Goal: Task Accomplishment & Management: Manage account settings

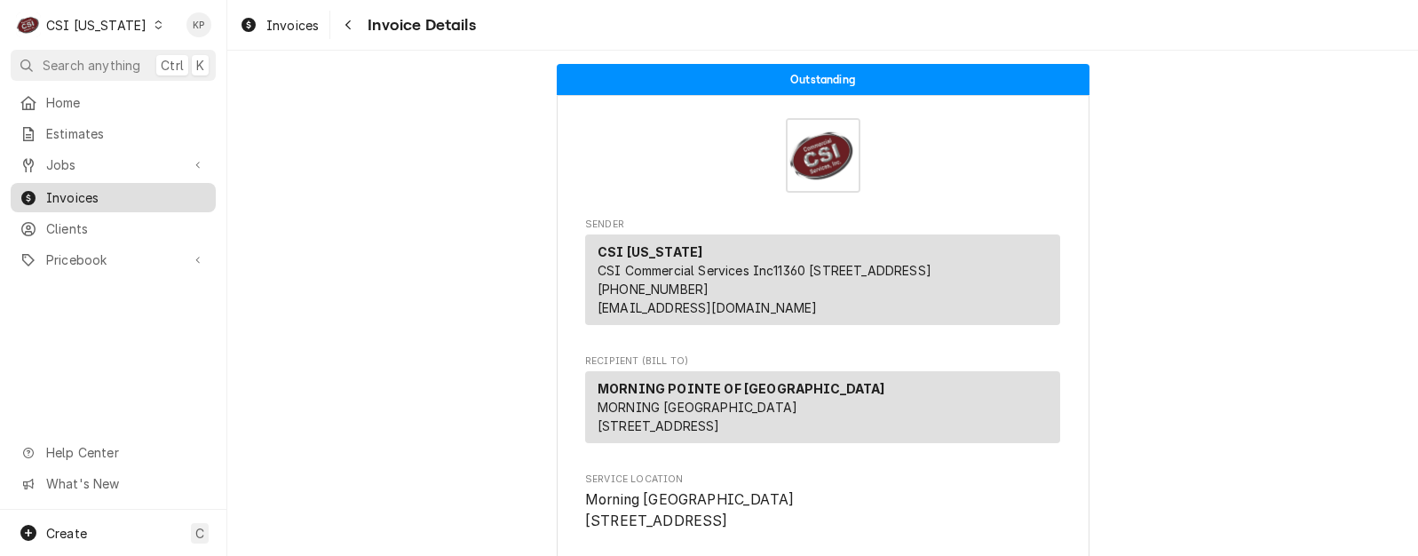
scroll to position [3632, 0]
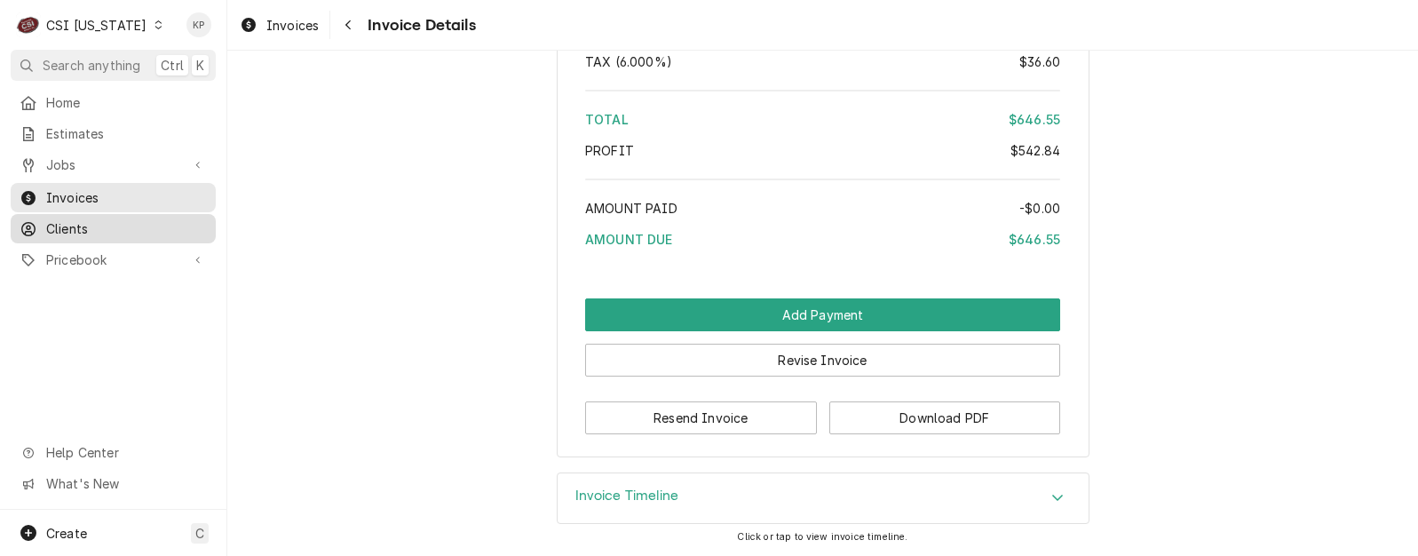
click at [67, 219] on span "Clients" at bounding box center [126, 228] width 161 height 19
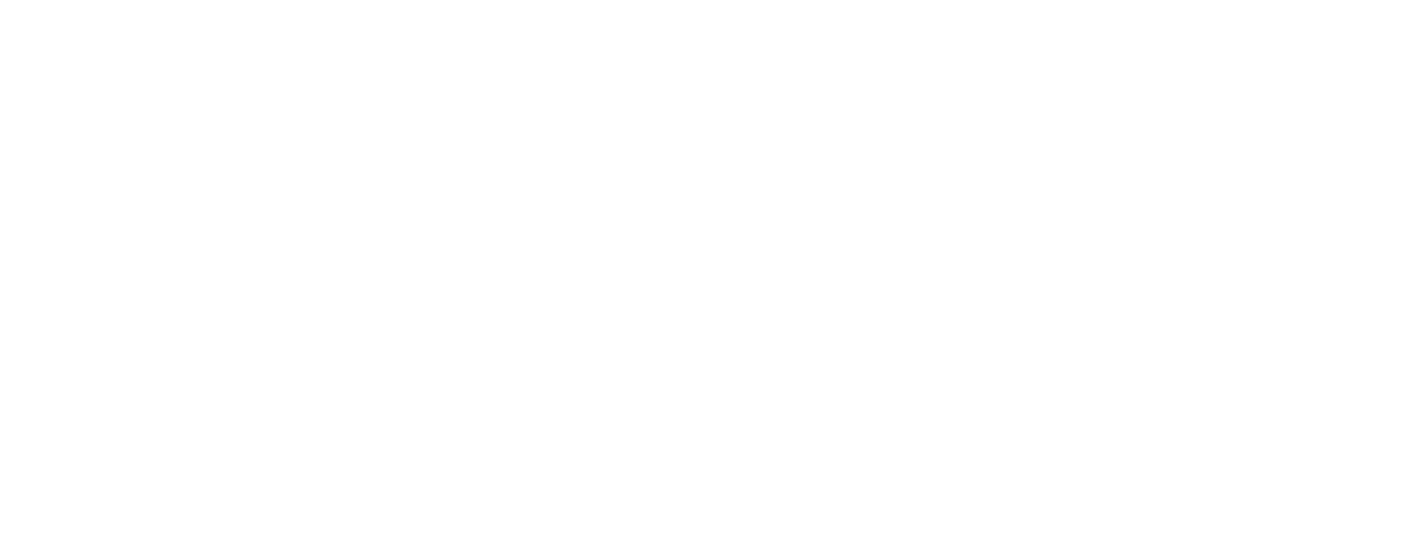
click at [73, 222] on div "Dynamic Content Wrapper" at bounding box center [709, 278] width 1418 height 556
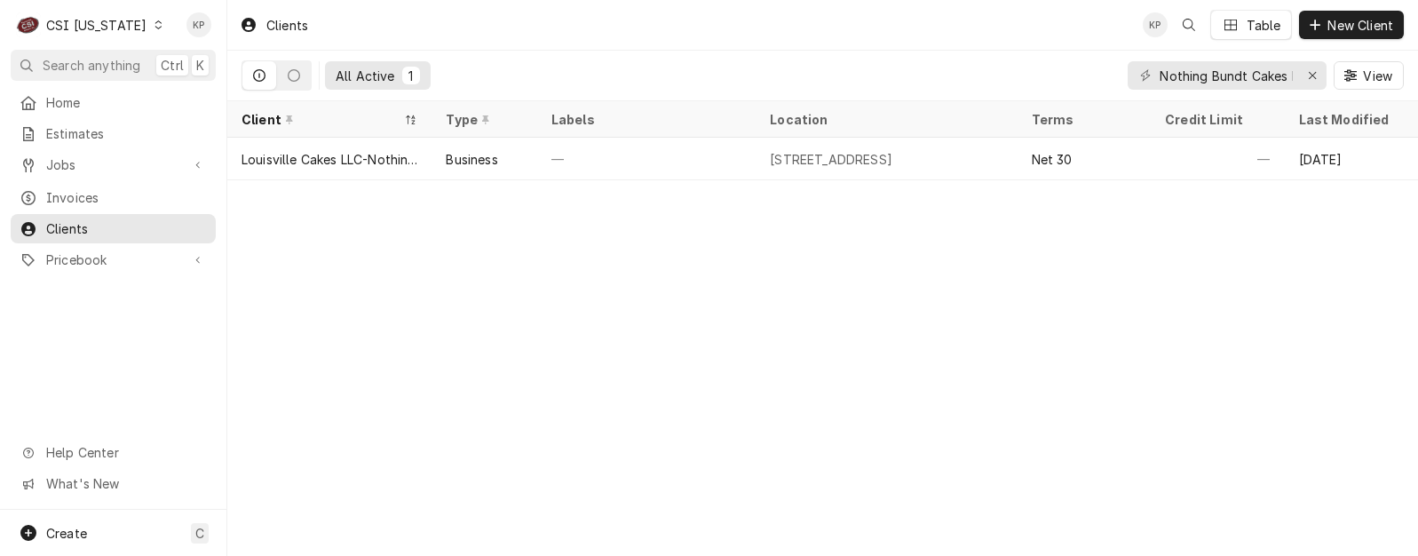
click at [154, 28] on icon "Dynamic Content Wrapper" at bounding box center [157, 24] width 7 height 9
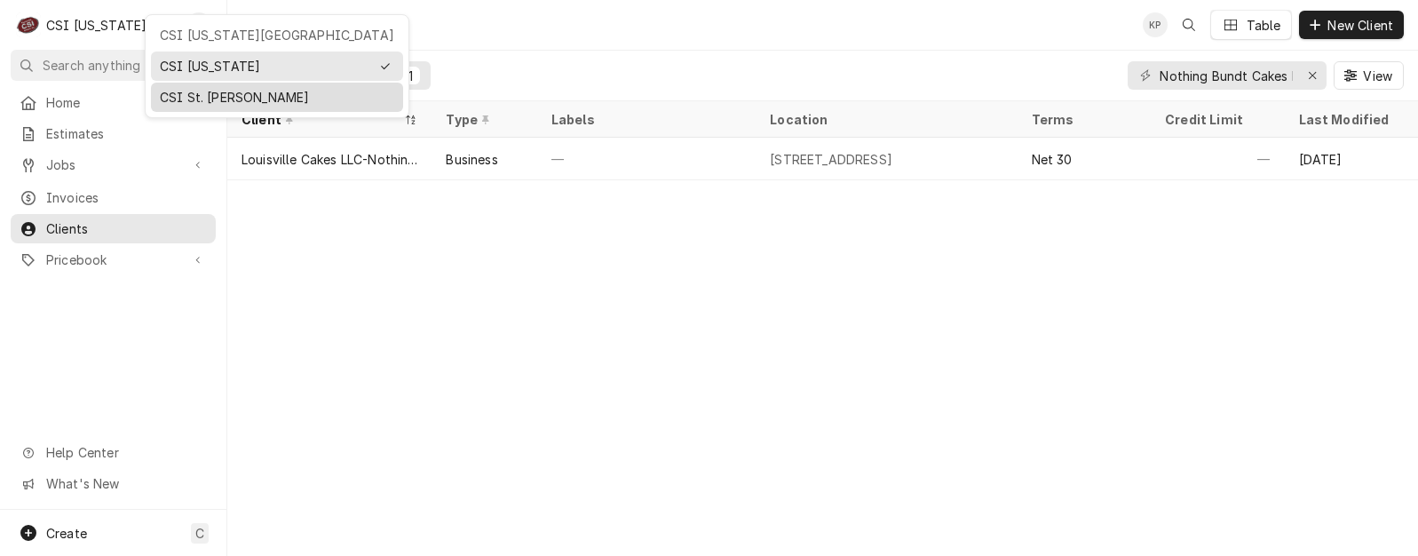
click at [195, 99] on div "CSI St. [PERSON_NAME]" at bounding box center [277, 97] width 234 height 19
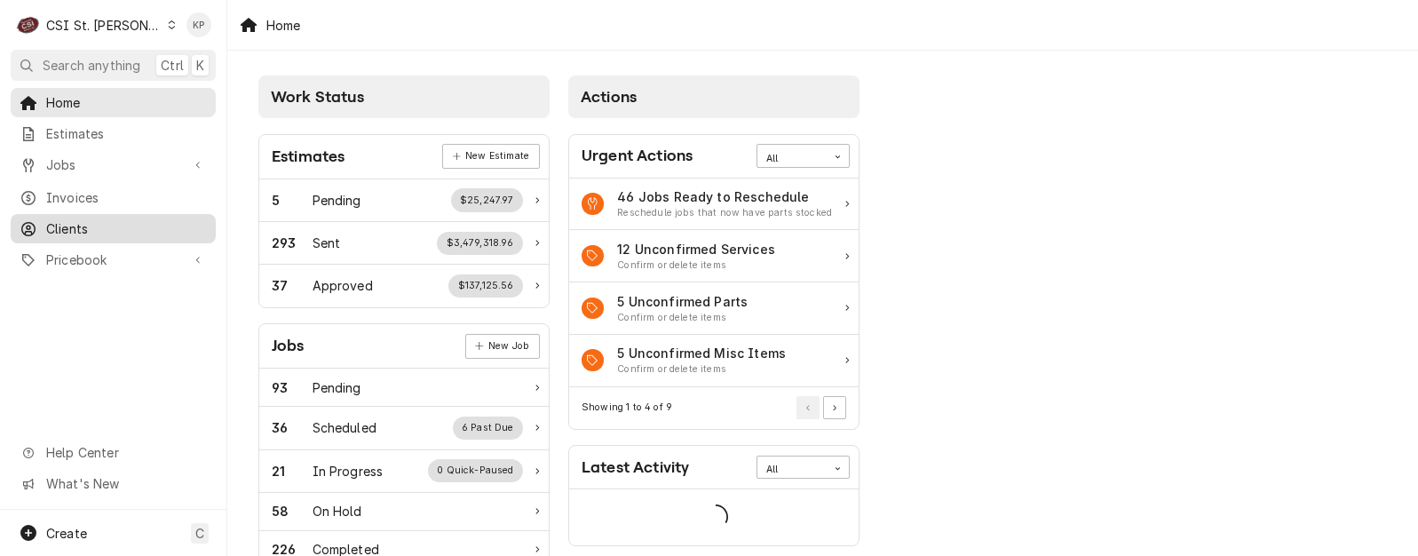
click at [66, 225] on span "Clients" at bounding box center [126, 228] width 161 height 19
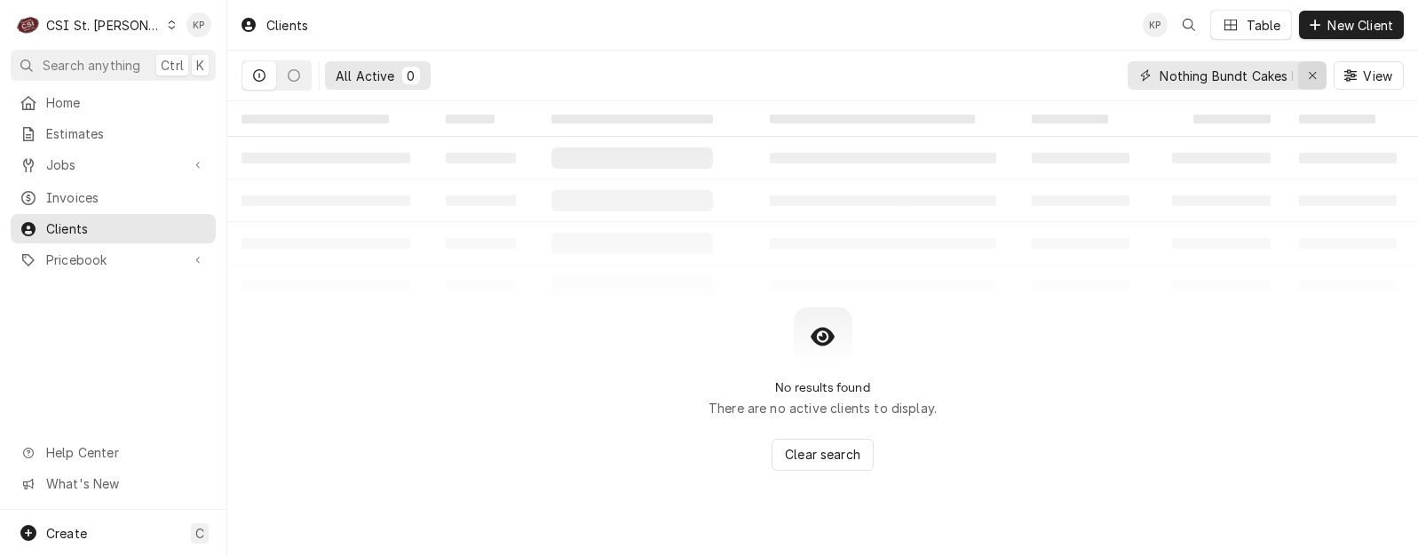
click at [1310, 75] on icon "Erase input" at bounding box center [1313, 75] width 10 height 12
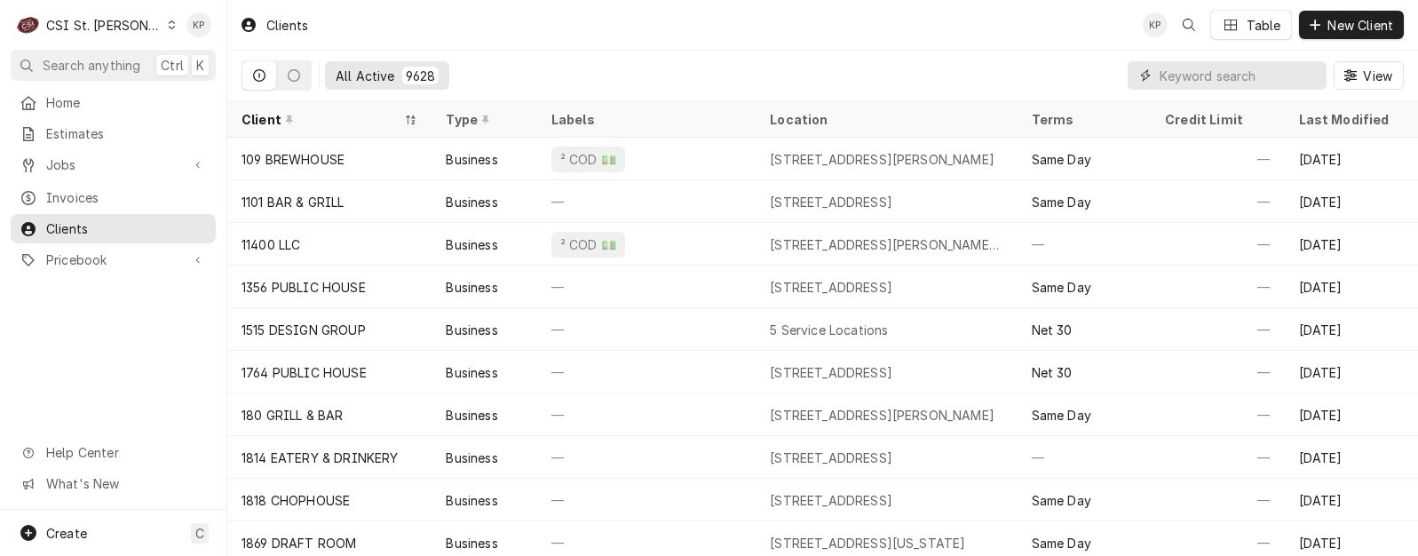
click at [1221, 78] on input "Dynamic Content Wrapper" at bounding box center [1238, 75] width 158 height 28
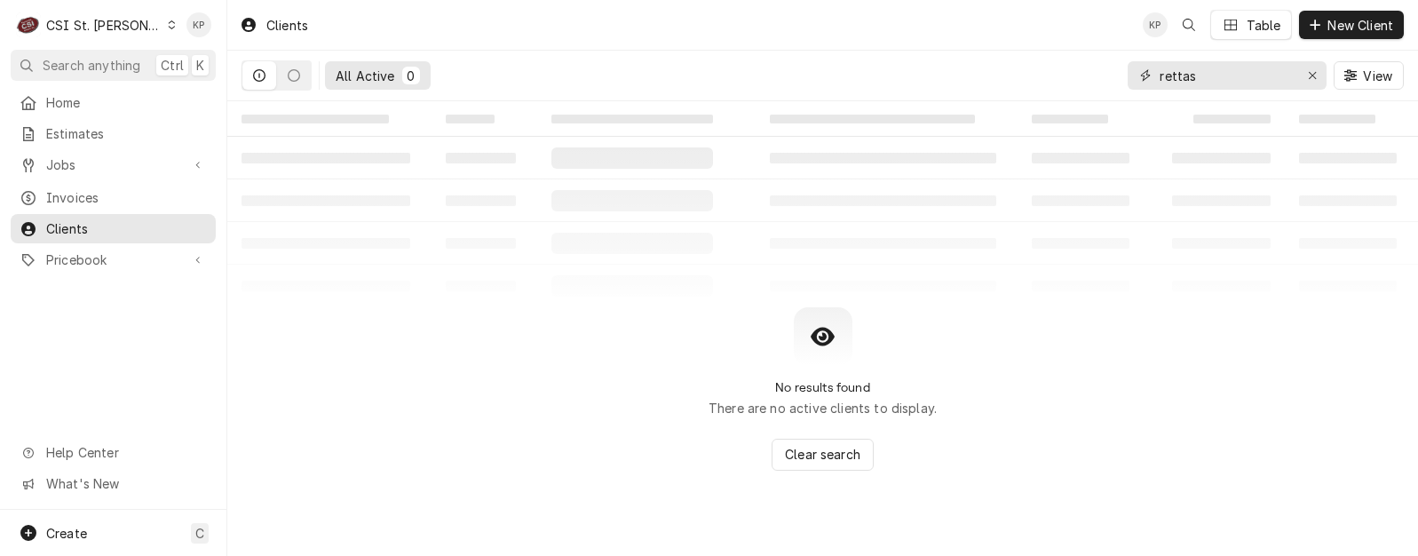
type input "rettas"
click at [168, 25] on icon "Dynamic Content Wrapper" at bounding box center [172, 24] width 8 height 9
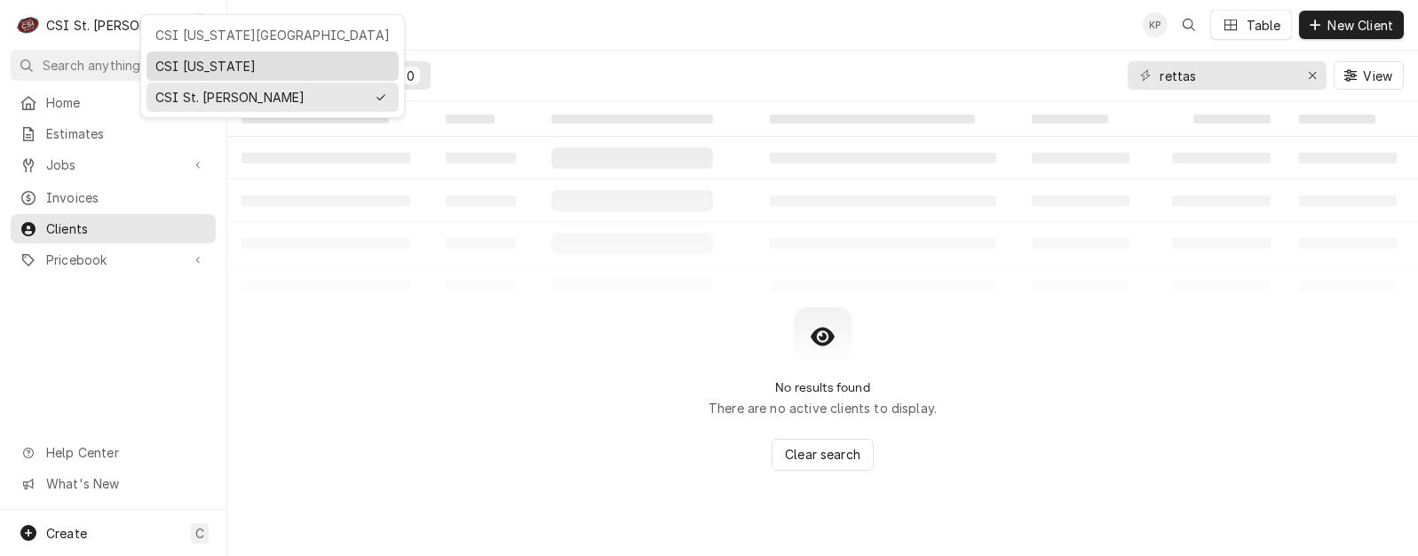
click at [162, 66] on div "CSI [US_STATE]" at bounding box center [272, 66] width 234 height 19
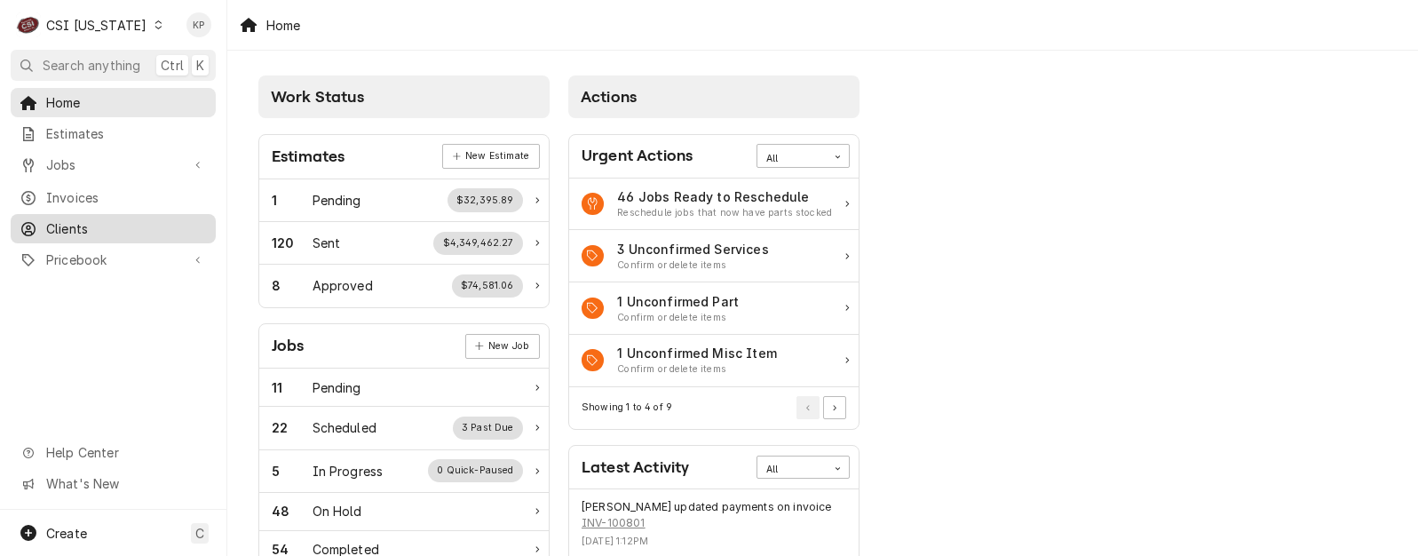
click at [79, 222] on span "Clients" at bounding box center [126, 228] width 161 height 19
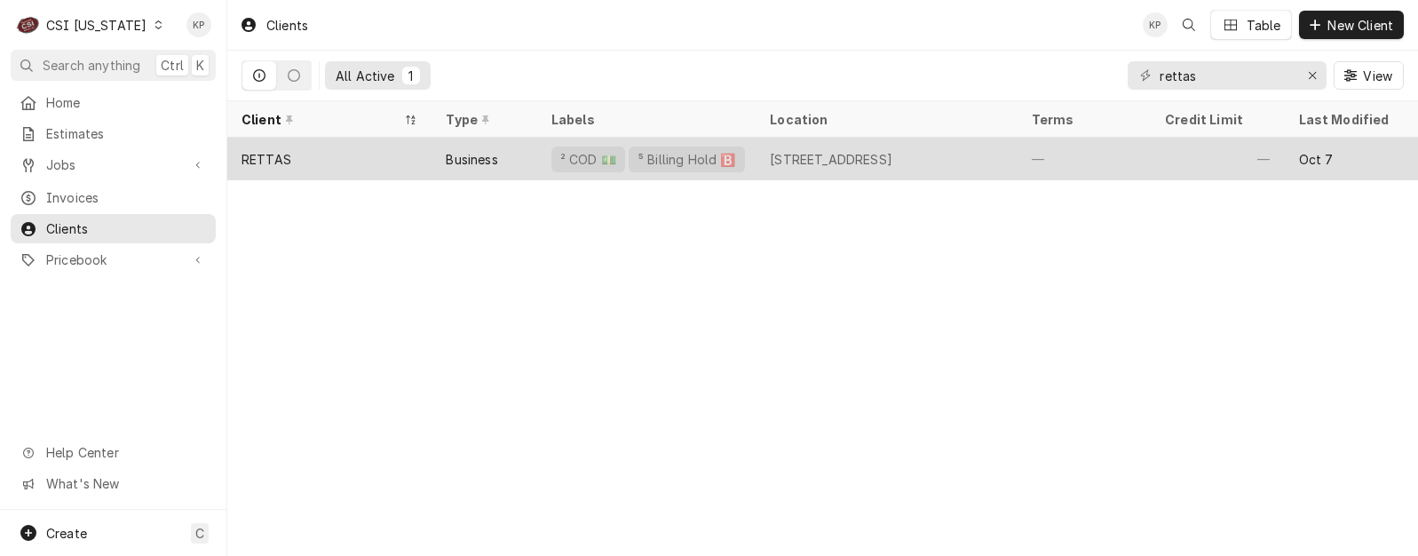
click at [272, 156] on div "RETTAS" at bounding box center [266, 159] width 50 height 19
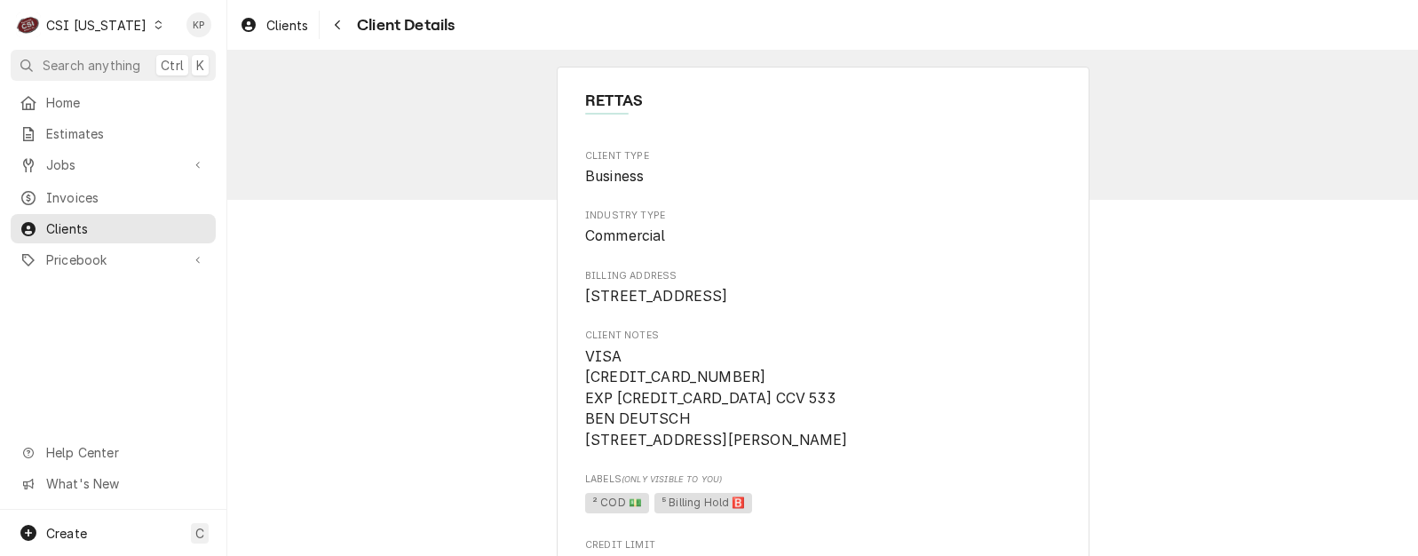
click at [154, 20] on icon "Dynamic Content Wrapper" at bounding box center [158, 24] width 8 height 9
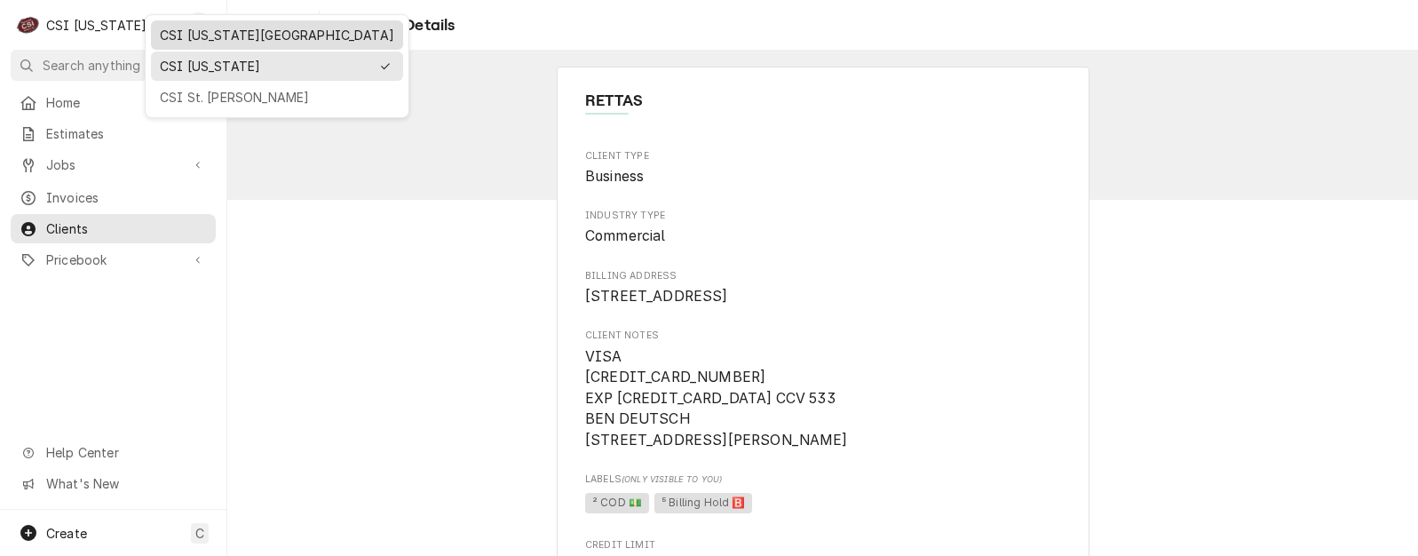
click at [185, 36] on div "CSI Kansas City" at bounding box center [277, 35] width 234 height 19
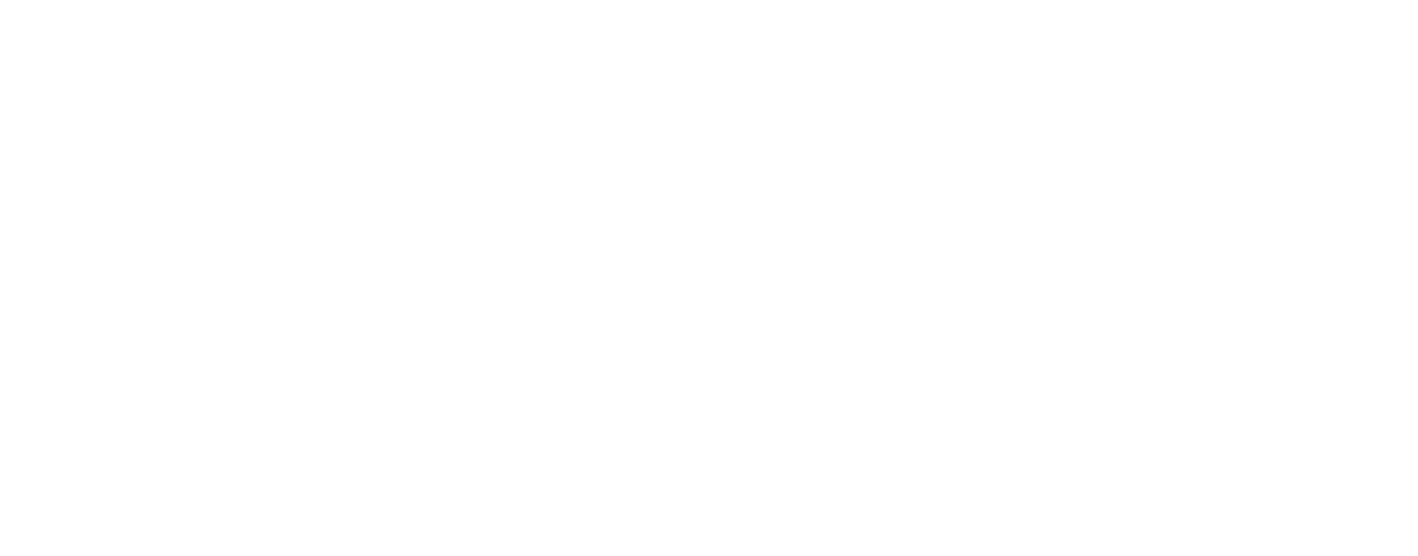
click at [83, 195] on div "Dynamic Content Wrapper" at bounding box center [709, 278] width 1418 height 556
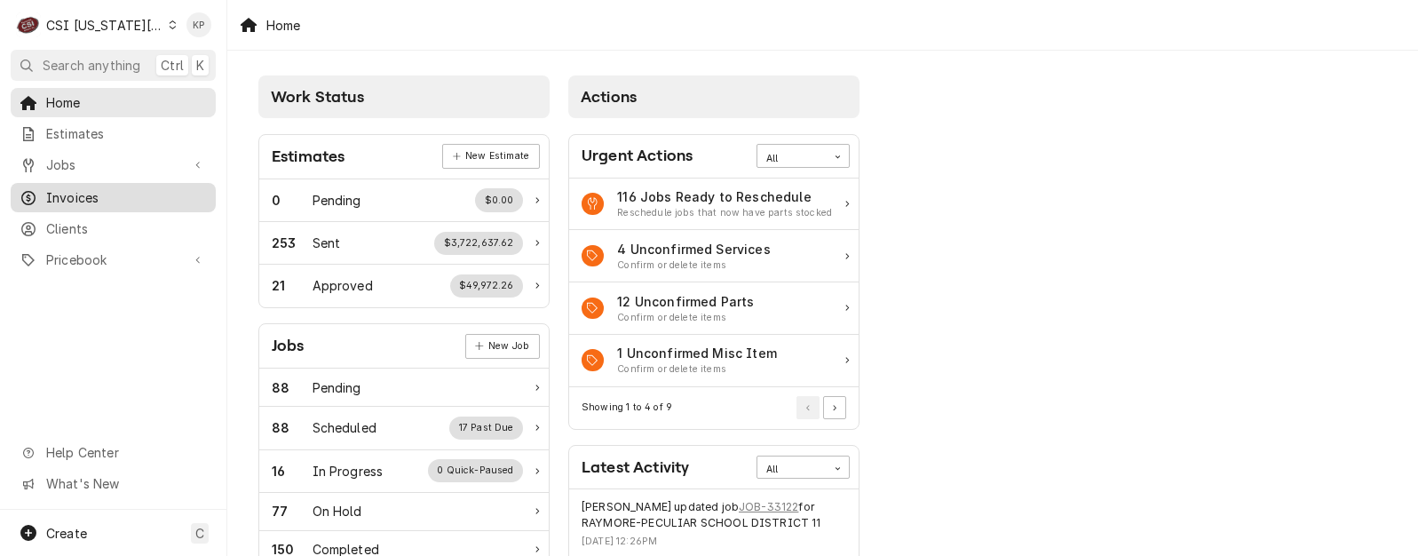
click at [84, 194] on span "Invoices" at bounding box center [126, 197] width 161 height 19
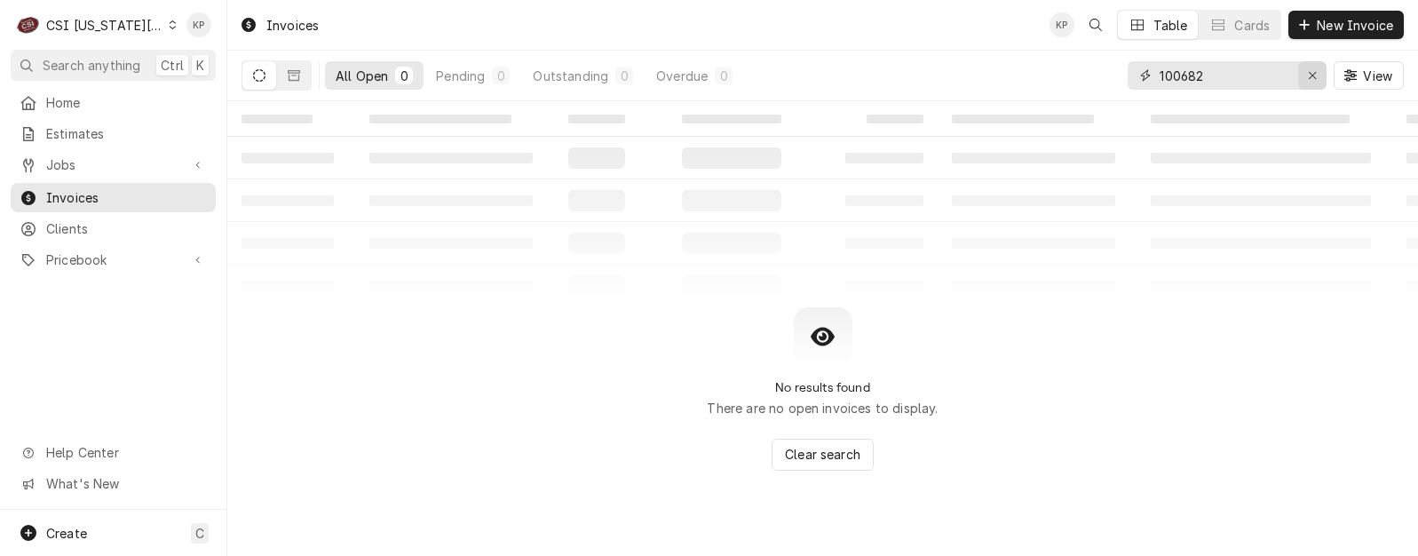
click at [1311, 74] on icon "Erase input" at bounding box center [1313, 75] width 10 height 12
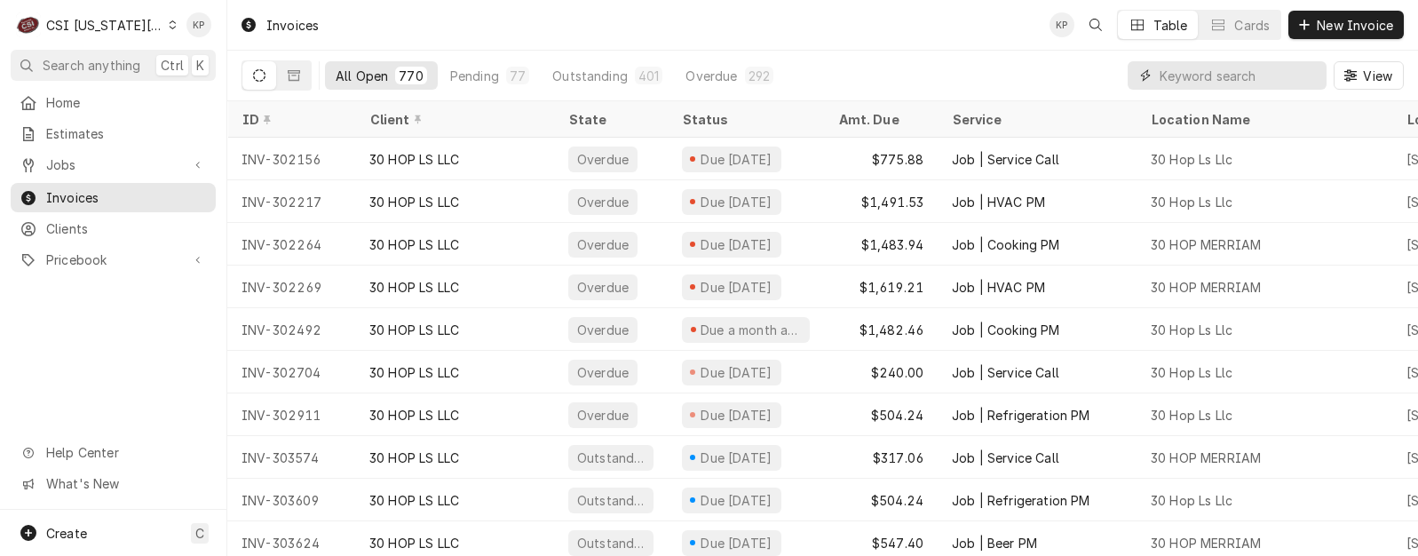
type input "6"
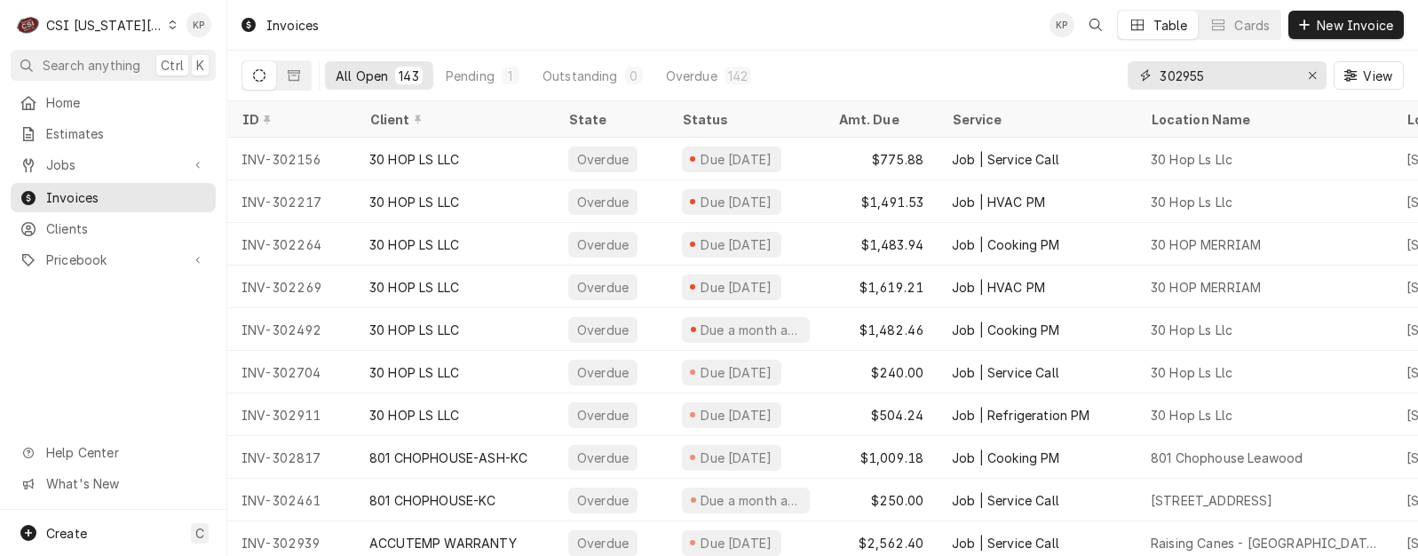
type input "302955"
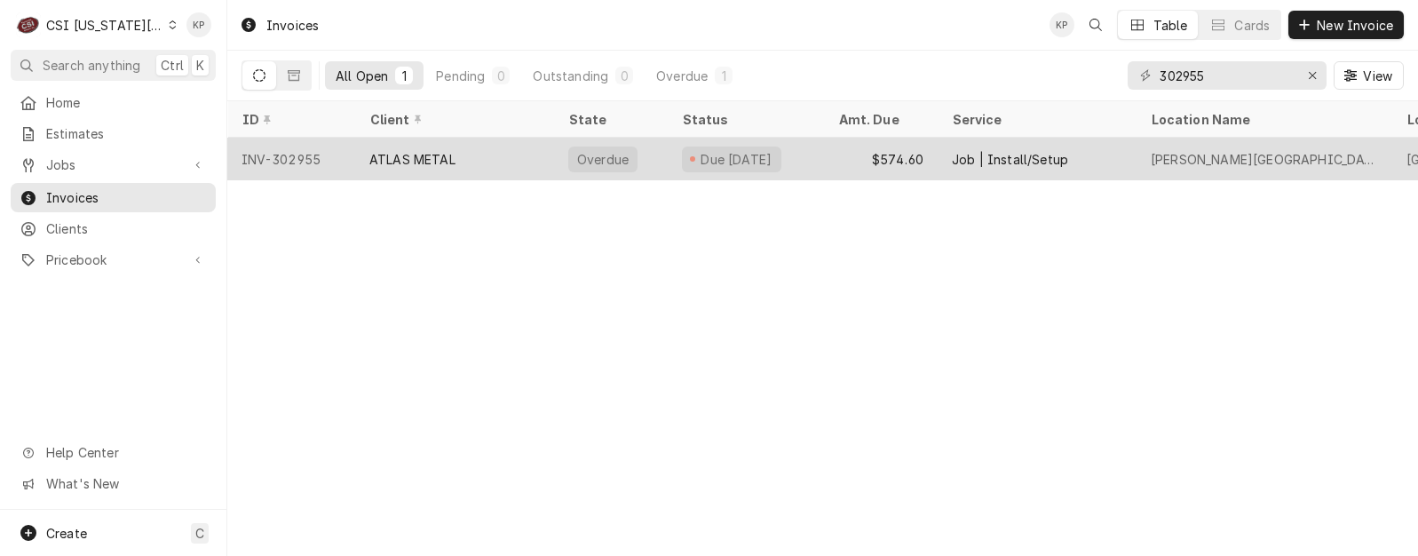
click at [385, 159] on div "ATLAS METAL" at bounding box center [412, 159] width 86 height 19
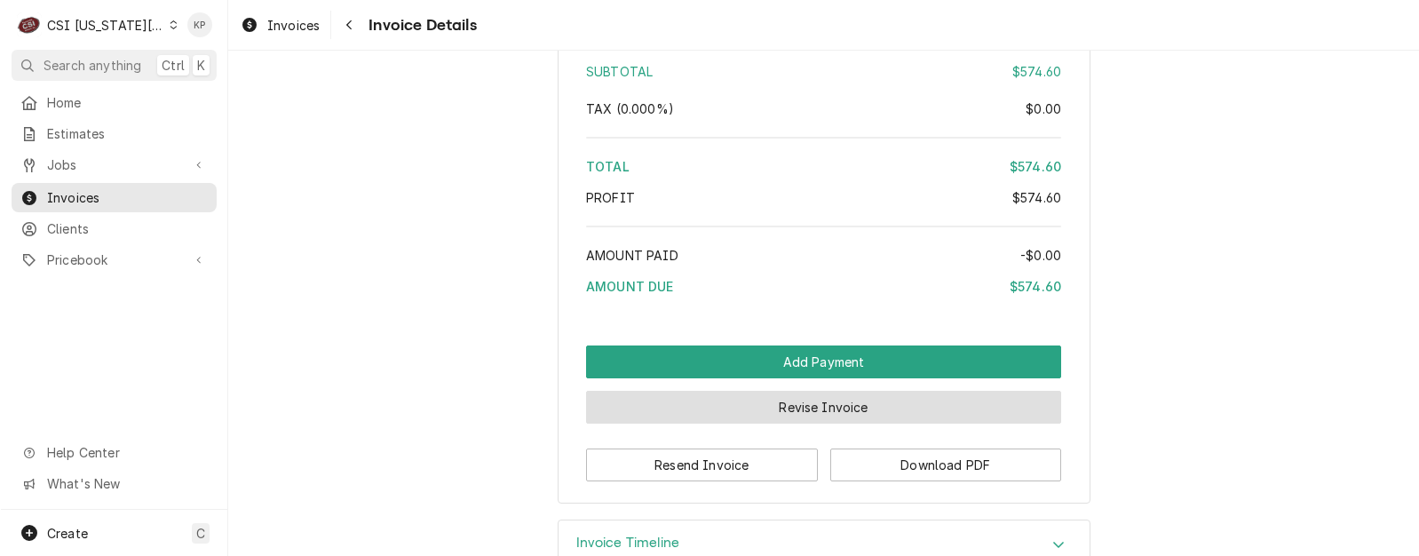
scroll to position [3249, 0]
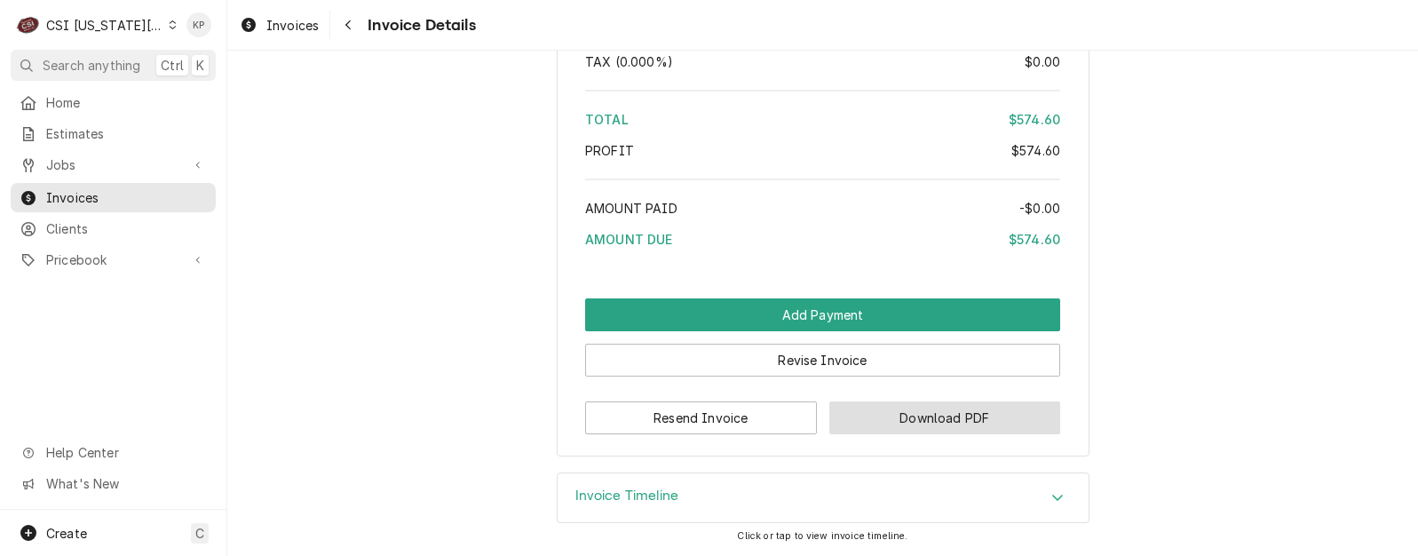
click at [944, 431] on button "Download PDF" at bounding box center [945, 417] width 232 height 33
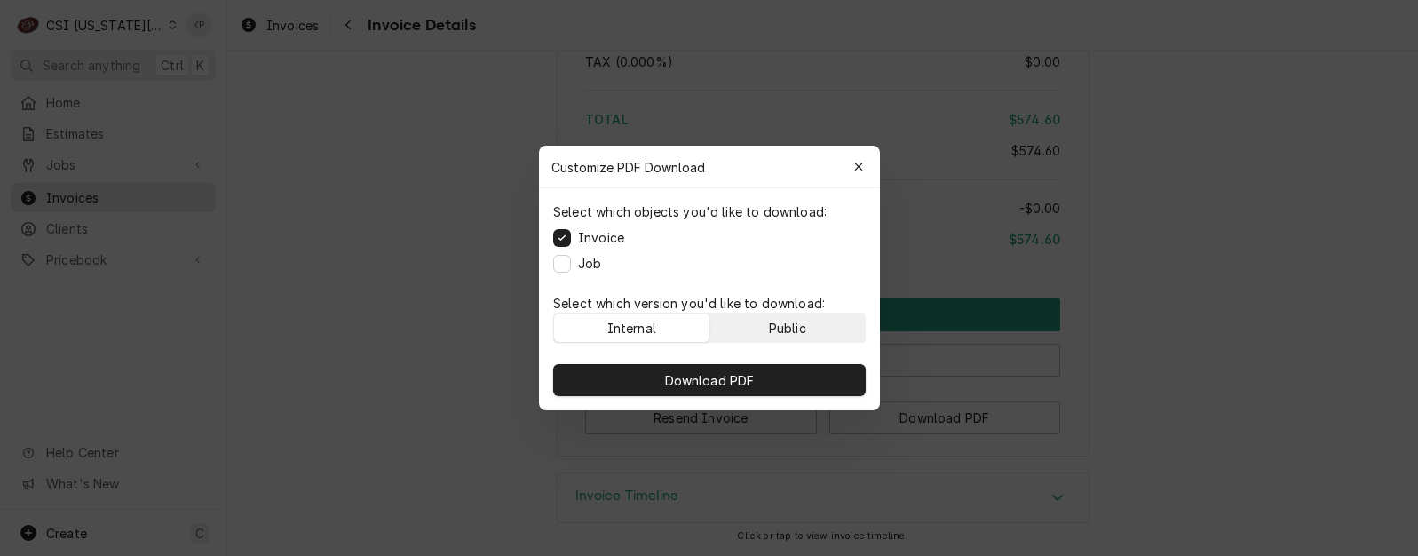
click at [803, 325] on div "Public" at bounding box center [786, 328] width 37 height 19
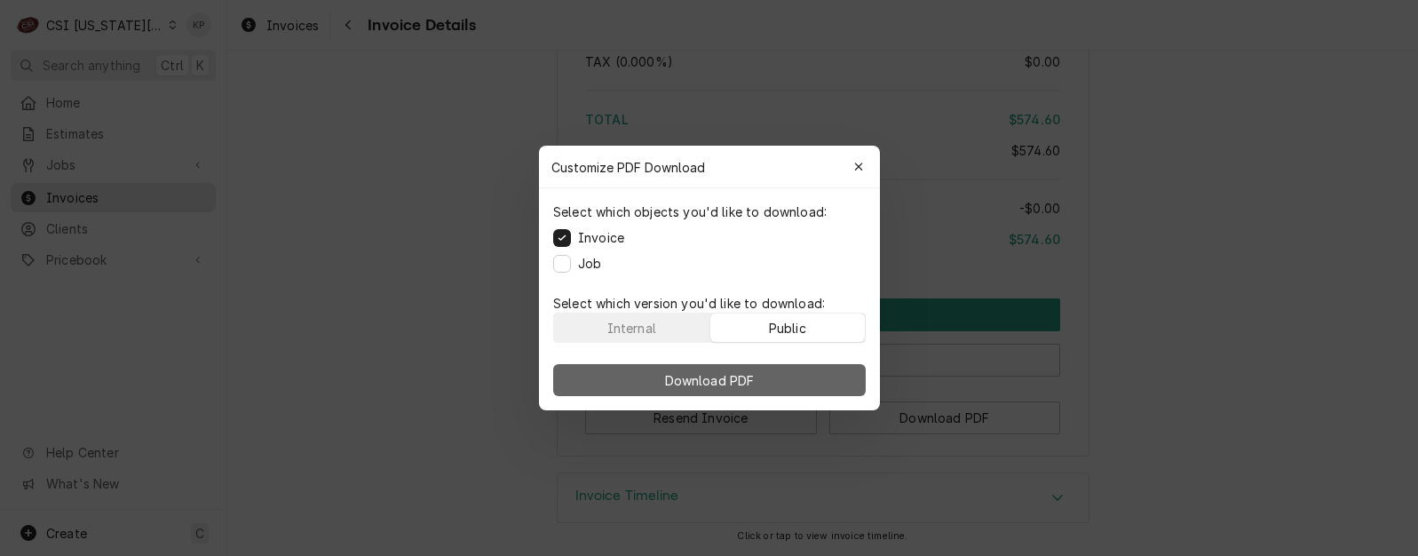
click at [803, 375] on button "Download PDF" at bounding box center [709, 380] width 313 height 32
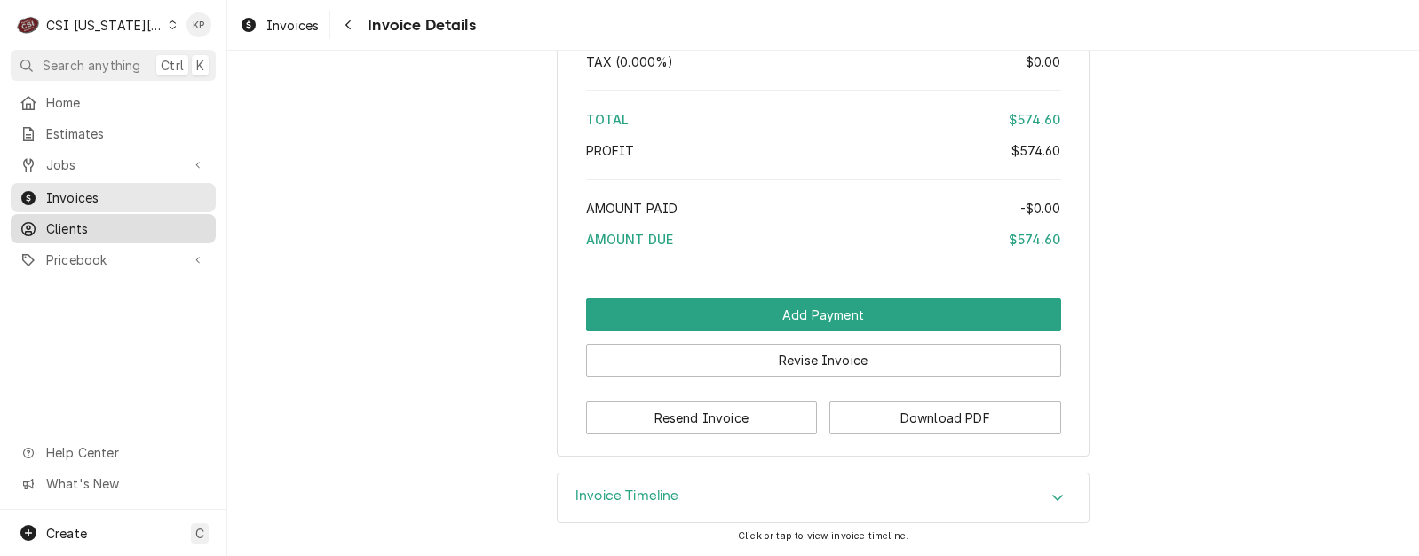
click at [83, 219] on span "Clients" at bounding box center [126, 228] width 161 height 19
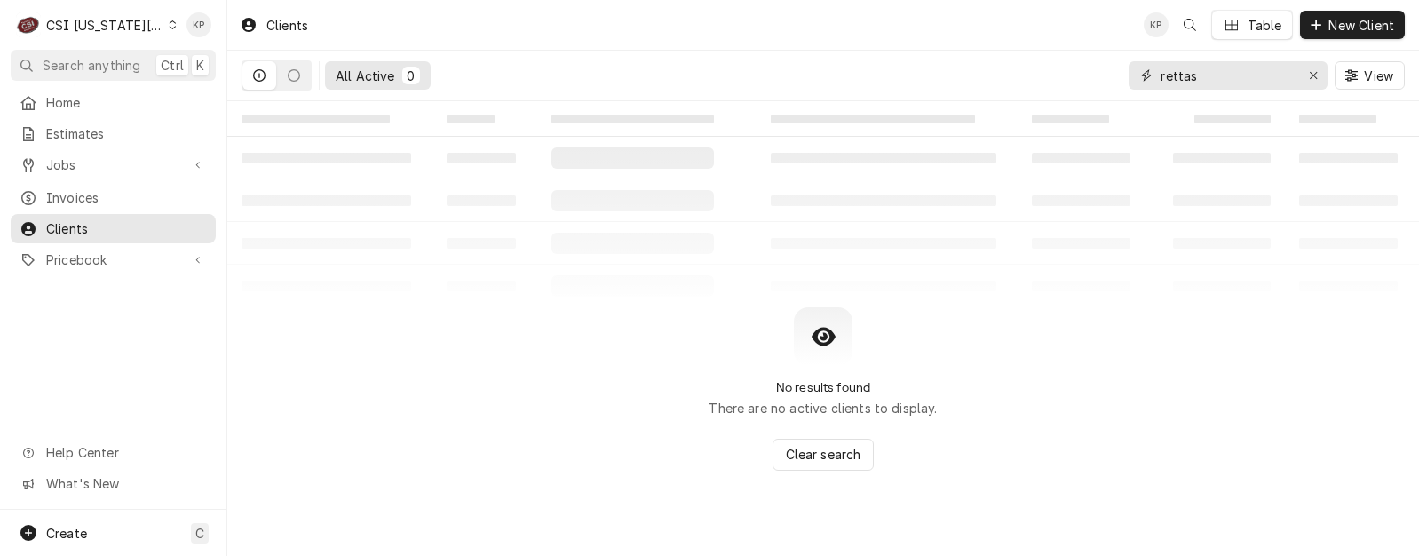
drag, startPoint x: 1312, startPoint y: 68, endPoint x: 1285, endPoint y: 79, distance: 29.5
click at [1312, 68] on div "Erase input" at bounding box center [1313, 76] width 18 height 18
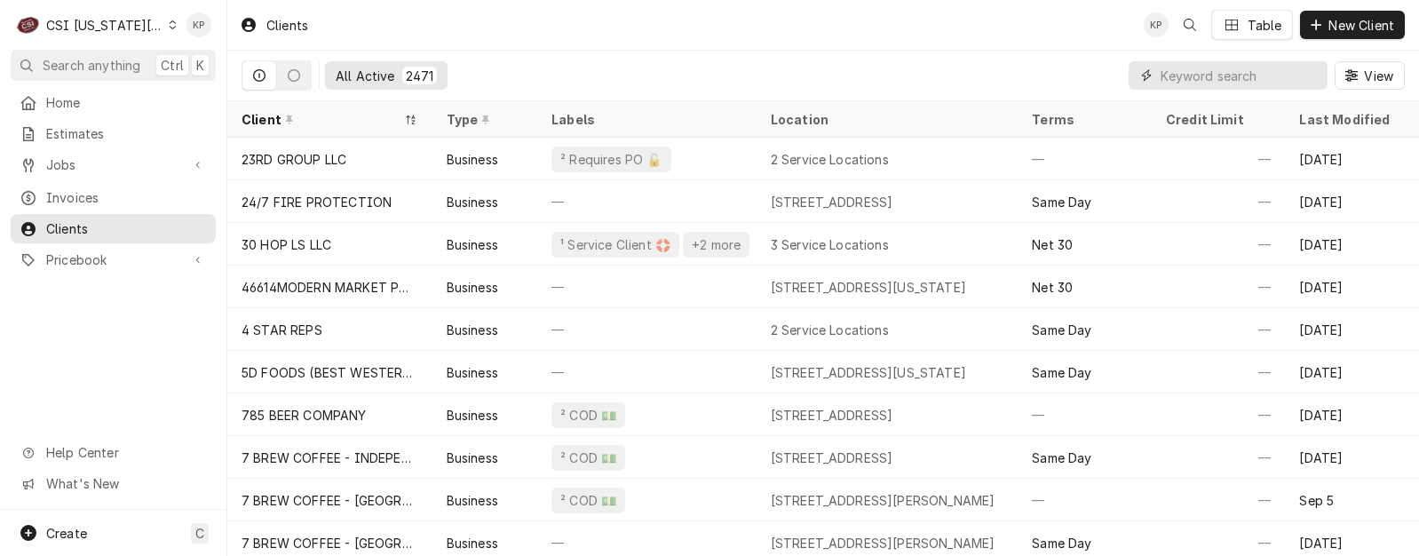
paste input "ATLAS METAL"
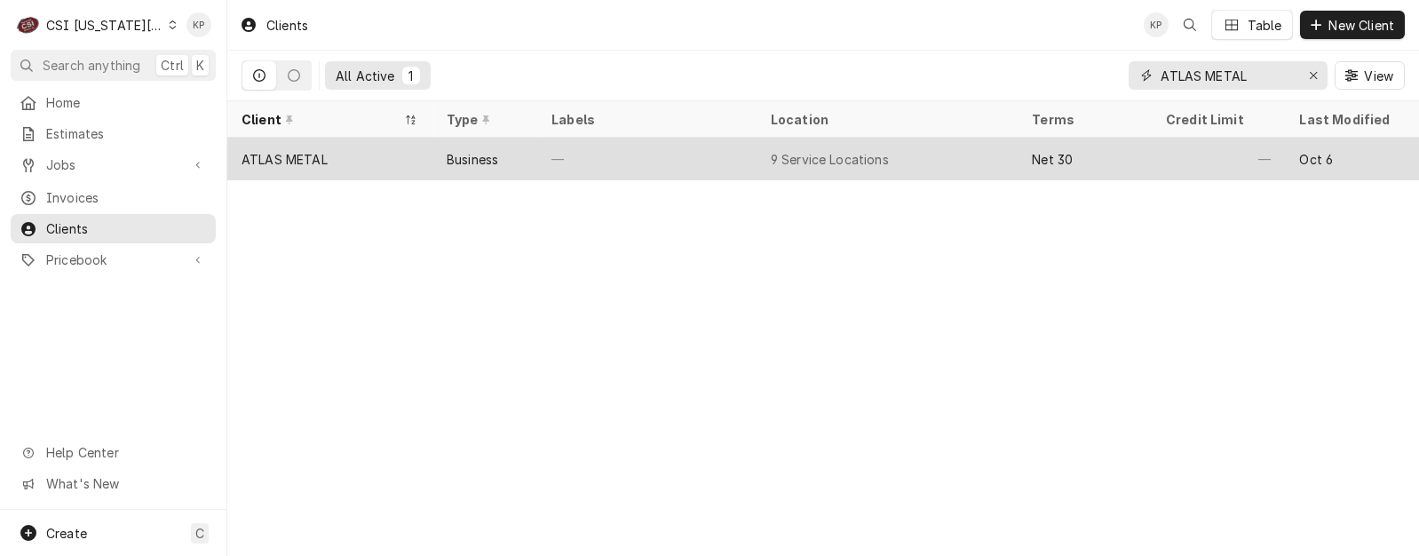
type input "ATLAS METAL"
click at [306, 155] on div "ATLAS METAL" at bounding box center [284, 159] width 86 height 19
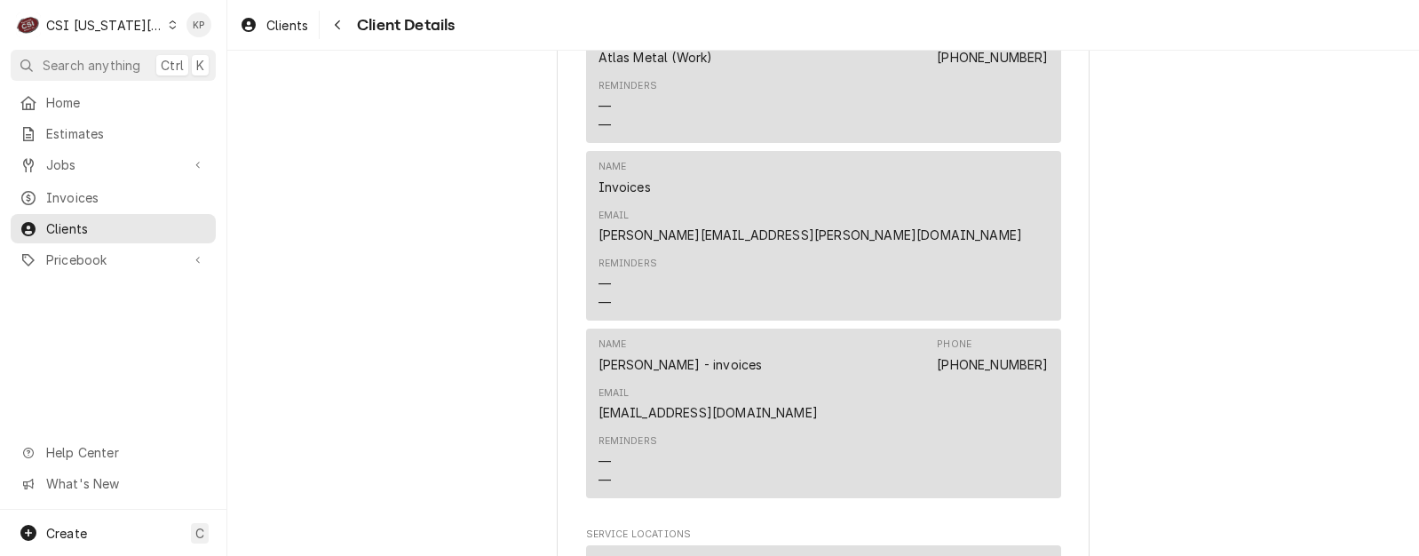
scroll to position [710, 0]
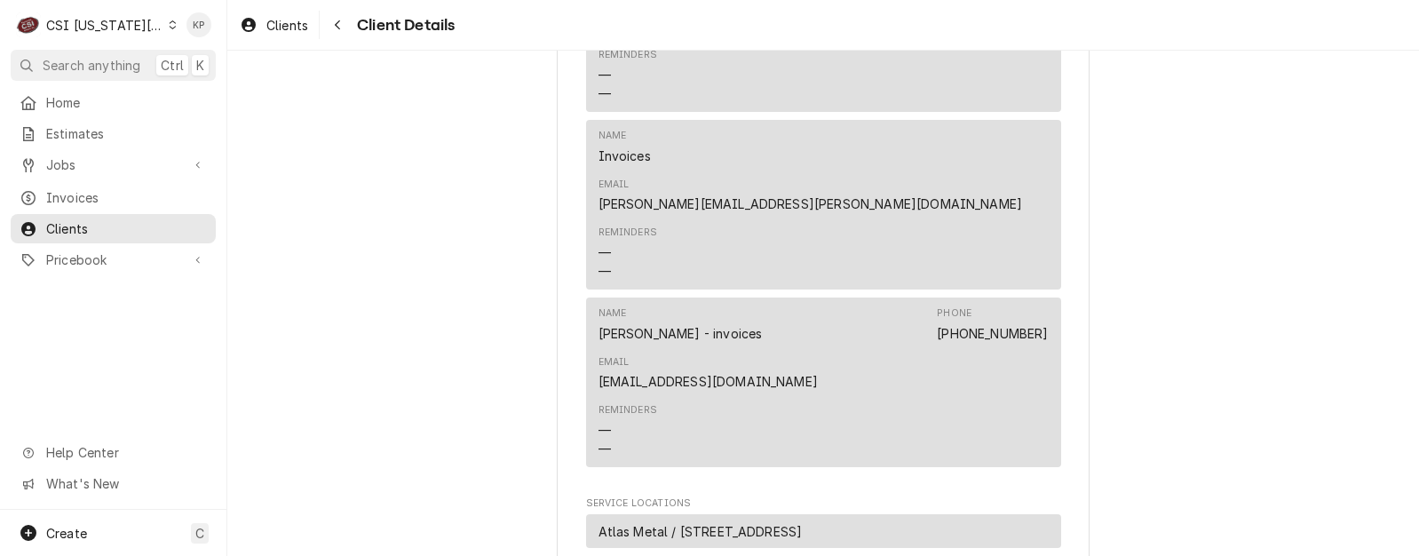
click at [1121, 357] on div "ATLAS METAL Client Type Business Industry Type Commercial Billing Address ATLAS…" at bounding box center [822, 273] width 1191 height 1866
drag, startPoint x: 1047, startPoint y: 307, endPoint x: 882, endPoint y: 313, distance: 164.3
click at [882, 313] on div "Name [PERSON_NAME] - invoices Phone [PHONE_NUMBER] Email [EMAIL_ADDRESS][DOMAIN…" at bounding box center [823, 382] width 475 height 170
copy link "[EMAIL_ADDRESS][DOMAIN_NAME]"
drag, startPoint x: 61, startPoint y: 194, endPoint x: 141, endPoint y: 215, distance: 82.5
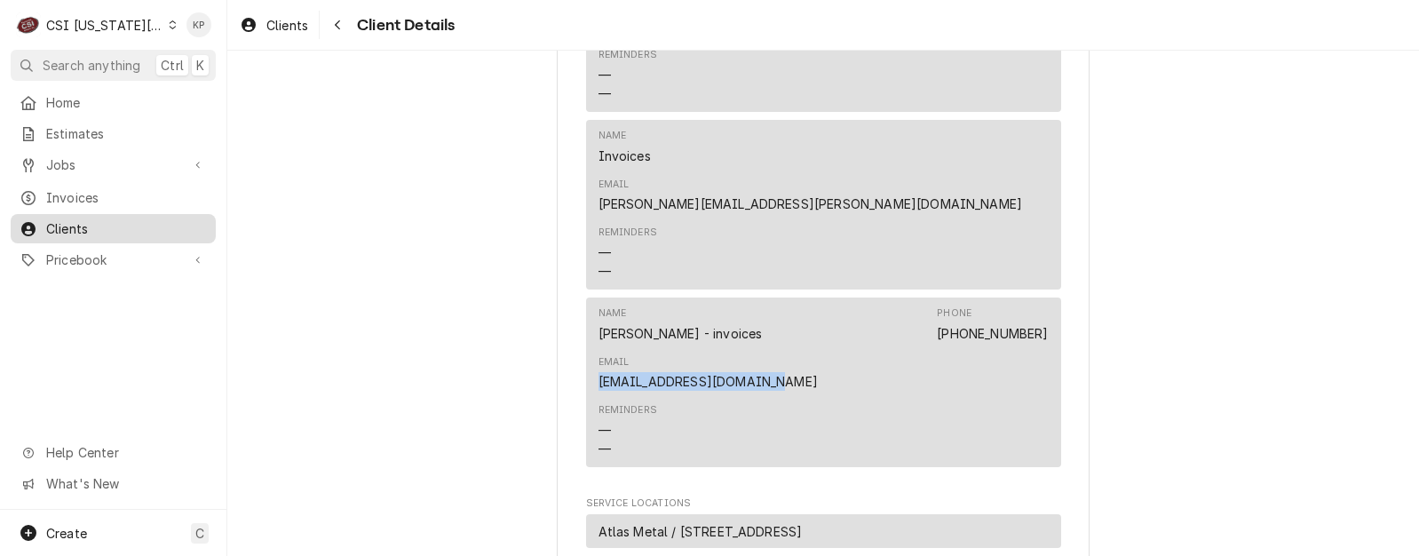
click at [61, 194] on span "Invoices" at bounding box center [126, 197] width 161 height 19
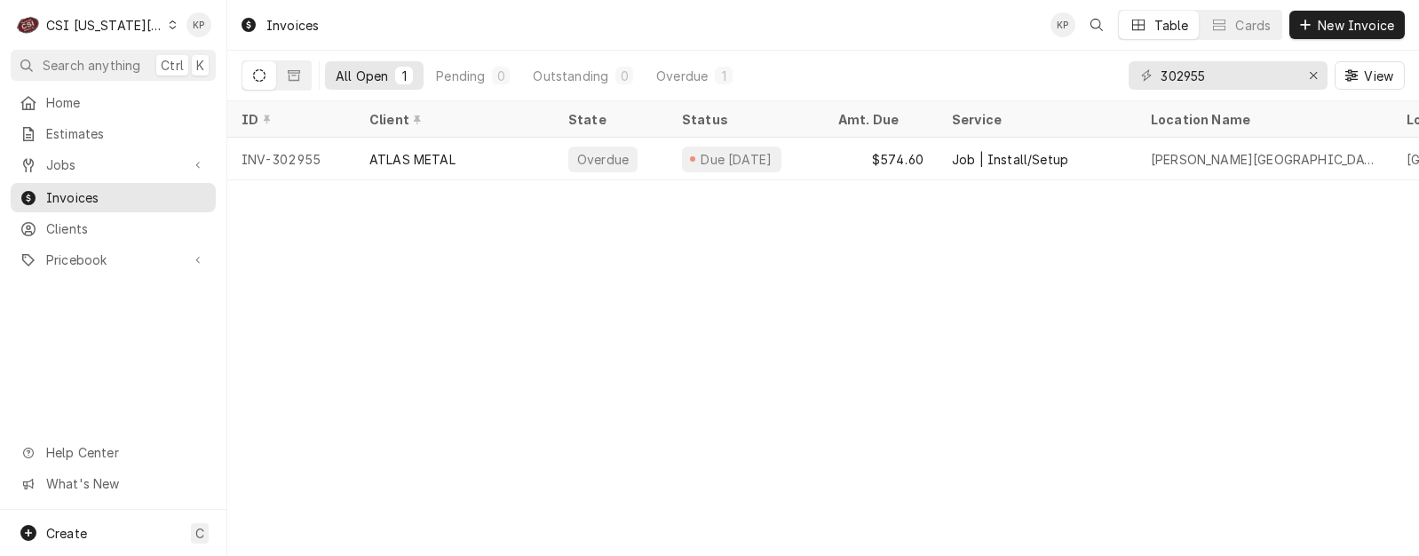
click at [170, 28] on icon "Dynamic Content Wrapper" at bounding box center [173, 24] width 7 height 9
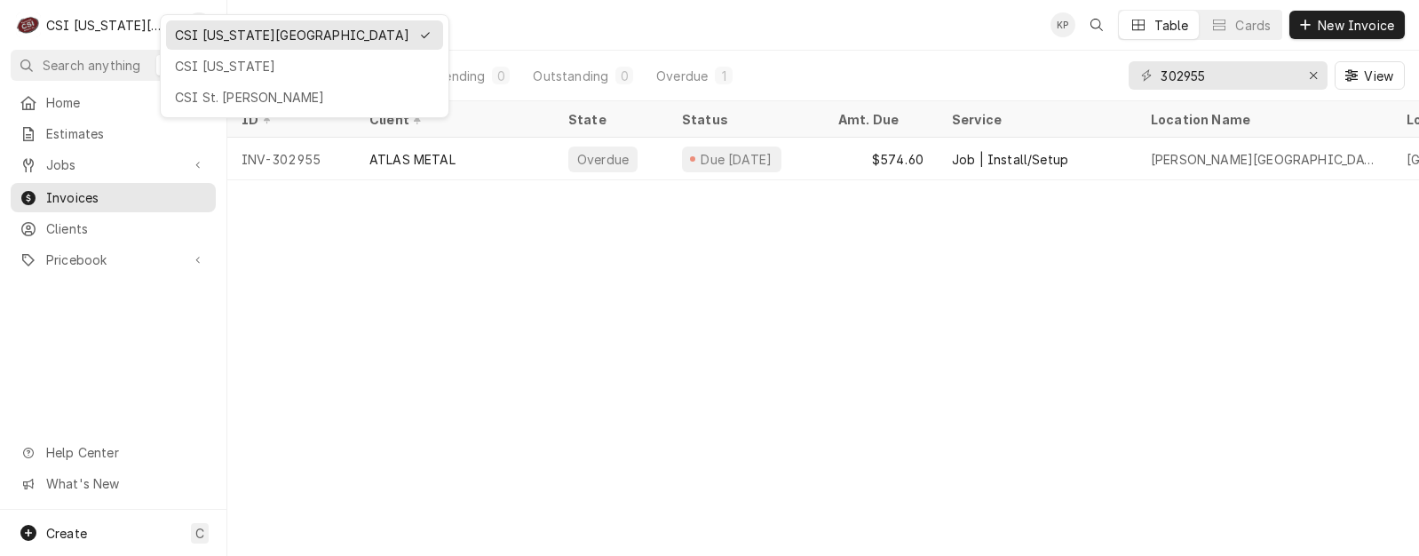
drag, startPoint x: 194, startPoint y: 64, endPoint x: 177, endPoint y: 83, distance: 25.7
click at [196, 63] on div "CSI [US_STATE]" at bounding box center [304, 66] width 259 height 19
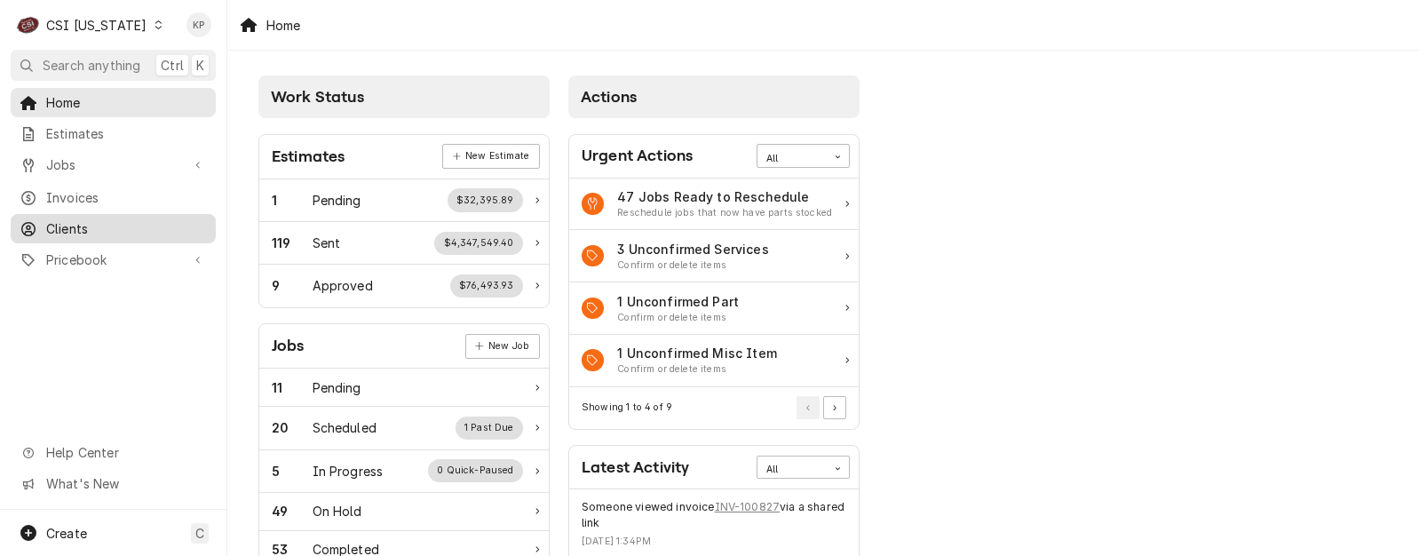
click at [68, 223] on span "Clients" at bounding box center [126, 228] width 161 height 19
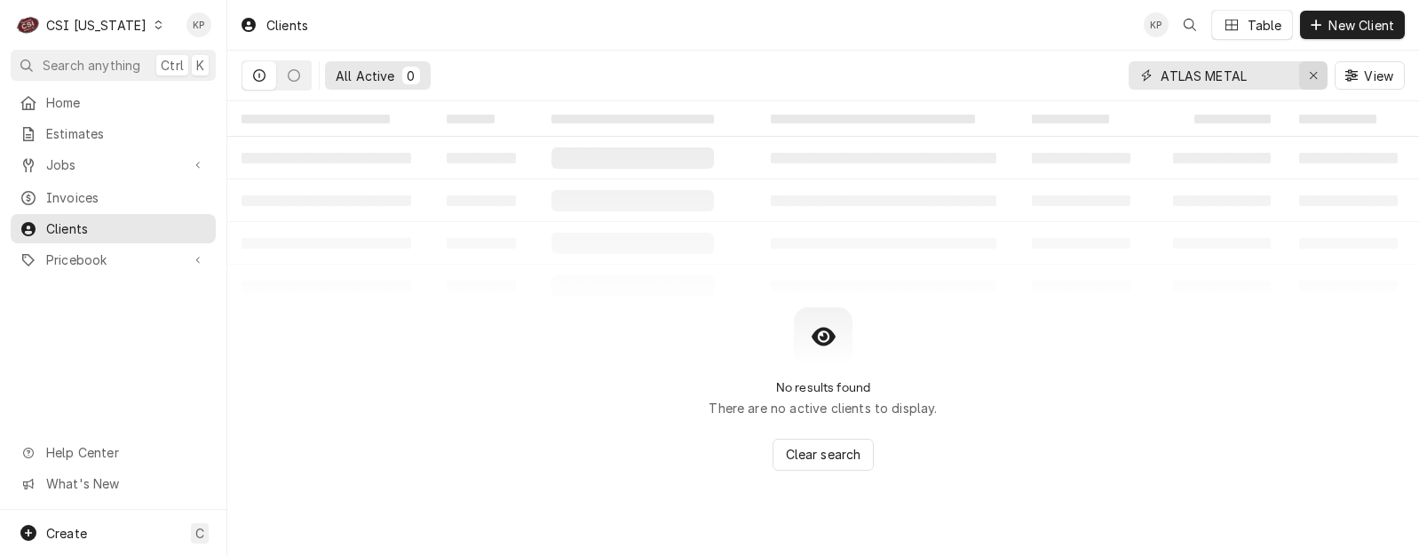
click at [1317, 72] on icon "Erase input" at bounding box center [1314, 75] width 10 height 12
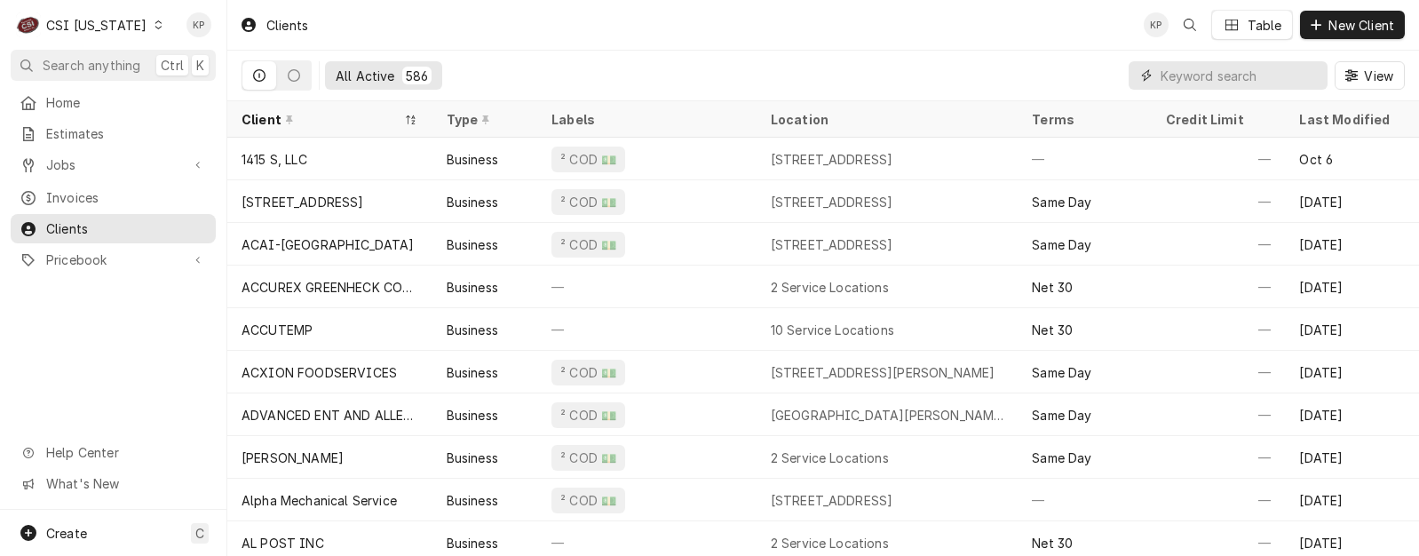
drag, startPoint x: 1245, startPoint y: 74, endPoint x: 1230, endPoint y: 69, distance: 15.7
click at [1230, 69] on input "Dynamic Content Wrapper" at bounding box center [1239, 75] width 158 height 28
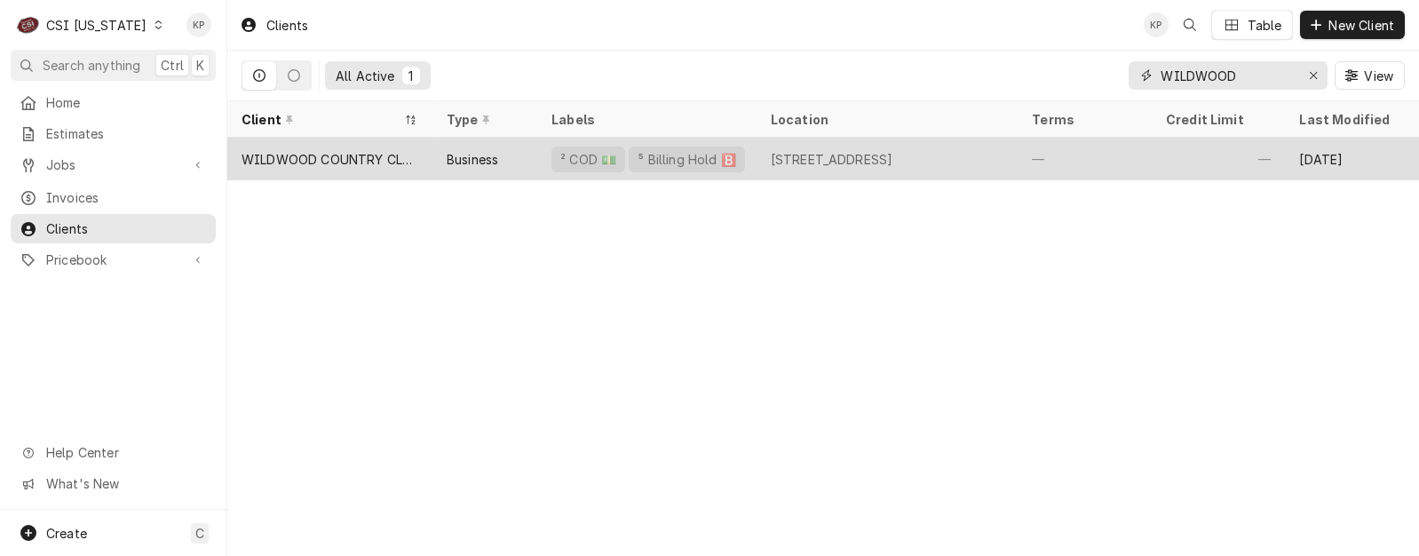
type input "WILDWOOD"
click at [370, 156] on div "WILDWOOD COUNTRY CLUB" at bounding box center [329, 159] width 177 height 19
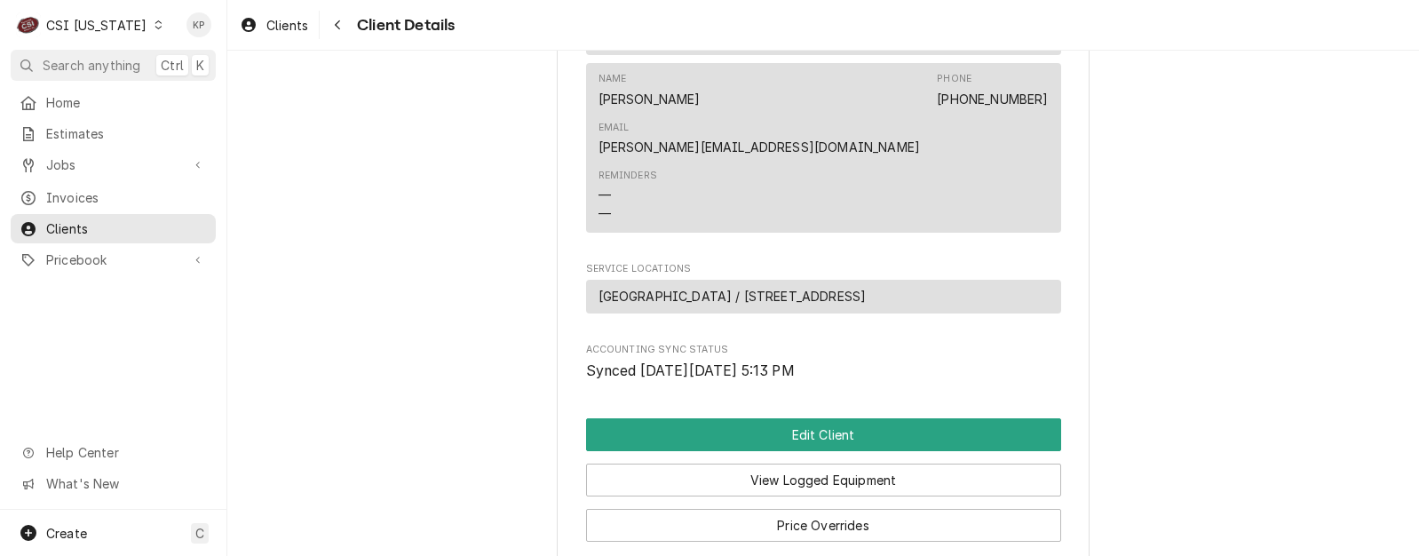
scroll to position [997, 0]
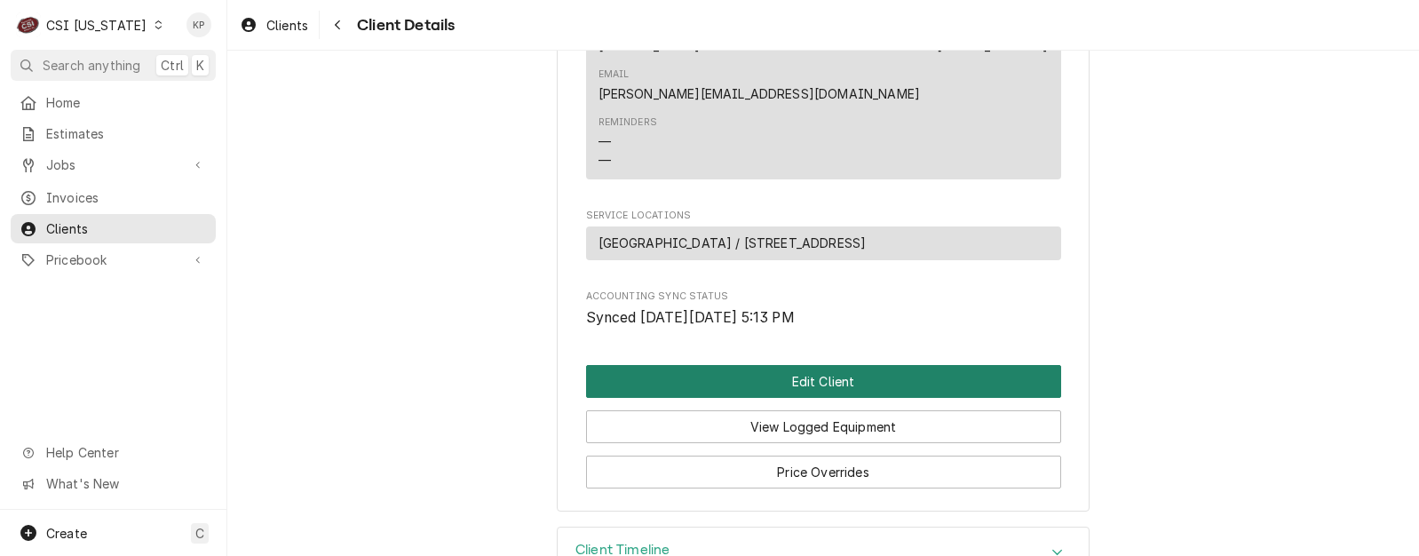
click at [780, 365] on button "Edit Client" at bounding box center [823, 381] width 475 height 33
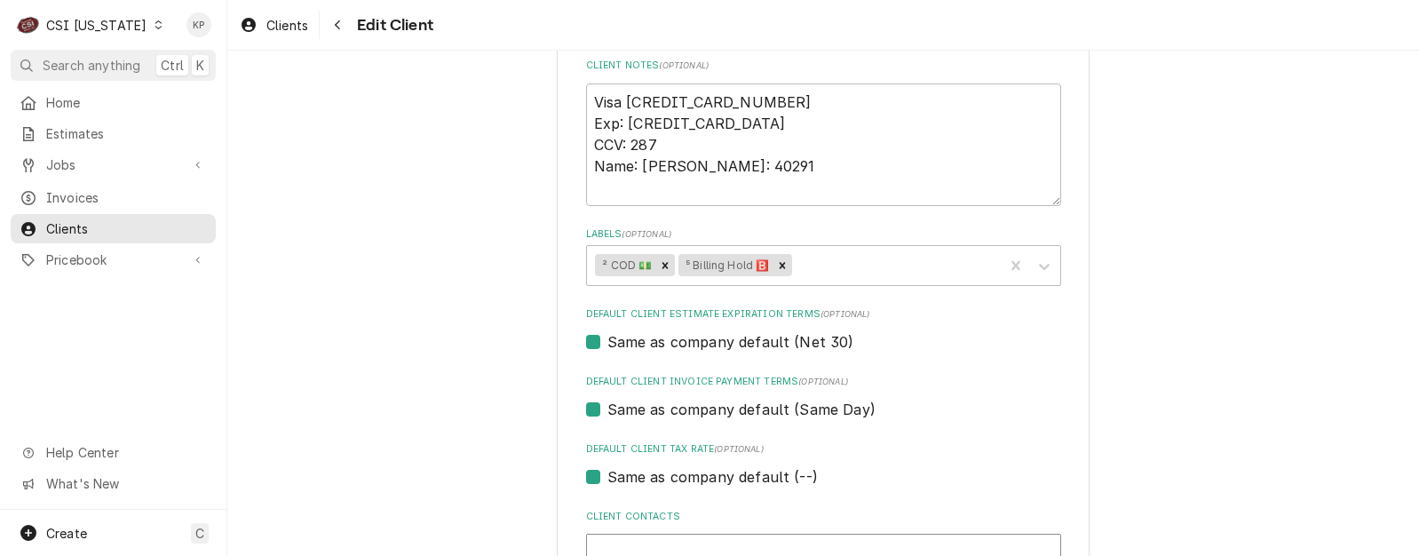
scroll to position [888, 0]
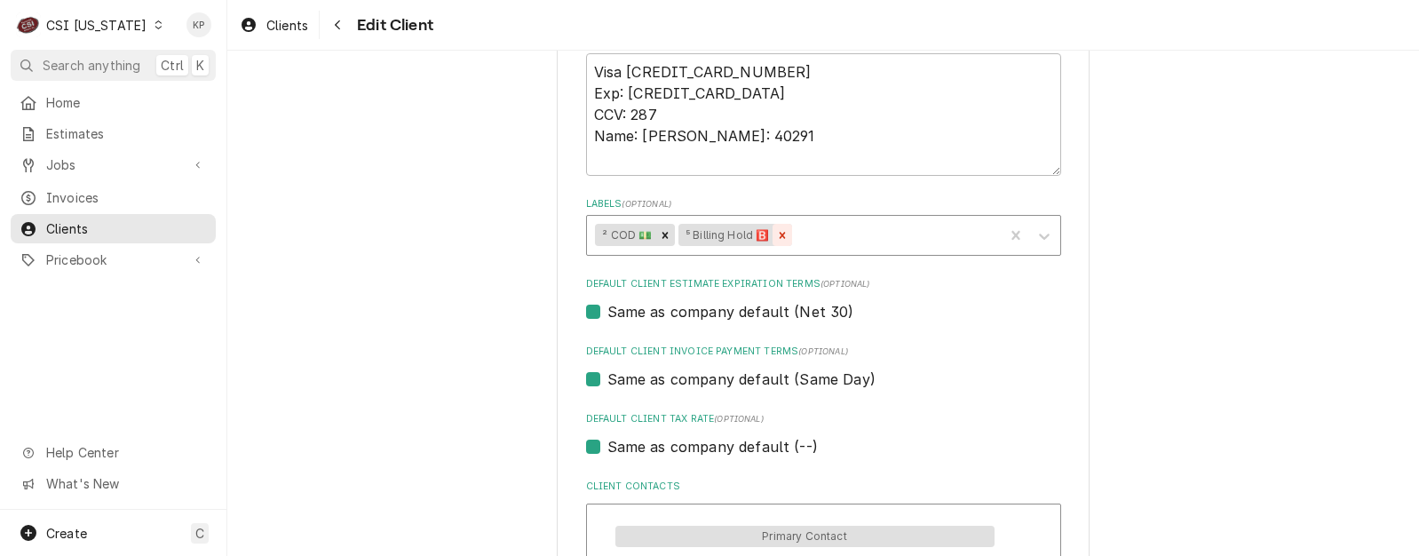
click at [781, 236] on icon "Remove ⁵ Billing Hold 🅱️" at bounding box center [782, 235] width 12 height 12
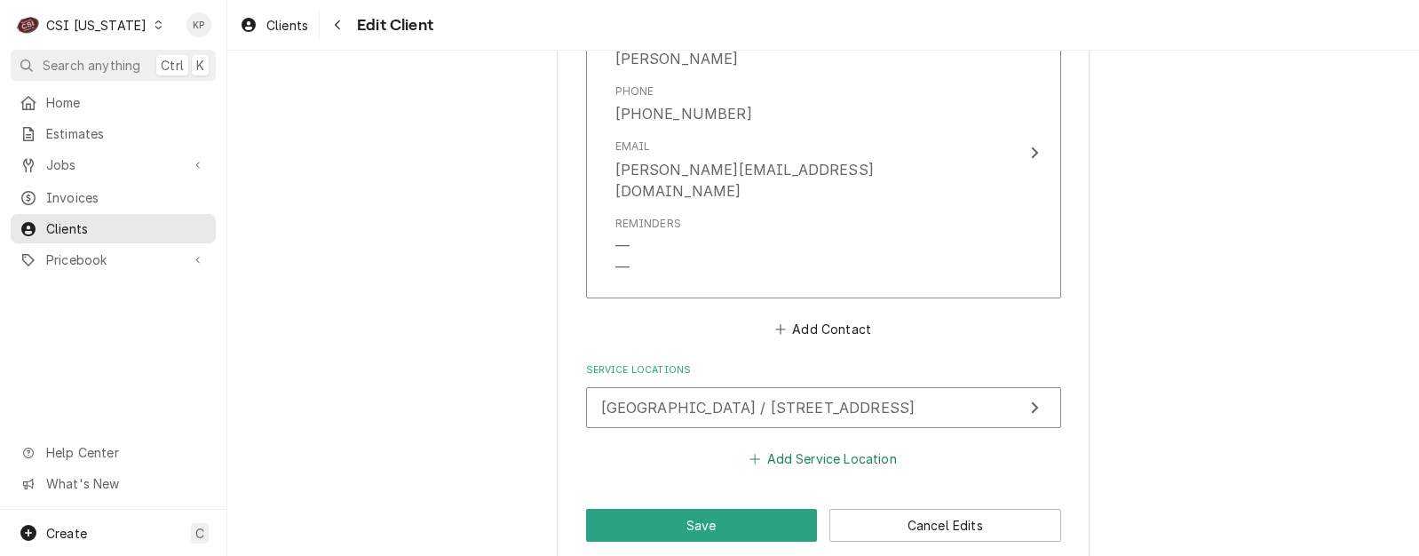
scroll to position [1701, 0]
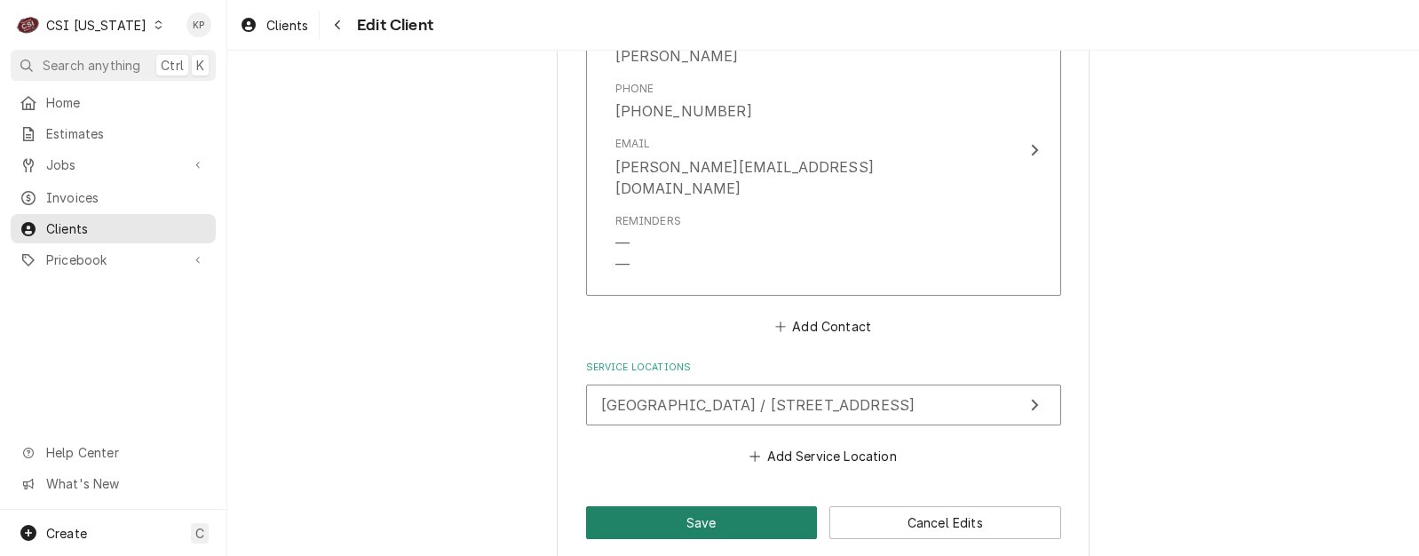
click at [716, 506] on button "Save" at bounding box center [702, 522] width 232 height 33
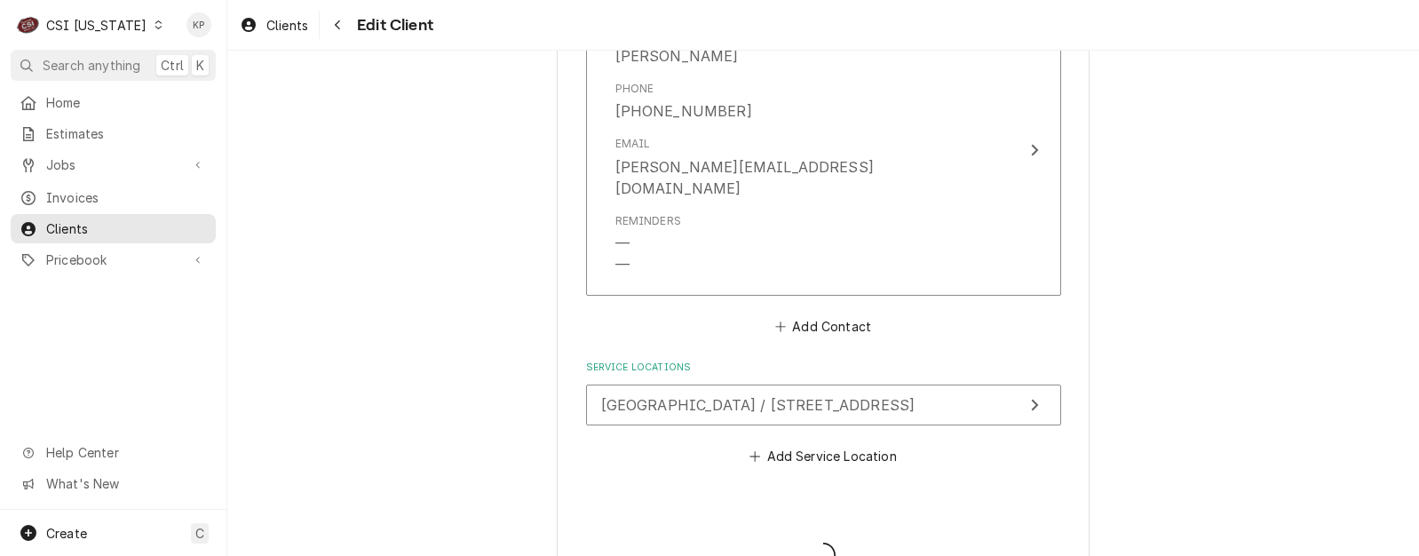
type textarea "x"
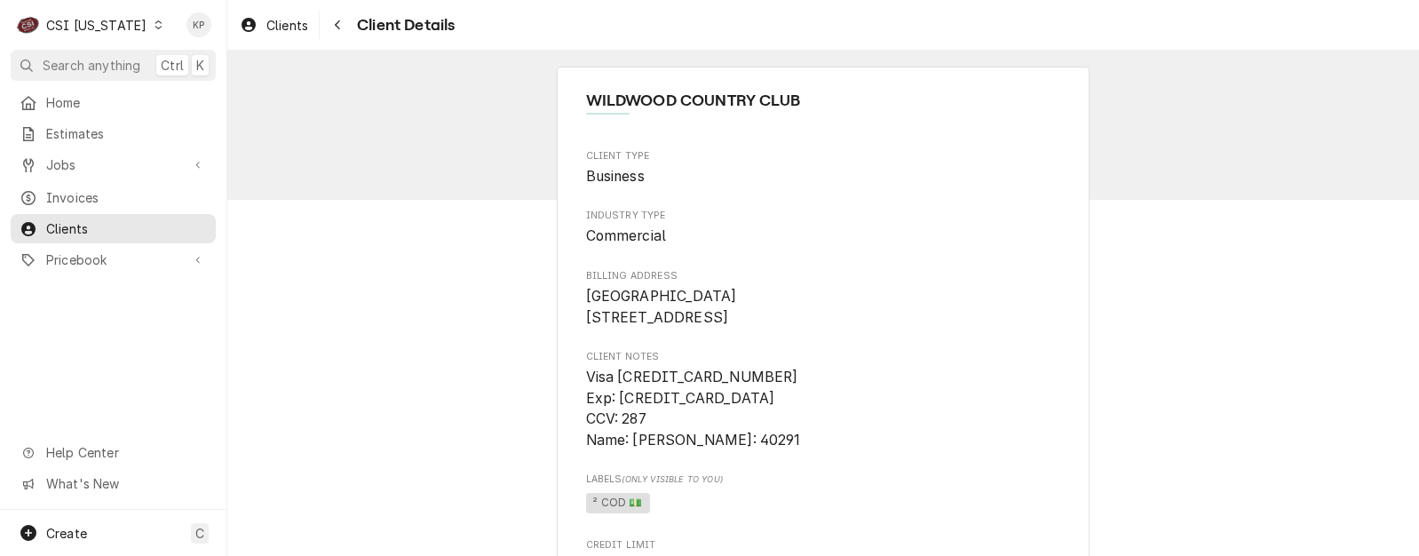
click at [154, 28] on icon "Dynamic Content Wrapper" at bounding box center [158, 24] width 8 height 9
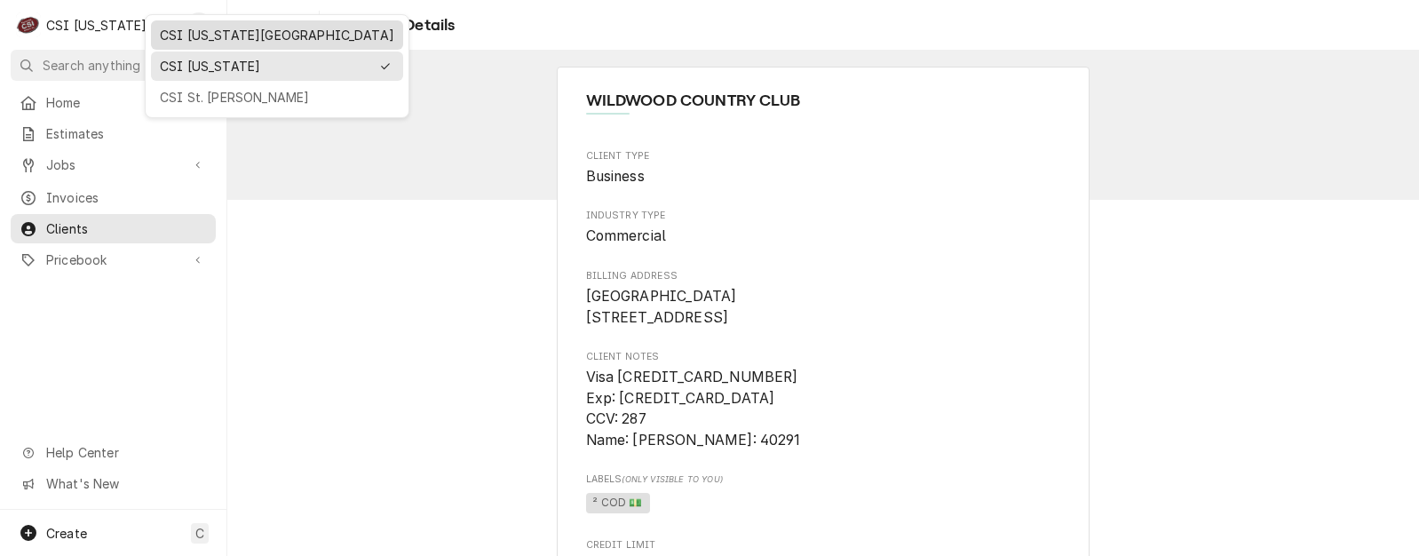
click at [187, 31] on div "CSI [US_STATE][GEOGRAPHIC_DATA]" at bounding box center [277, 35] width 234 height 19
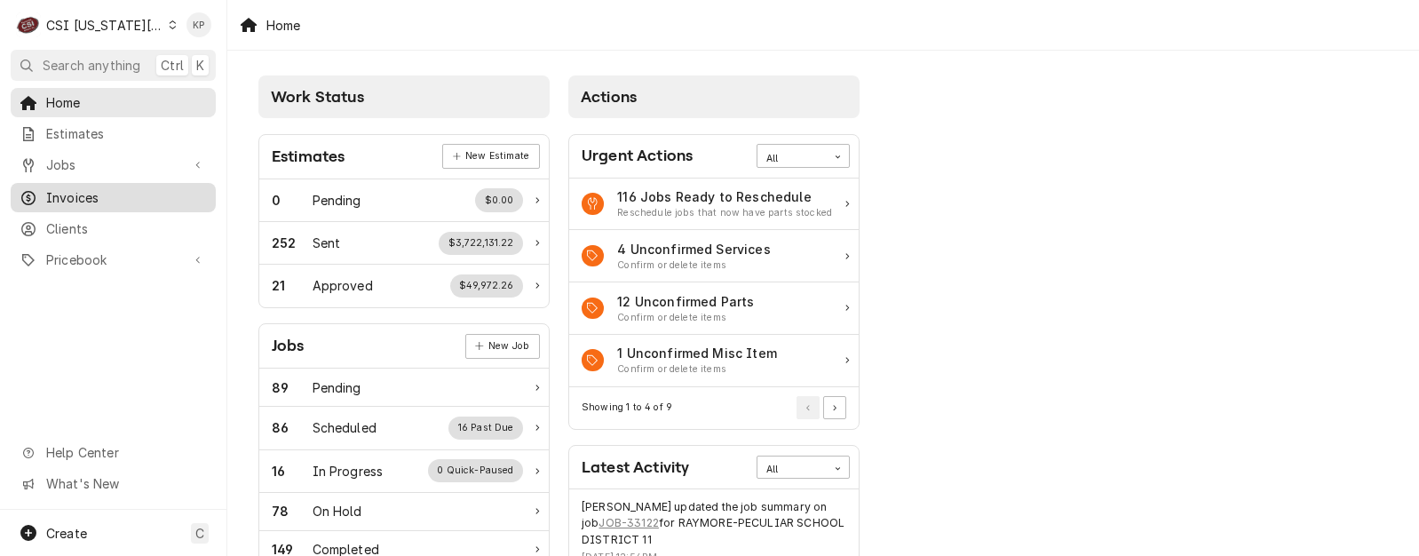
click at [77, 189] on span "Invoices" at bounding box center [126, 197] width 161 height 19
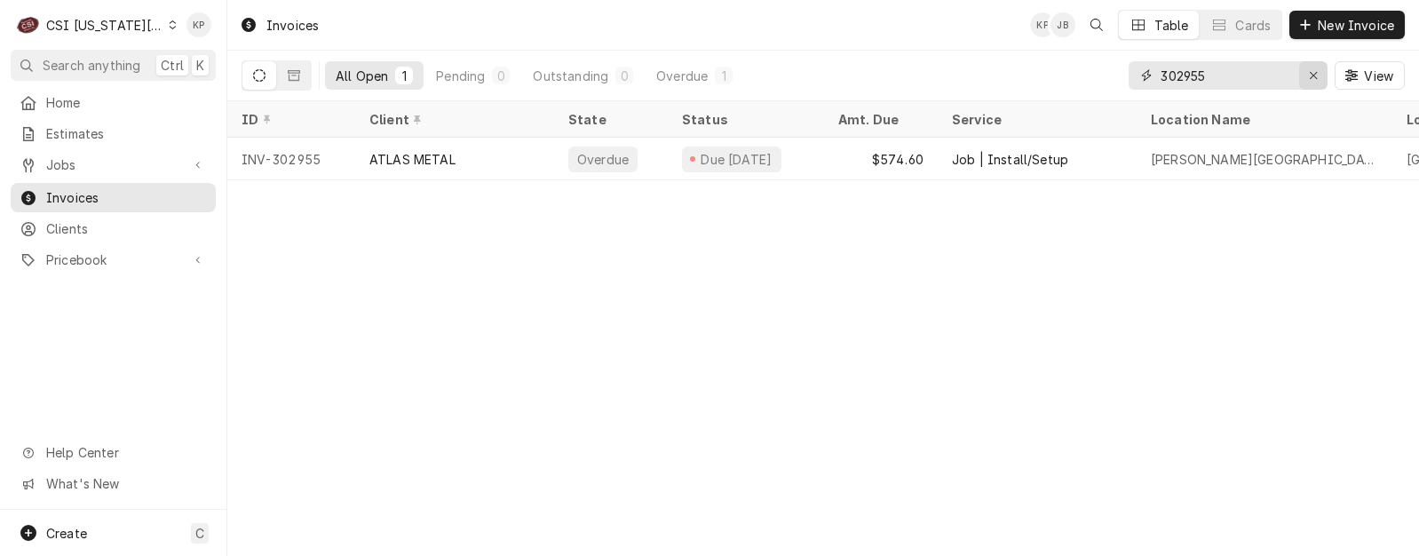
click at [1314, 74] on icon "Erase input" at bounding box center [1313, 75] width 7 height 7
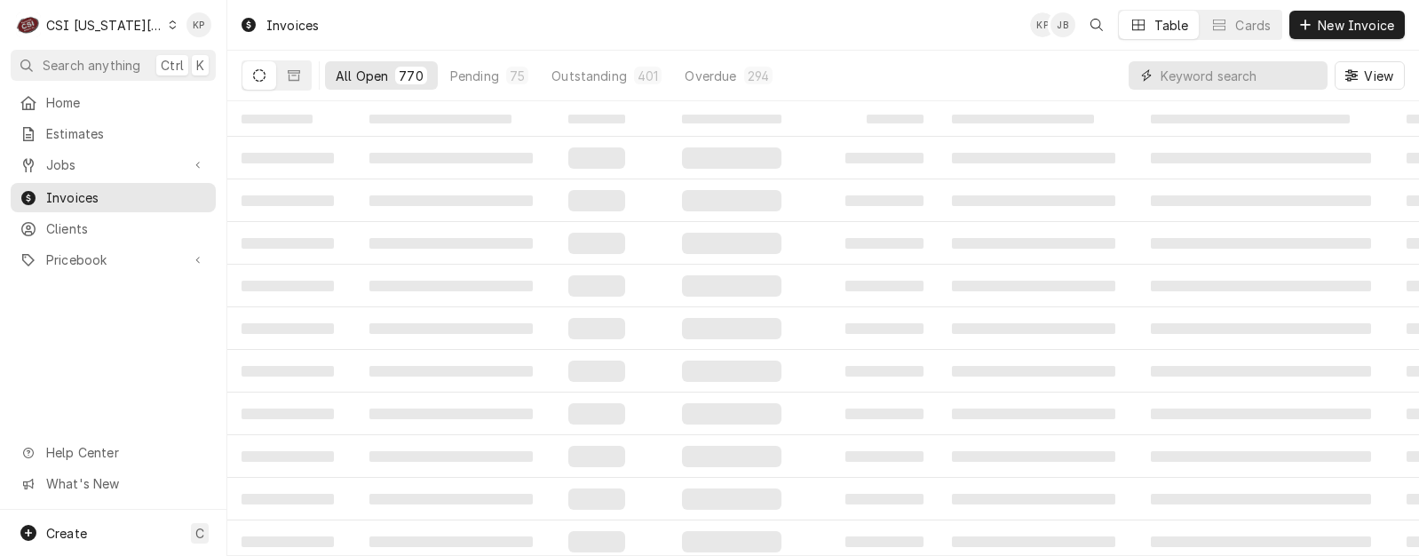
click at [1236, 78] on input "Dynamic Content Wrapper" at bounding box center [1239, 75] width 158 height 28
type input "303152"
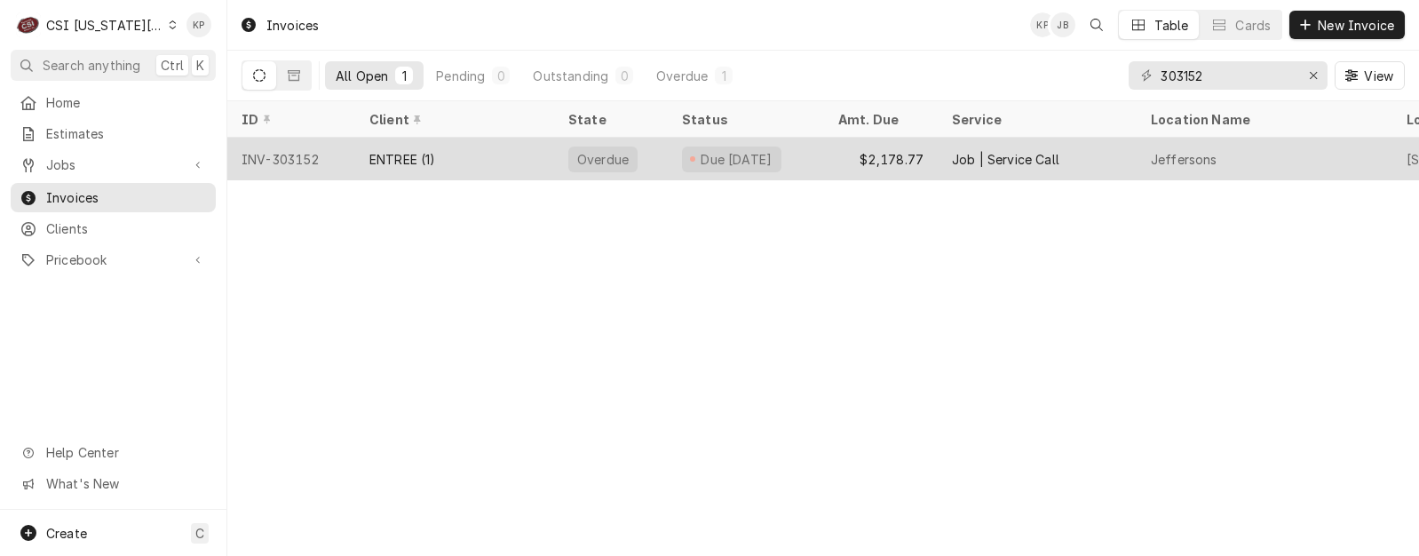
click at [288, 157] on div "INV-303152" at bounding box center [291, 159] width 128 height 43
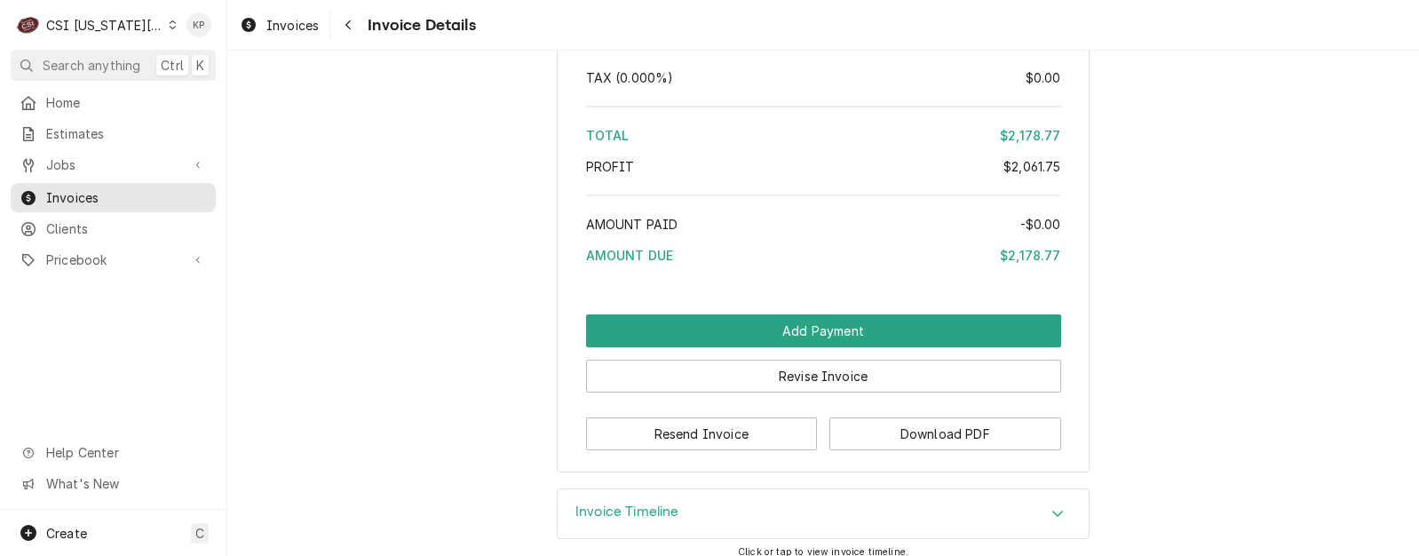
scroll to position [4103, 0]
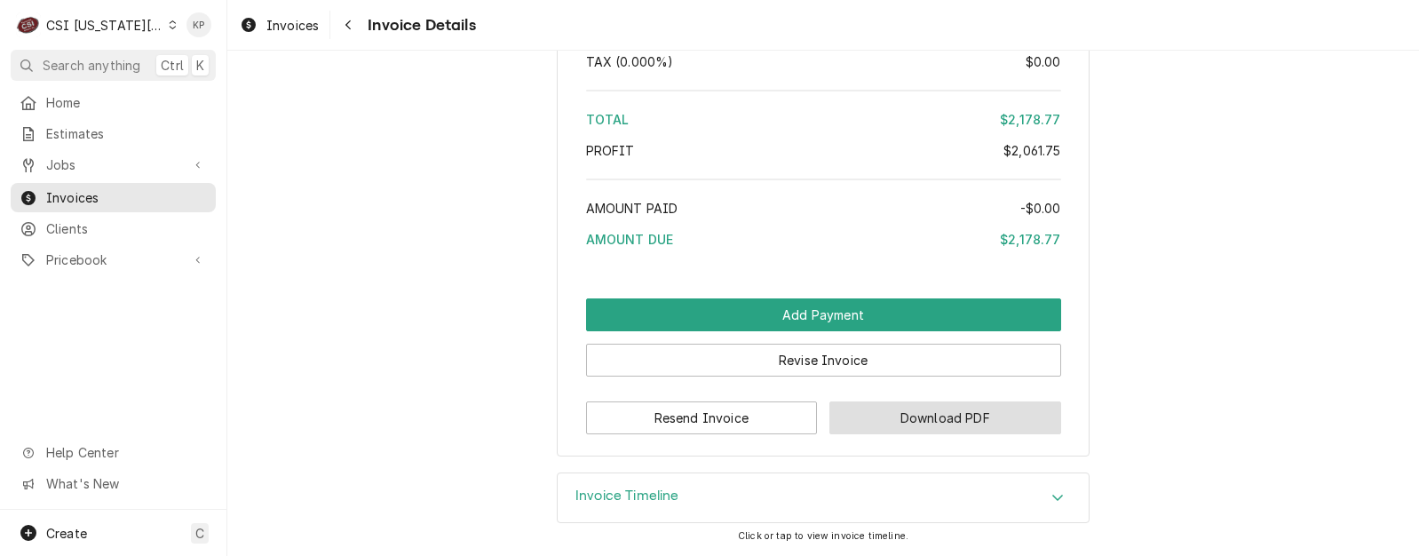
click at [914, 409] on button "Download PDF" at bounding box center [945, 417] width 232 height 33
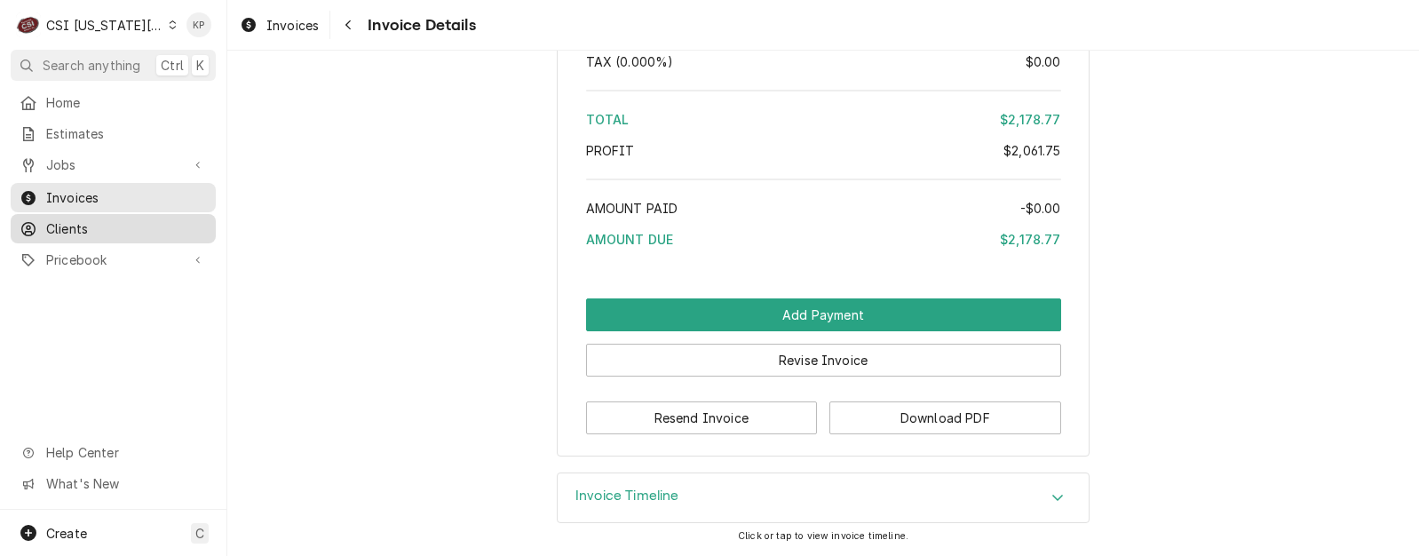
click at [77, 220] on span "Clients" at bounding box center [126, 228] width 161 height 19
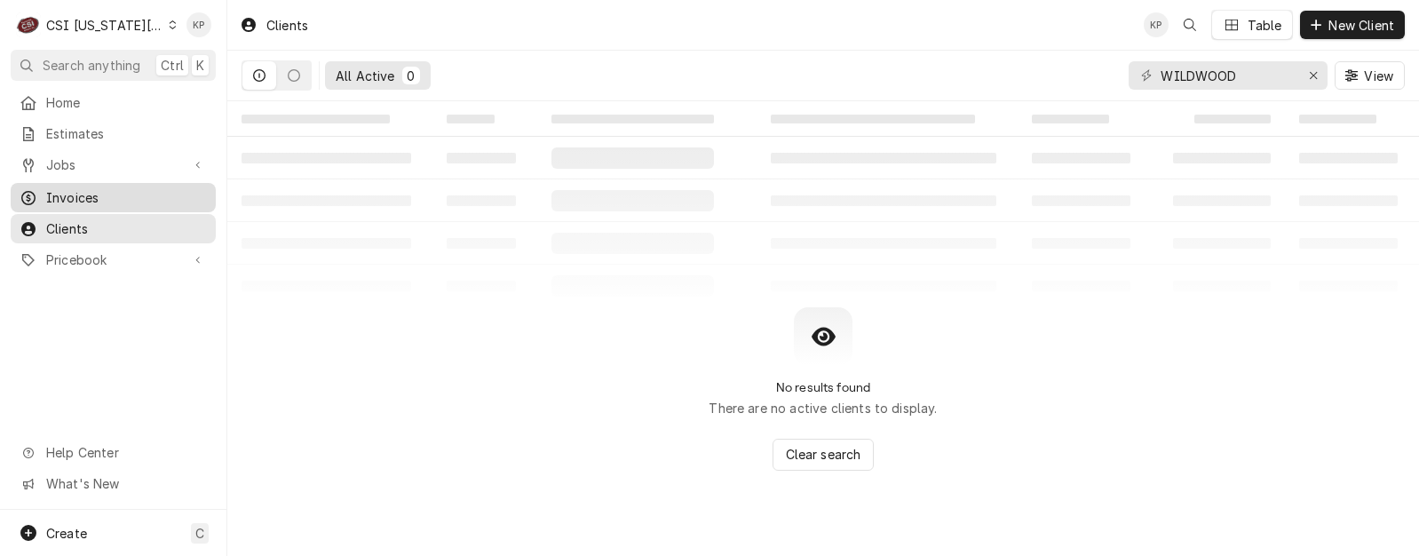
click at [77, 188] on span "Invoices" at bounding box center [126, 197] width 161 height 19
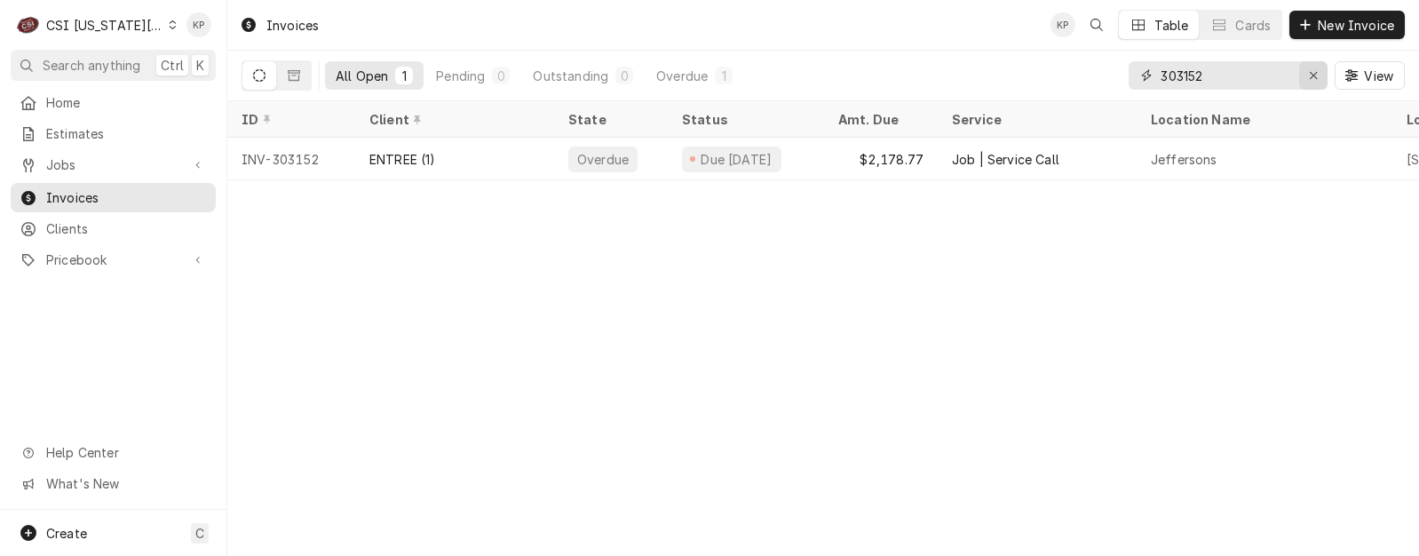
click at [1311, 75] on icon "Erase input" at bounding box center [1313, 75] width 7 height 7
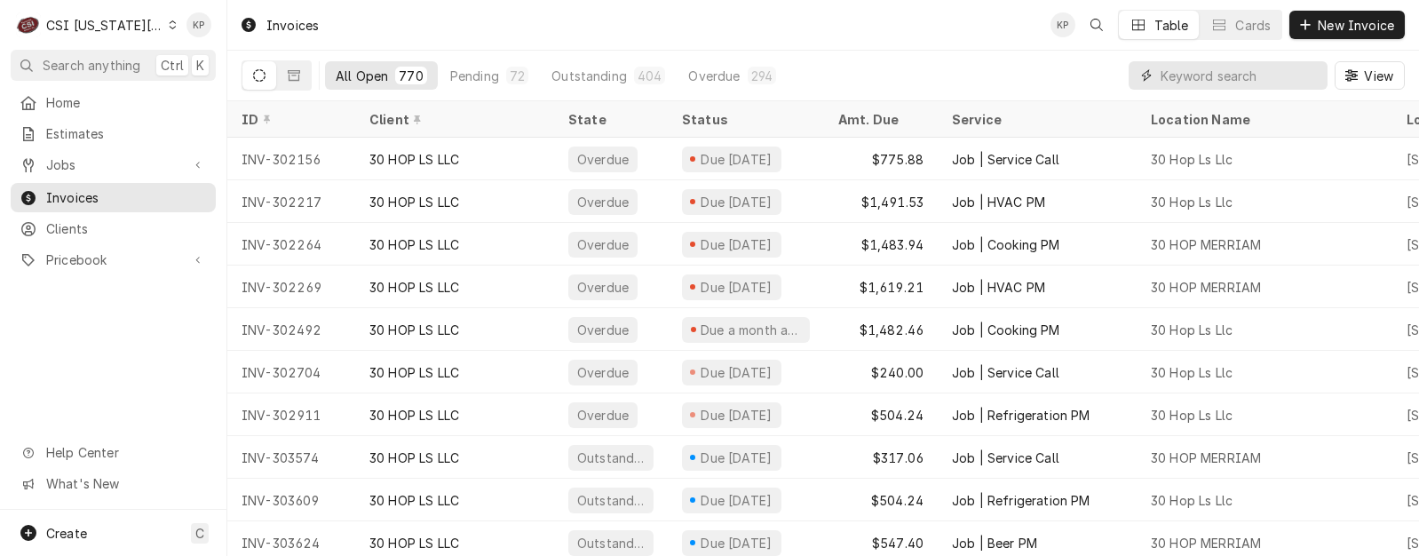
click at [1227, 78] on input "Dynamic Content Wrapper" at bounding box center [1239, 75] width 158 height 28
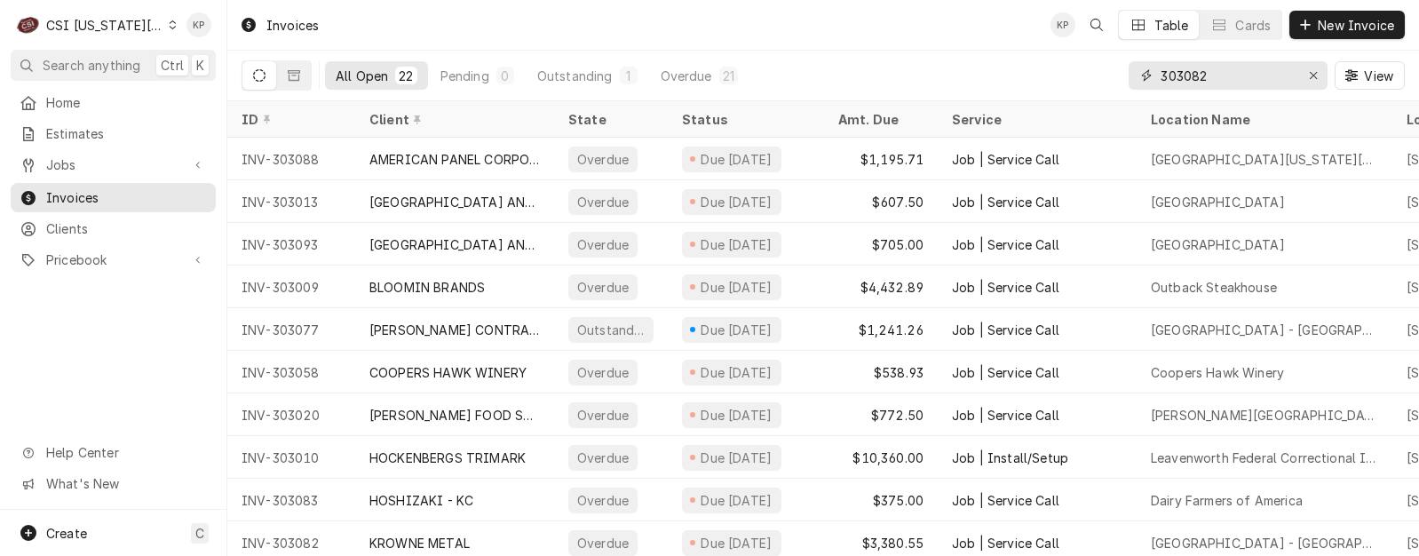
type input "303082"
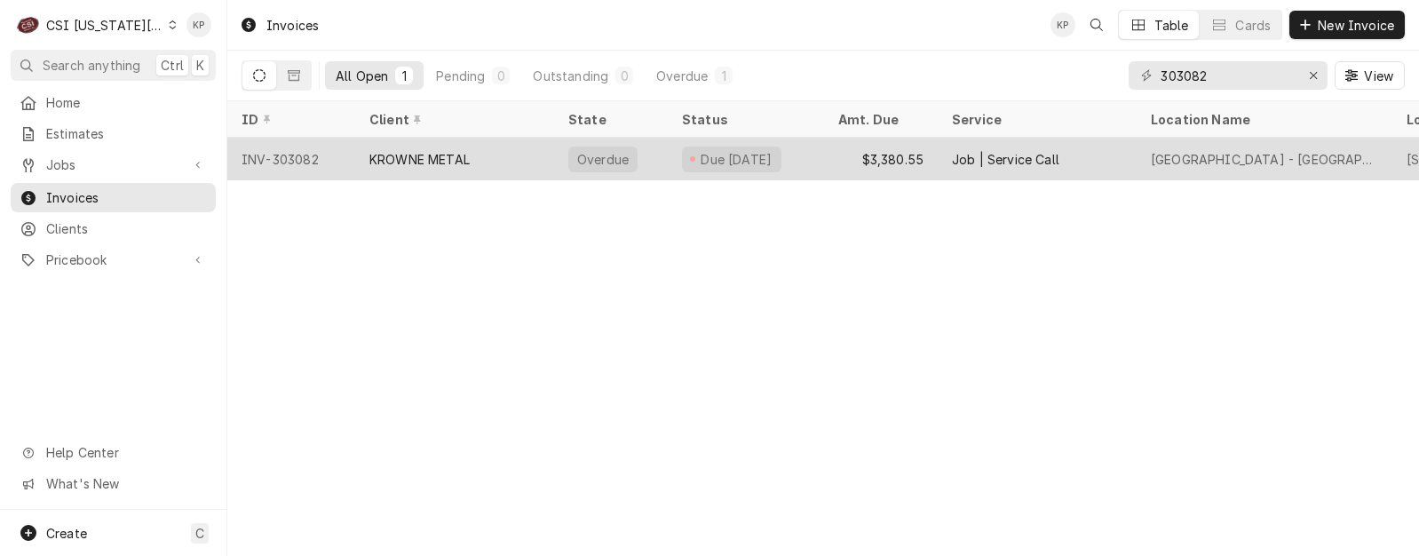
click at [302, 154] on div "INV-303082" at bounding box center [291, 159] width 128 height 43
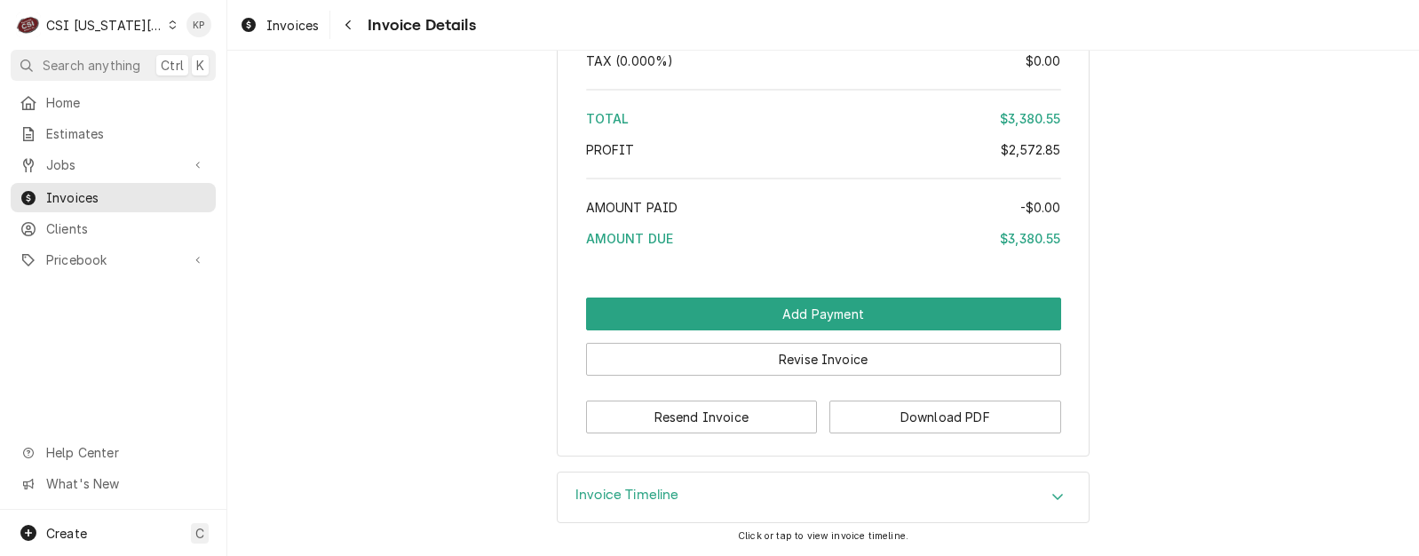
scroll to position [5803, 0]
click at [855, 422] on button "Download PDF" at bounding box center [945, 416] width 232 height 33
click at [273, 22] on span "Invoices" at bounding box center [292, 25] width 52 height 19
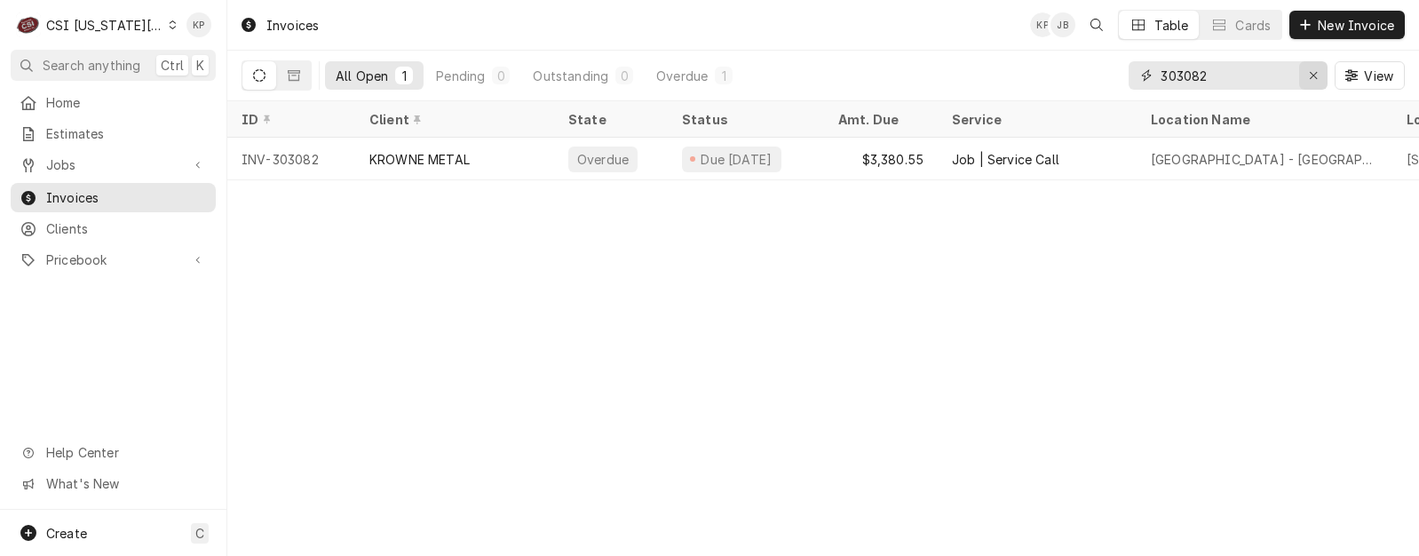
click at [1313, 74] on icon "Erase input" at bounding box center [1314, 75] width 10 height 12
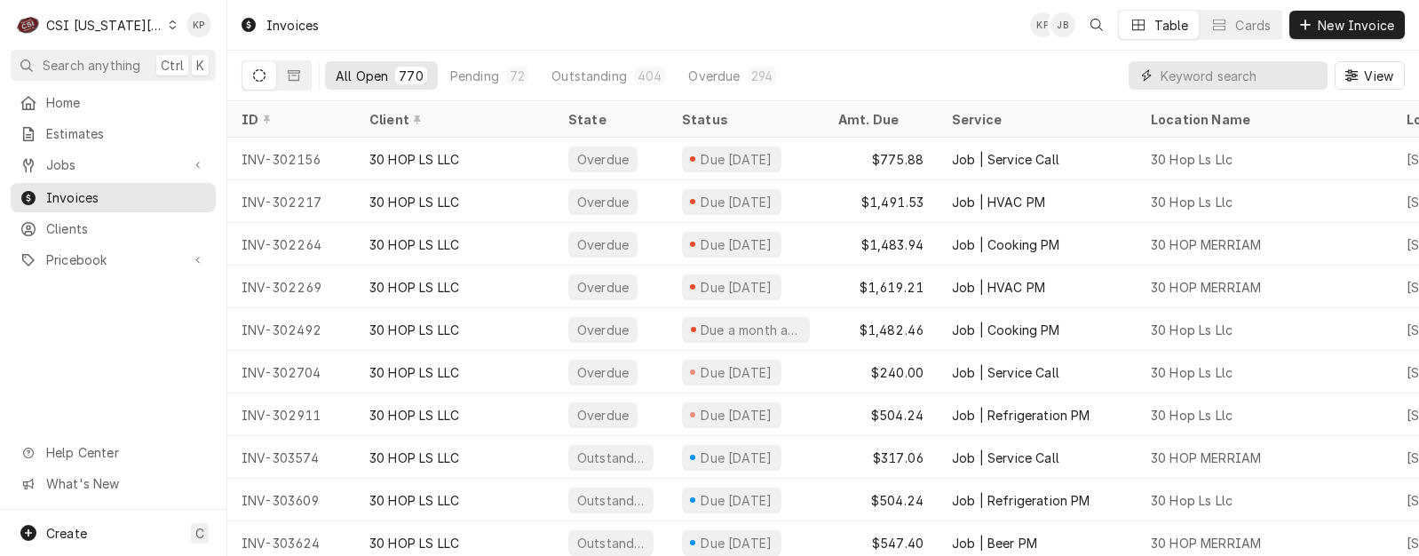
click at [1223, 73] on input "Dynamic Content Wrapper" at bounding box center [1239, 75] width 158 height 28
type input "20004"
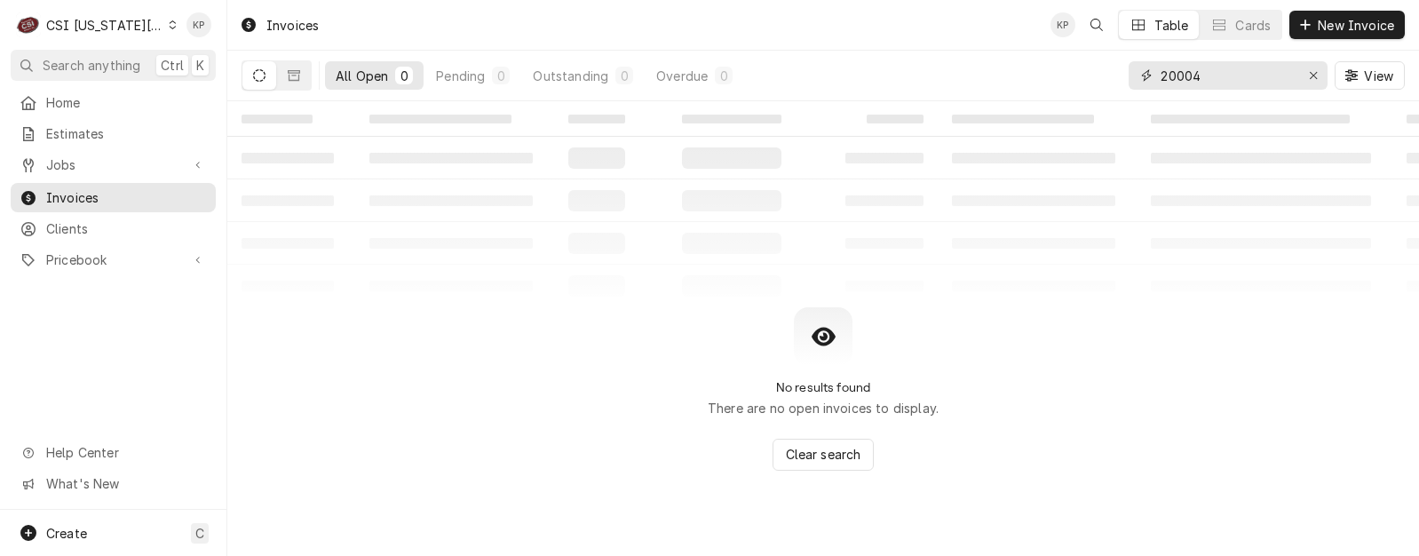
drag, startPoint x: 1310, startPoint y: 75, endPoint x: 1285, endPoint y: 70, distance: 25.4
click at [1310, 75] on icon "Erase input" at bounding box center [1314, 75] width 10 height 12
click at [1240, 79] on input "Dynamic Content Wrapper" at bounding box center [1243, 75] width 167 height 28
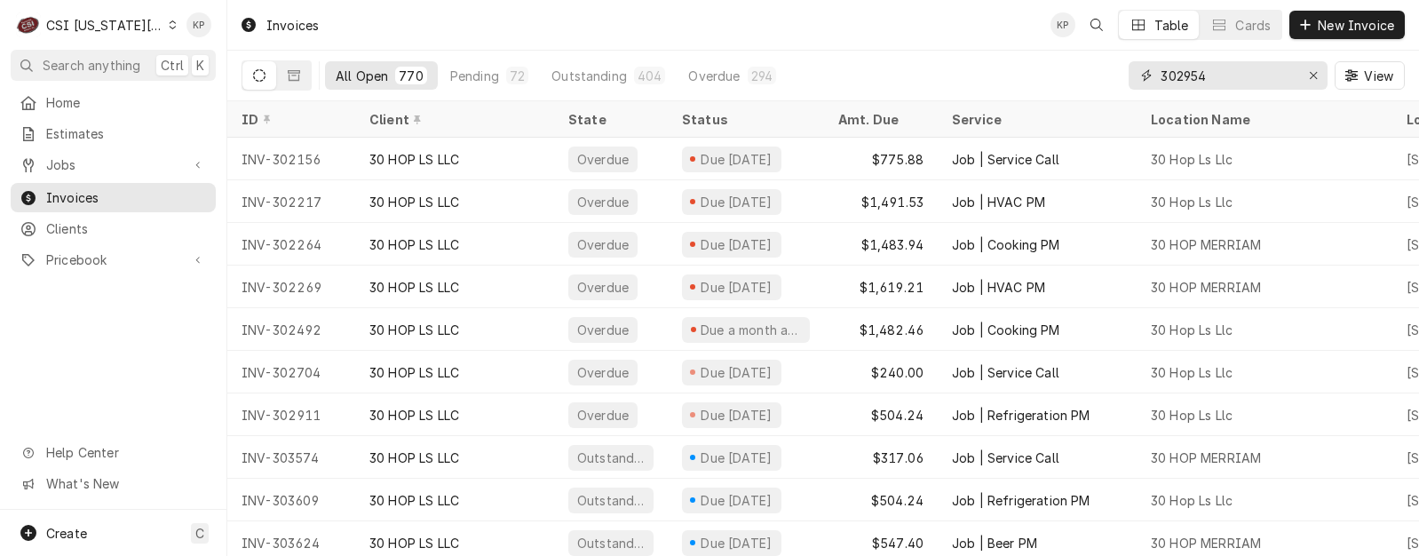
type input "302954"
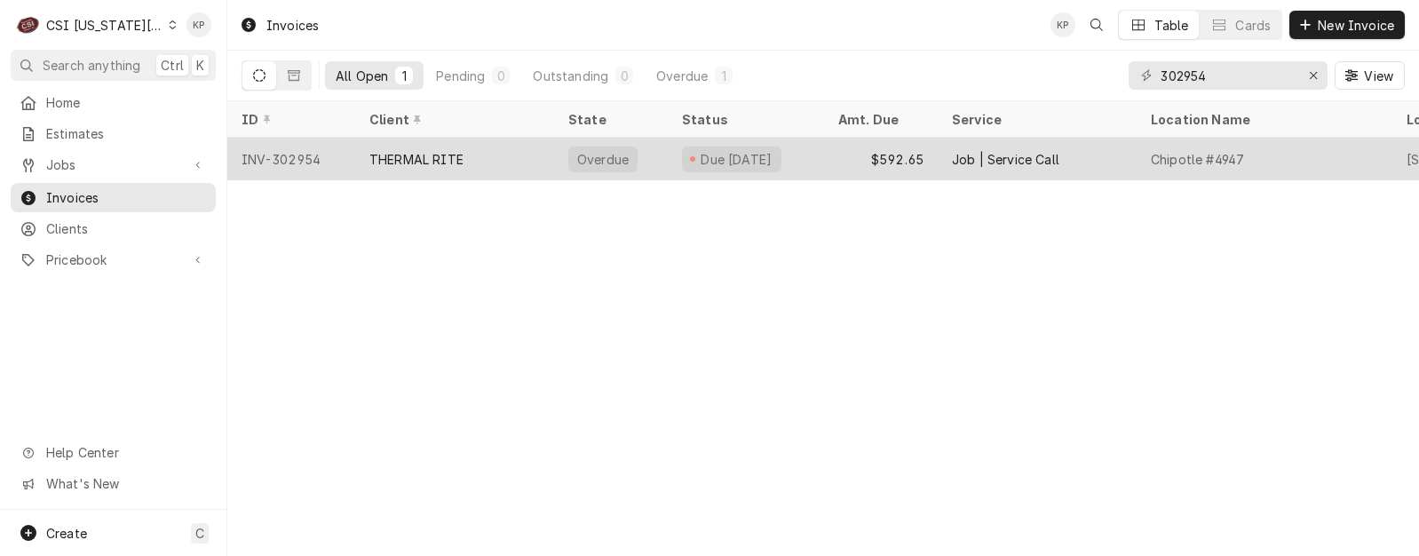
click at [284, 155] on div "INV-302954" at bounding box center [291, 159] width 128 height 43
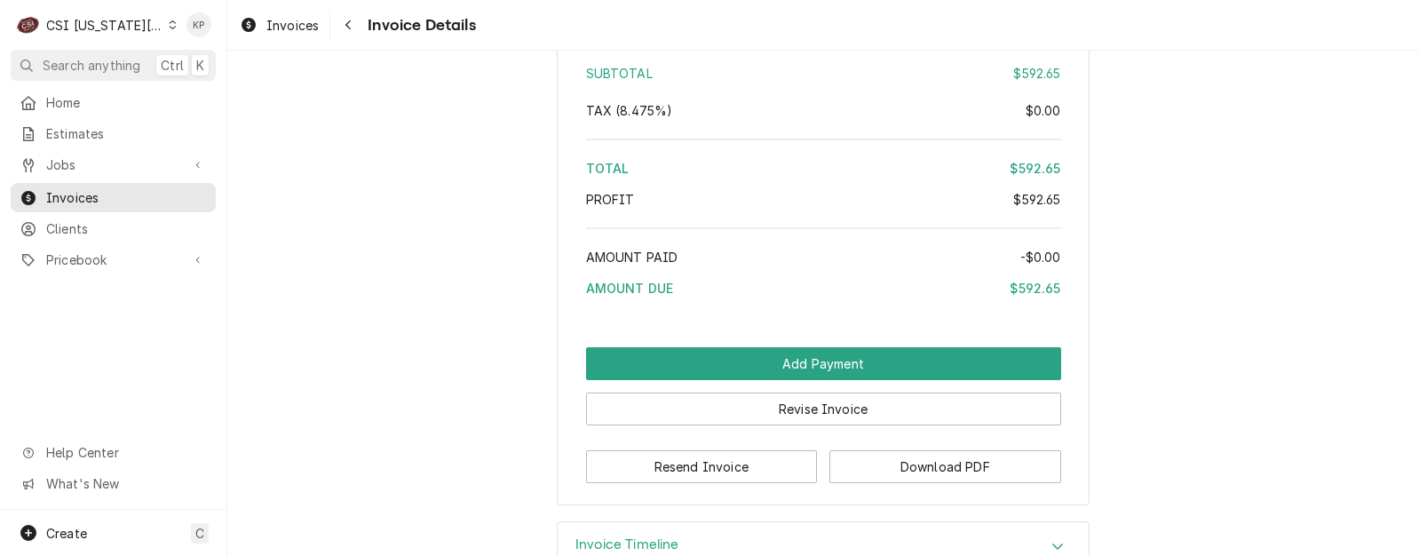
scroll to position [3276, 0]
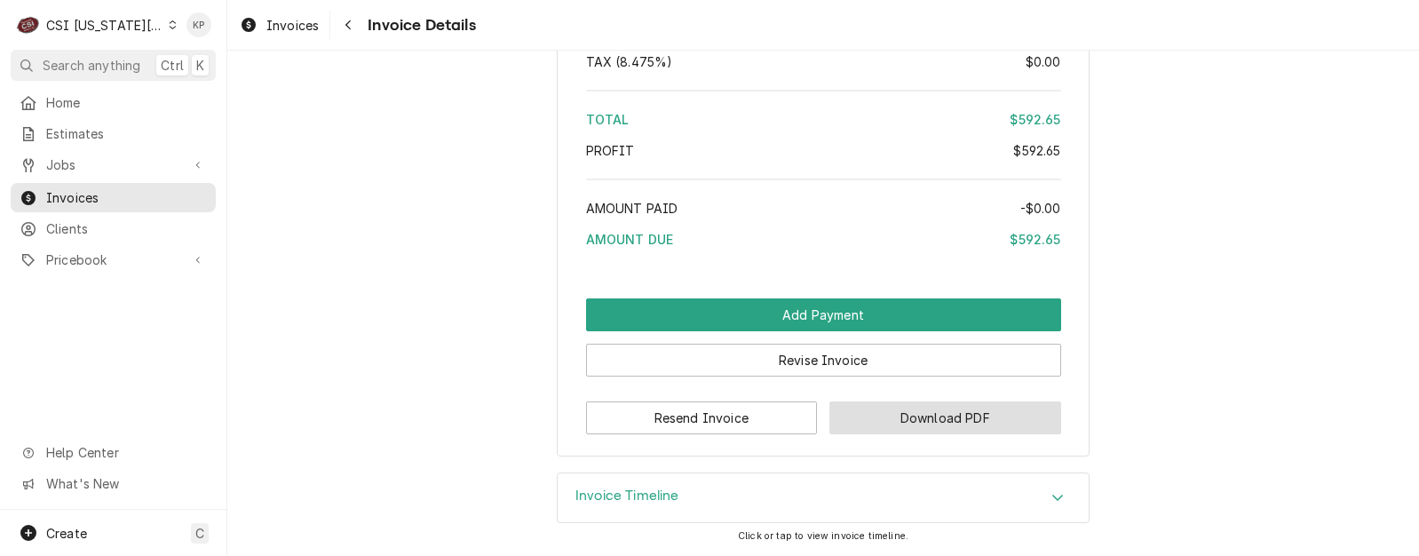
click at [848, 412] on button "Download PDF" at bounding box center [945, 417] width 232 height 33
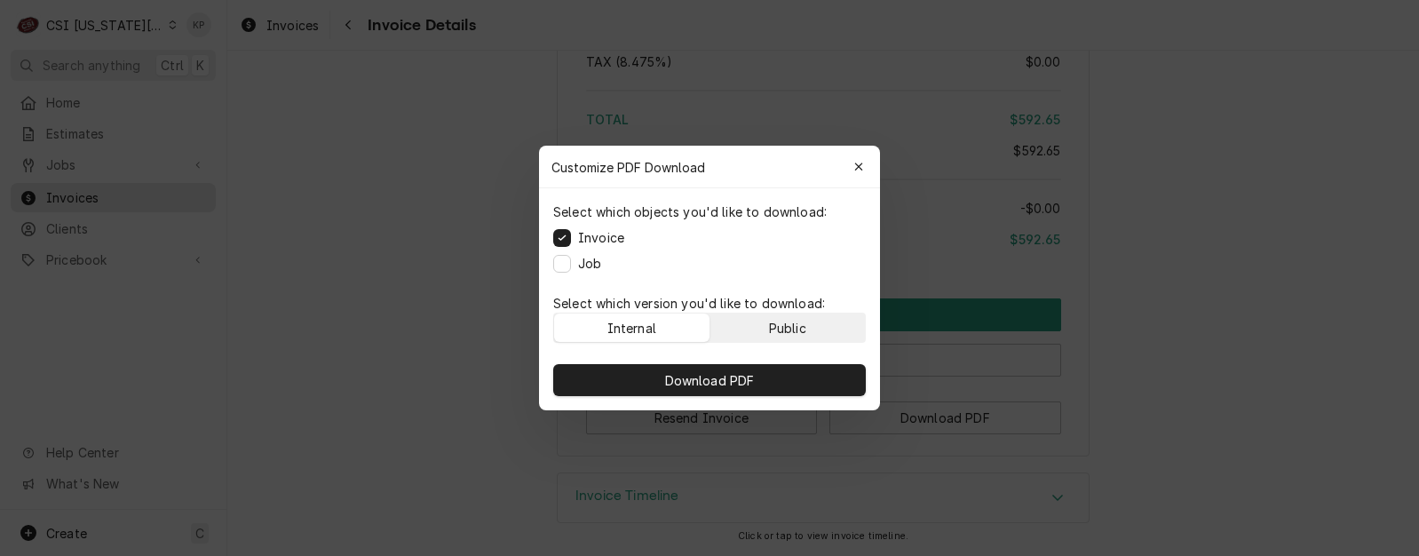
click at [795, 321] on div "Public" at bounding box center [787, 328] width 37 height 19
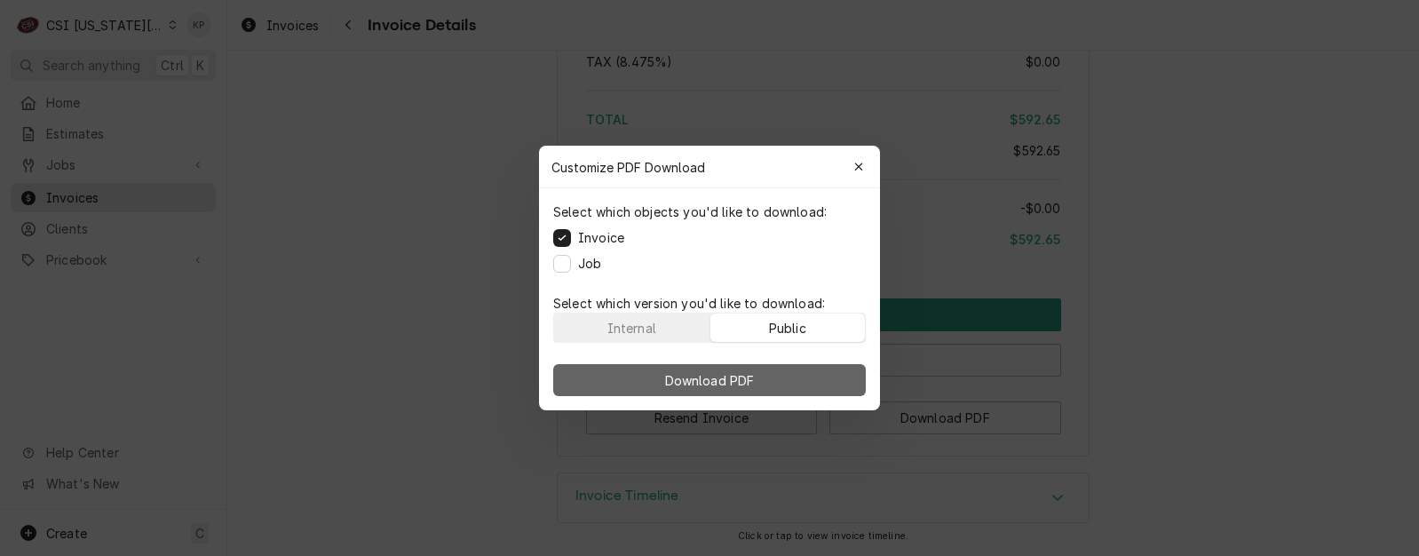
click at [801, 376] on button "Download PDF" at bounding box center [709, 380] width 313 height 32
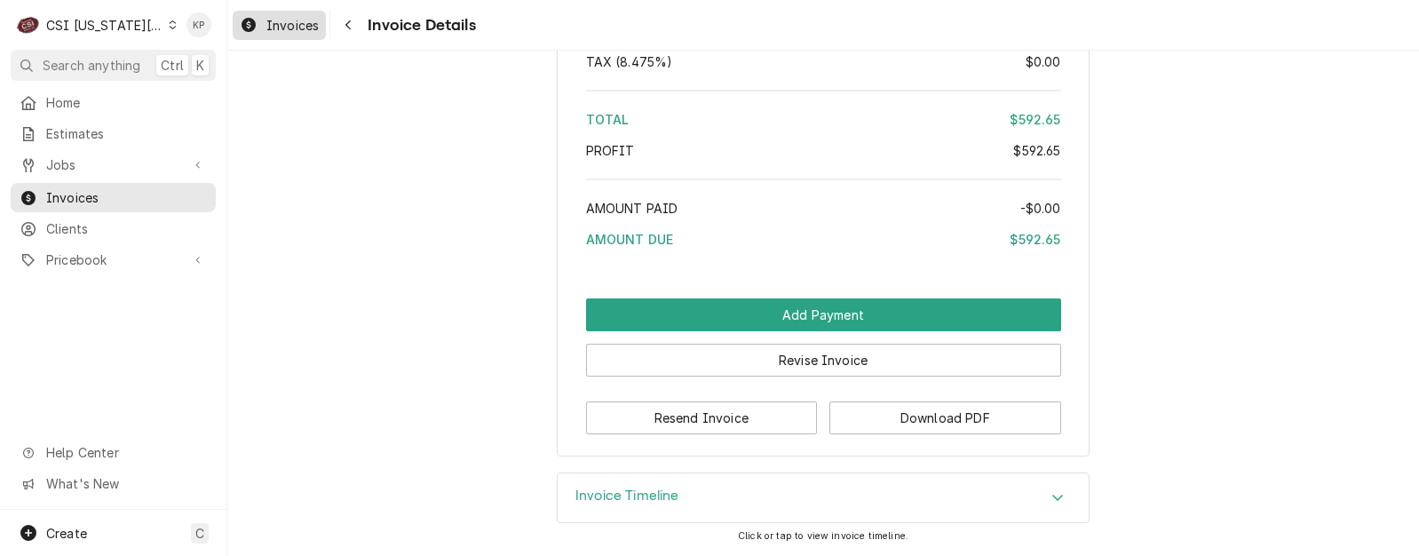
click at [300, 27] on span "Invoices" at bounding box center [292, 25] width 52 height 19
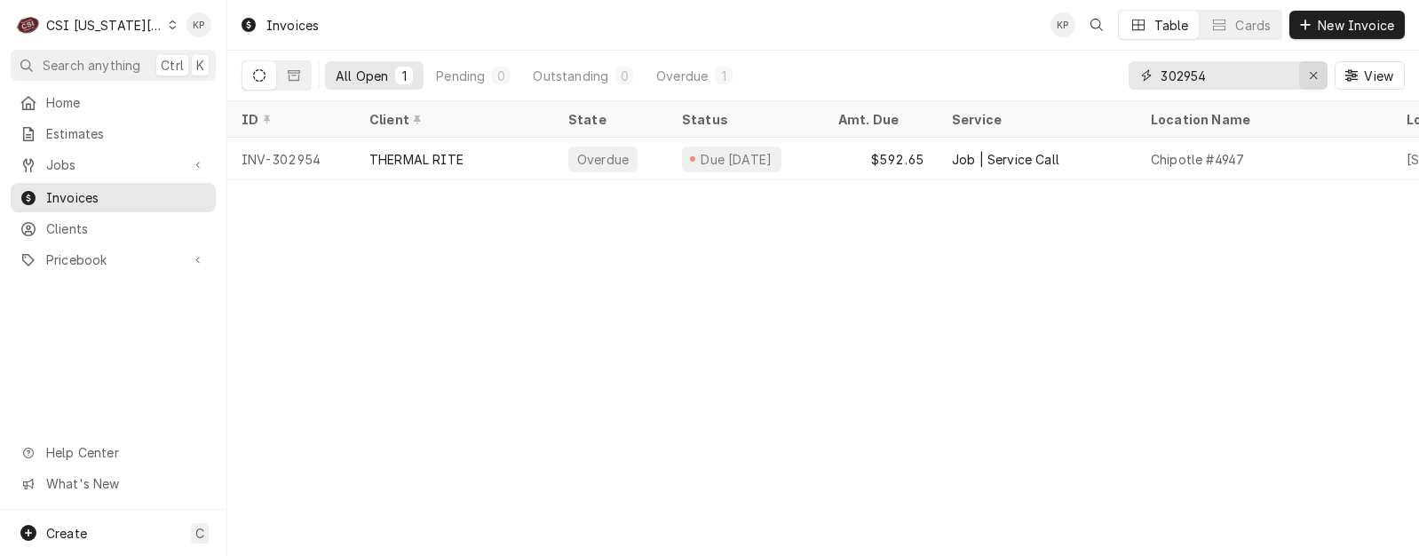
click at [1318, 72] on div "Erase input" at bounding box center [1313, 76] width 18 height 18
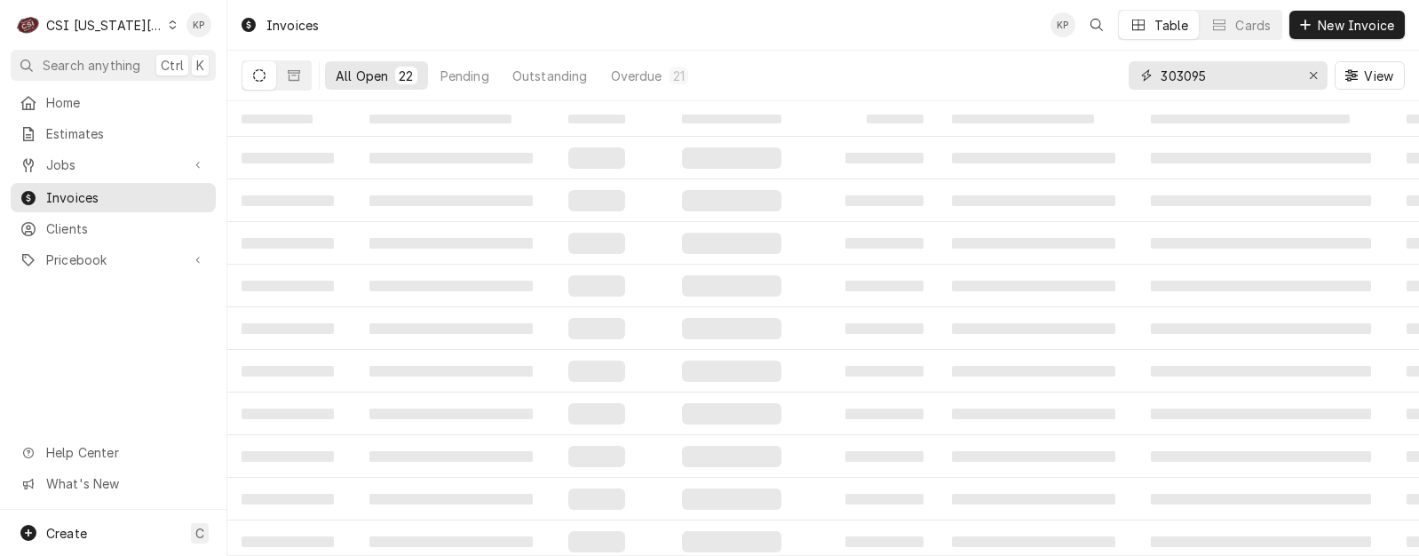
type input "303095"
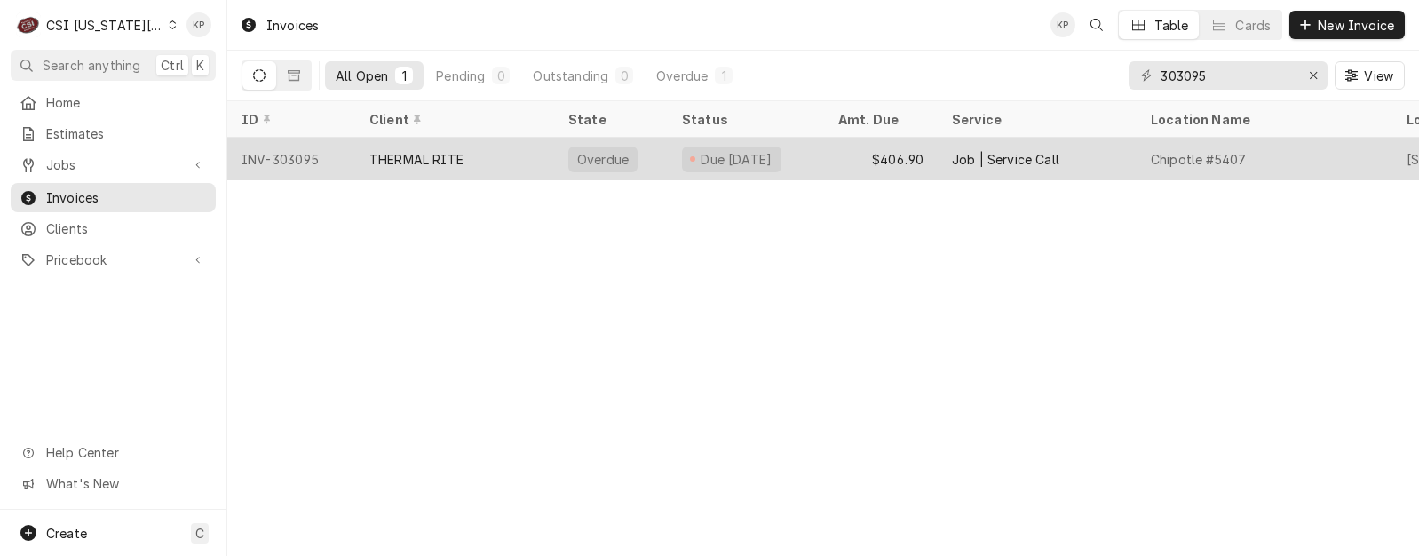
click at [278, 154] on div "INV-303095" at bounding box center [291, 159] width 128 height 43
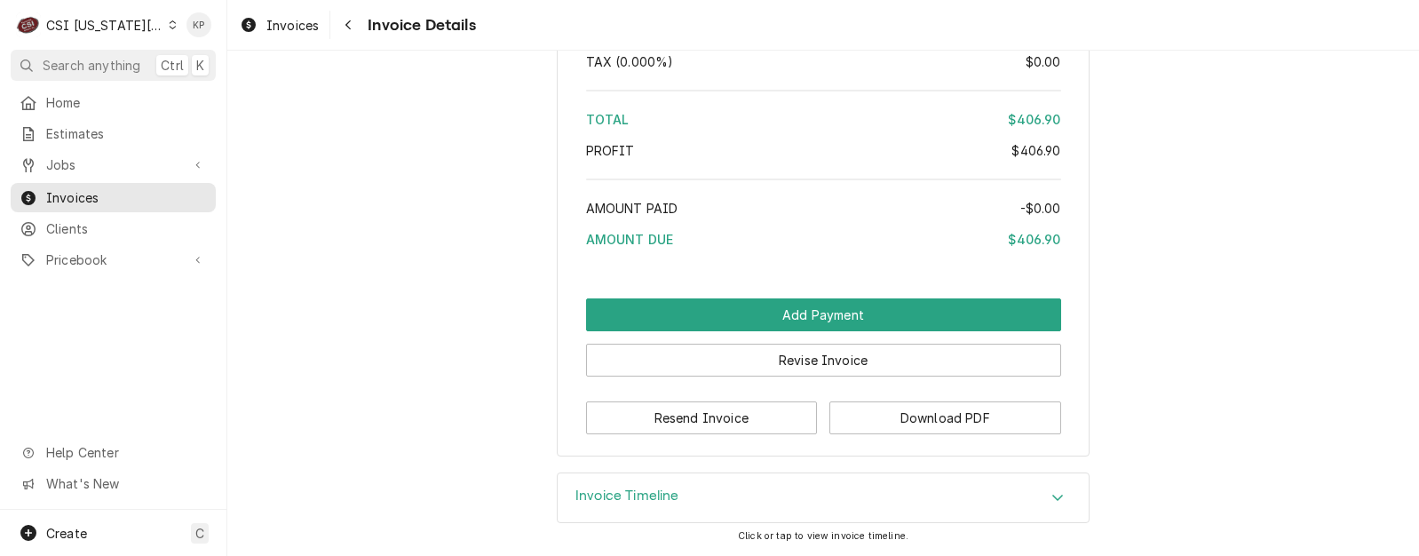
scroll to position [3407, 0]
click at [872, 426] on button "Download PDF" at bounding box center [945, 417] width 232 height 33
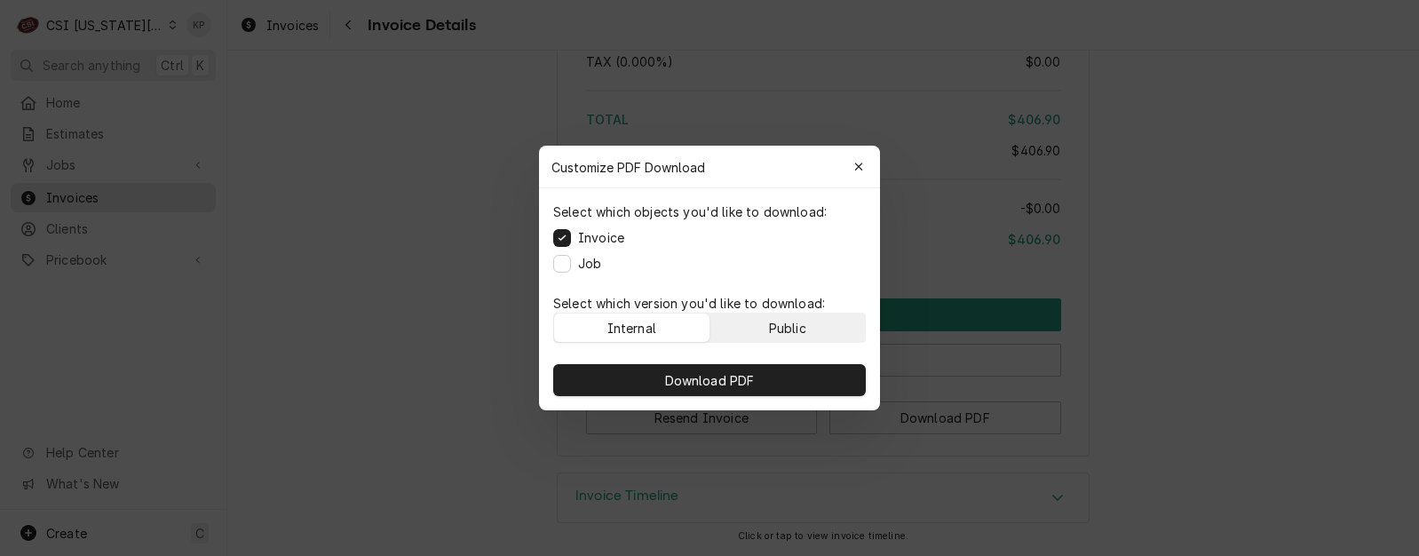
click at [801, 322] on div "Public" at bounding box center [787, 328] width 37 height 19
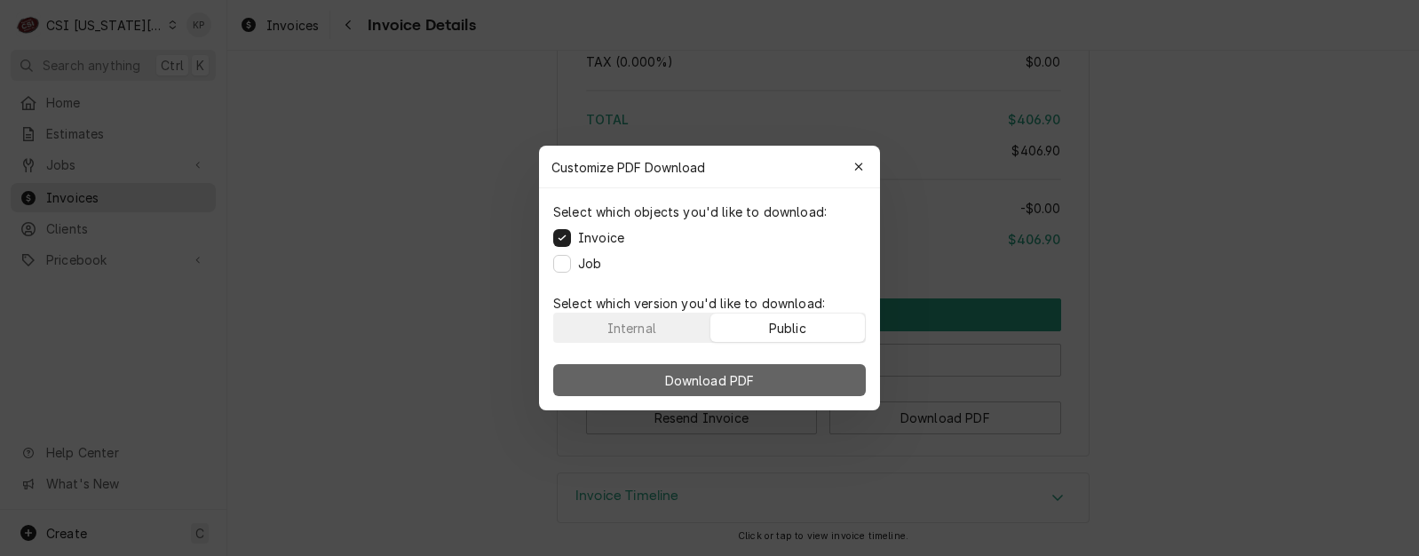
click at [800, 368] on button "Download PDF" at bounding box center [709, 380] width 313 height 32
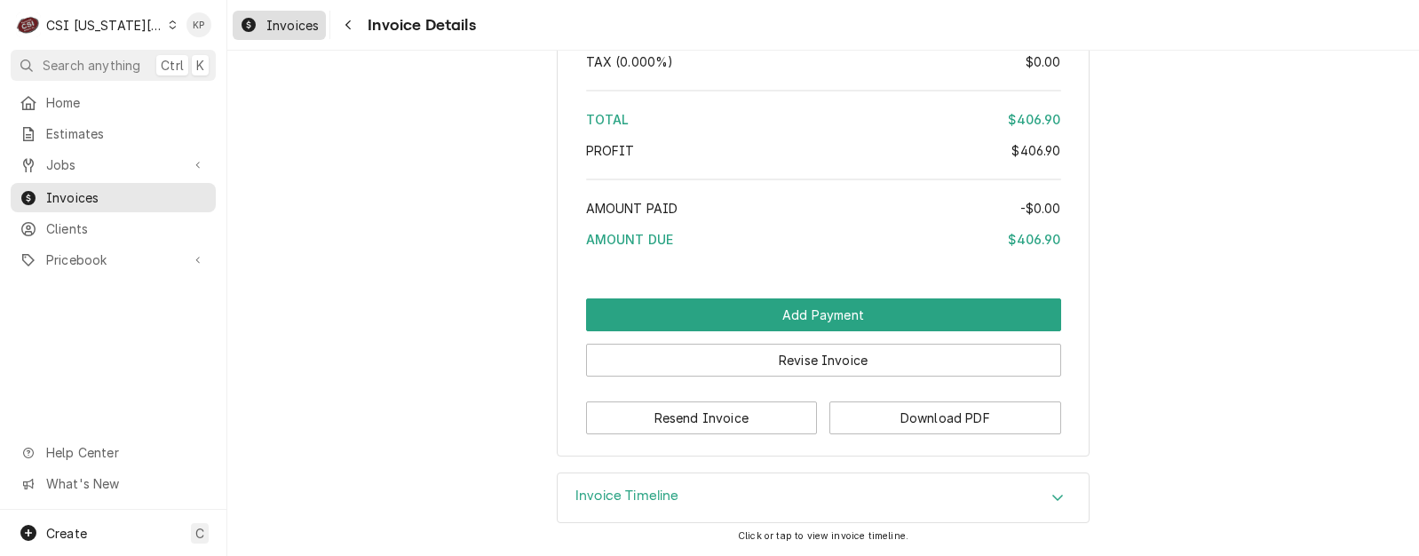
click at [319, 28] on span "Invoices" at bounding box center [292, 25] width 52 height 19
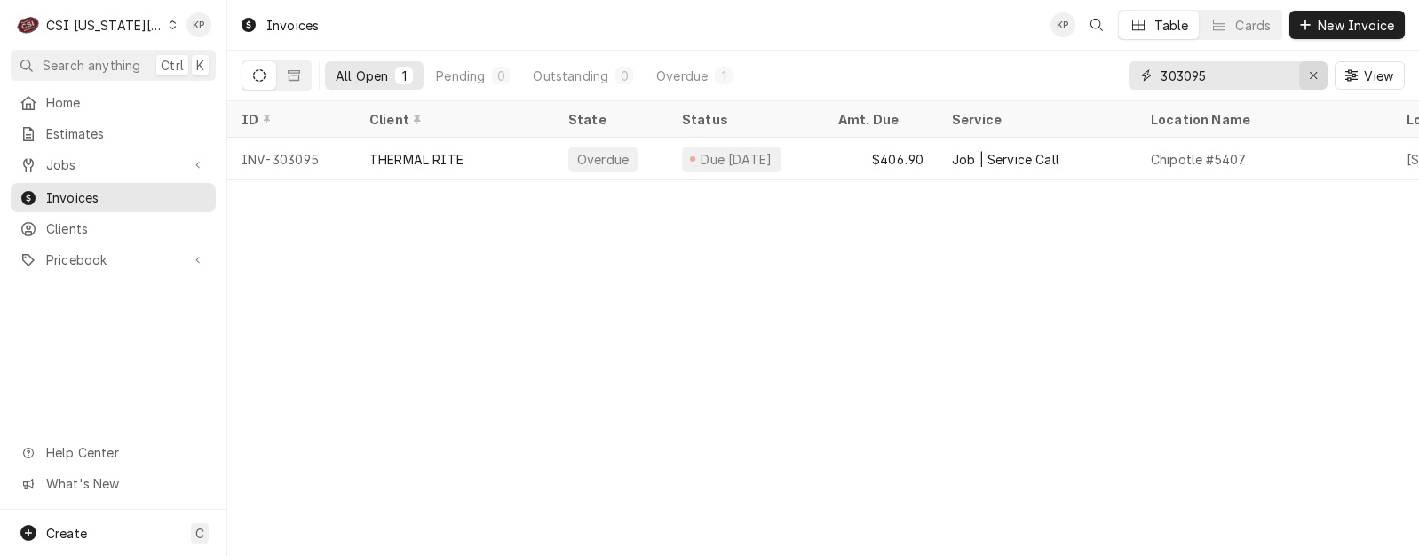
click at [1315, 72] on icon "Erase input" at bounding box center [1314, 75] width 10 height 12
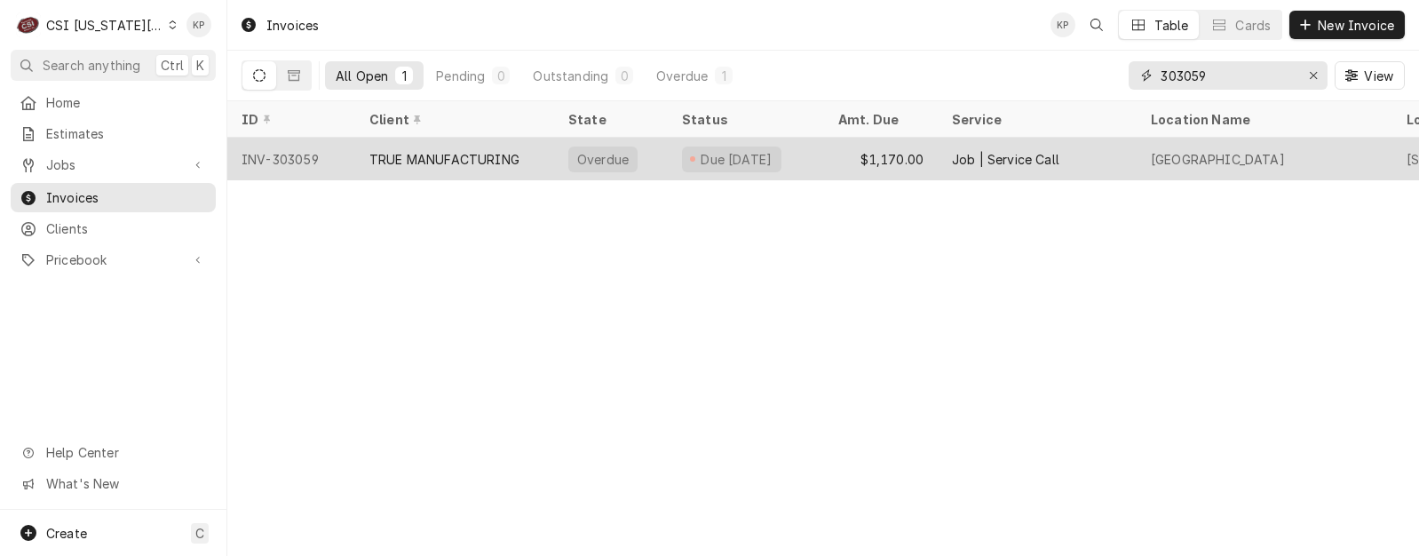
type input "303059"
click at [304, 158] on div "INV-303059" at bounding box center [291, 159] width 128 height 43
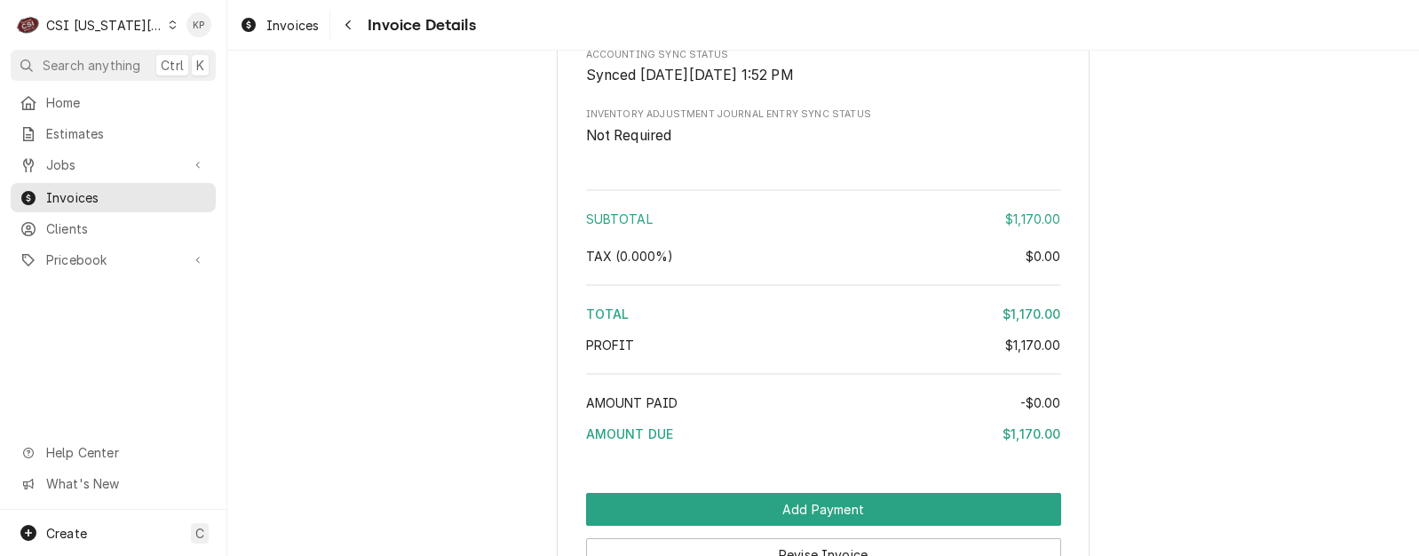
scroll to position [3422, 0]
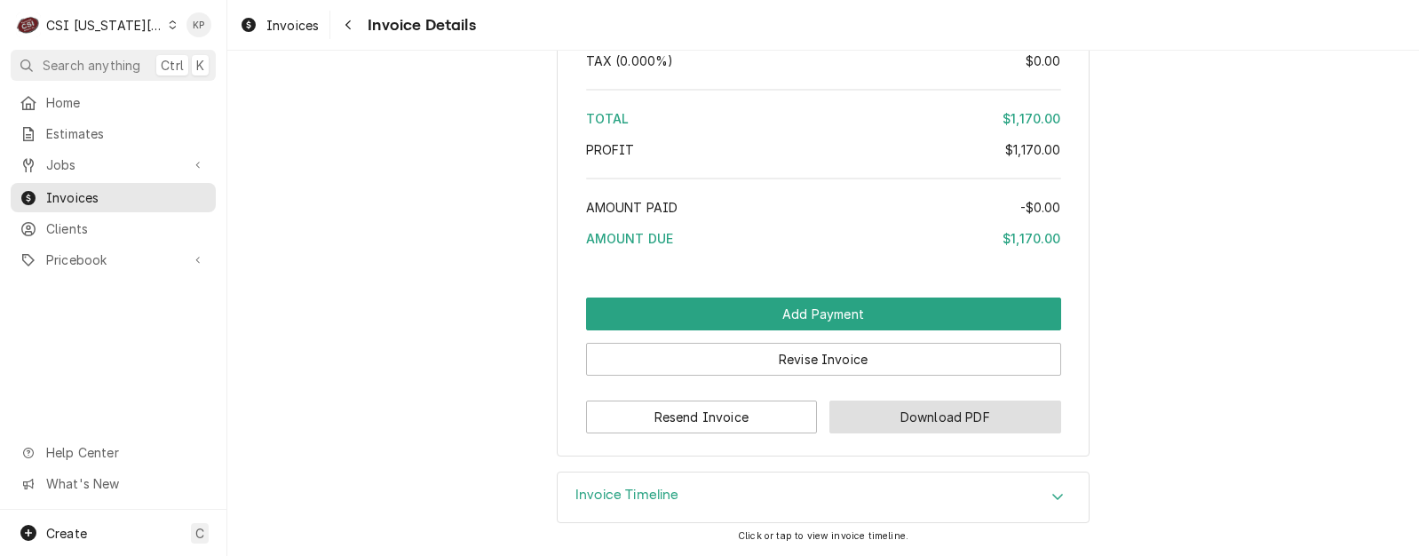
click at [830, 411] on button "Download PDF" at bounding box center [945, 416] width 232 height 33
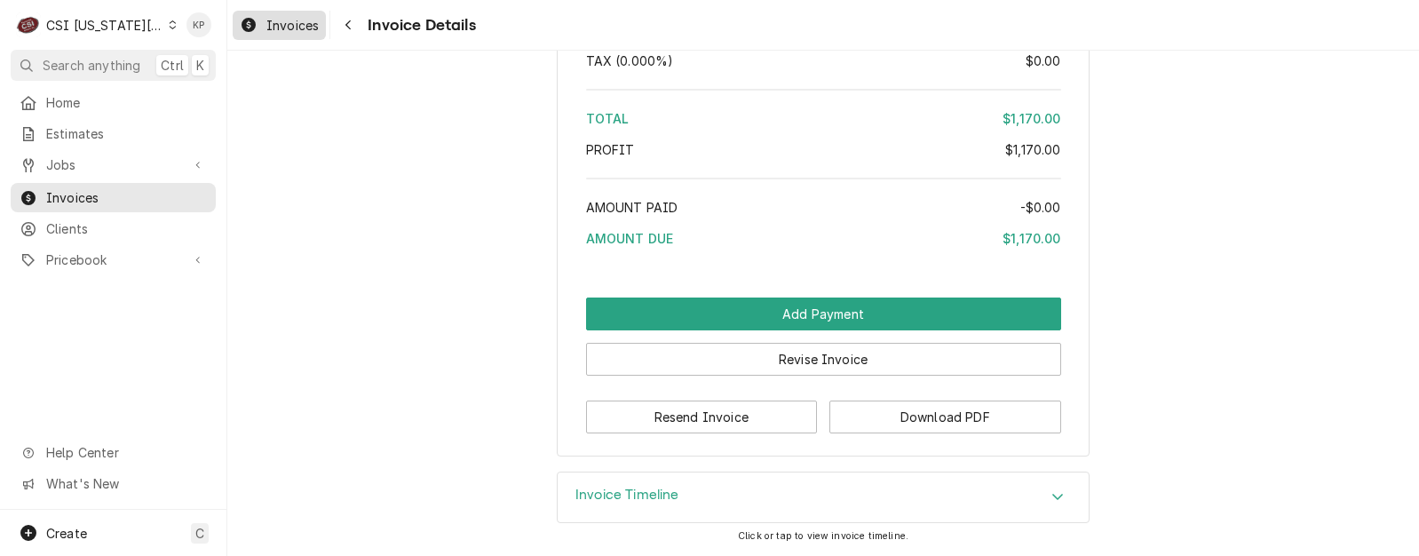
drag, startPoint x: 282, startPoint y: 16, endPoint x: 314, endPoint y: 26, distance: 33.4
click at [282, 16] on span "Invoices" at bounding box center [292, 25] width 52 height 19
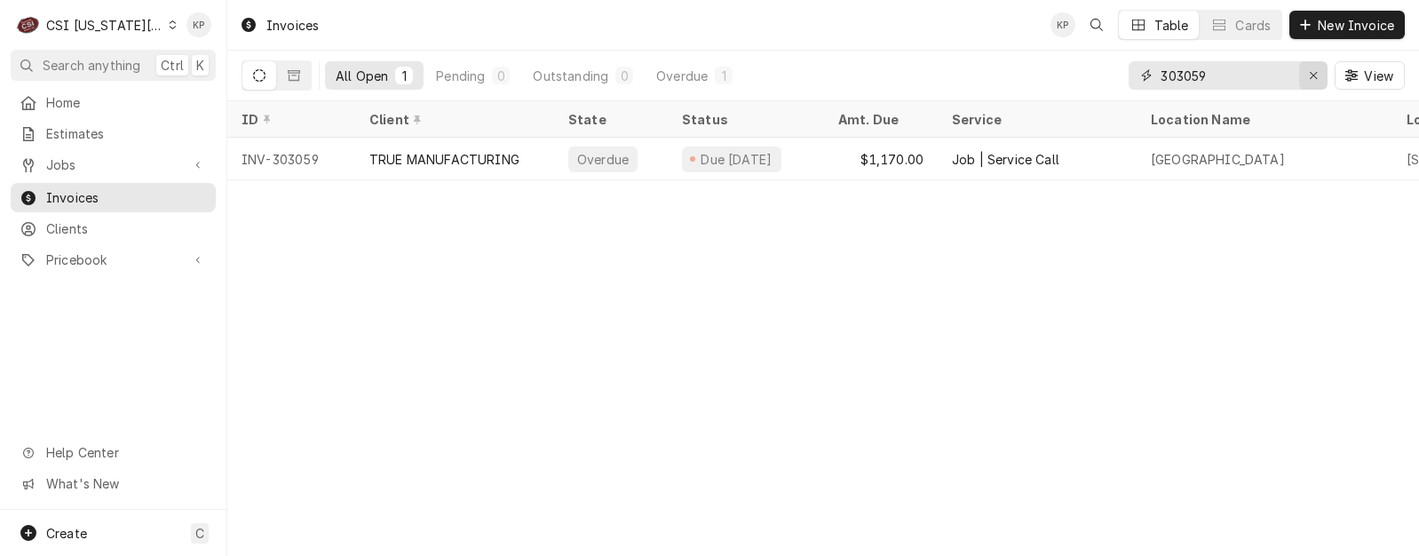
click at [1318, 71] on div "Erase input" at bounding box center [1313, 76] width 18 height 18
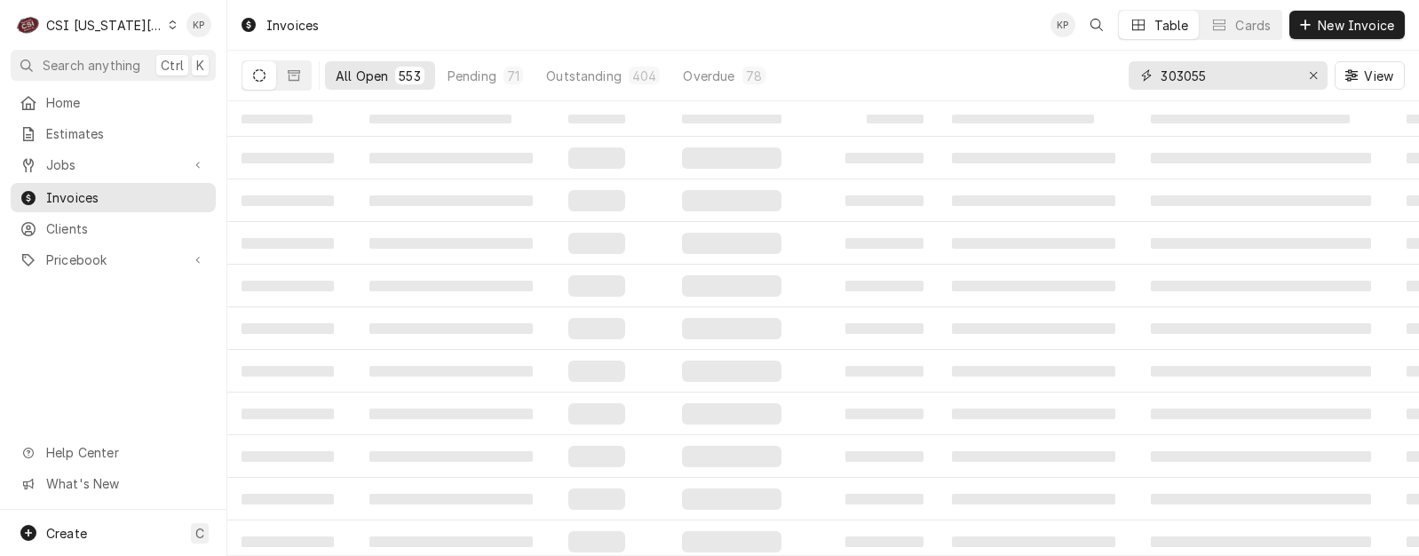
type input "303055"
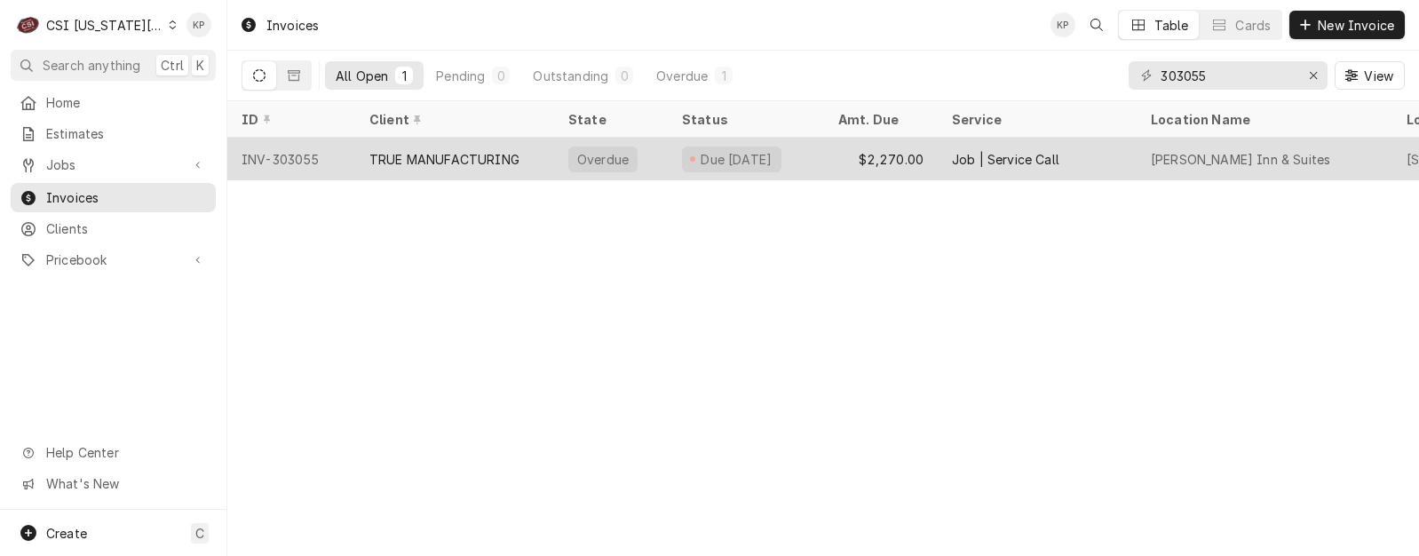
click at [303, 154] on div "INV-303055" at bounding box center [291, 159] width 128 height 43
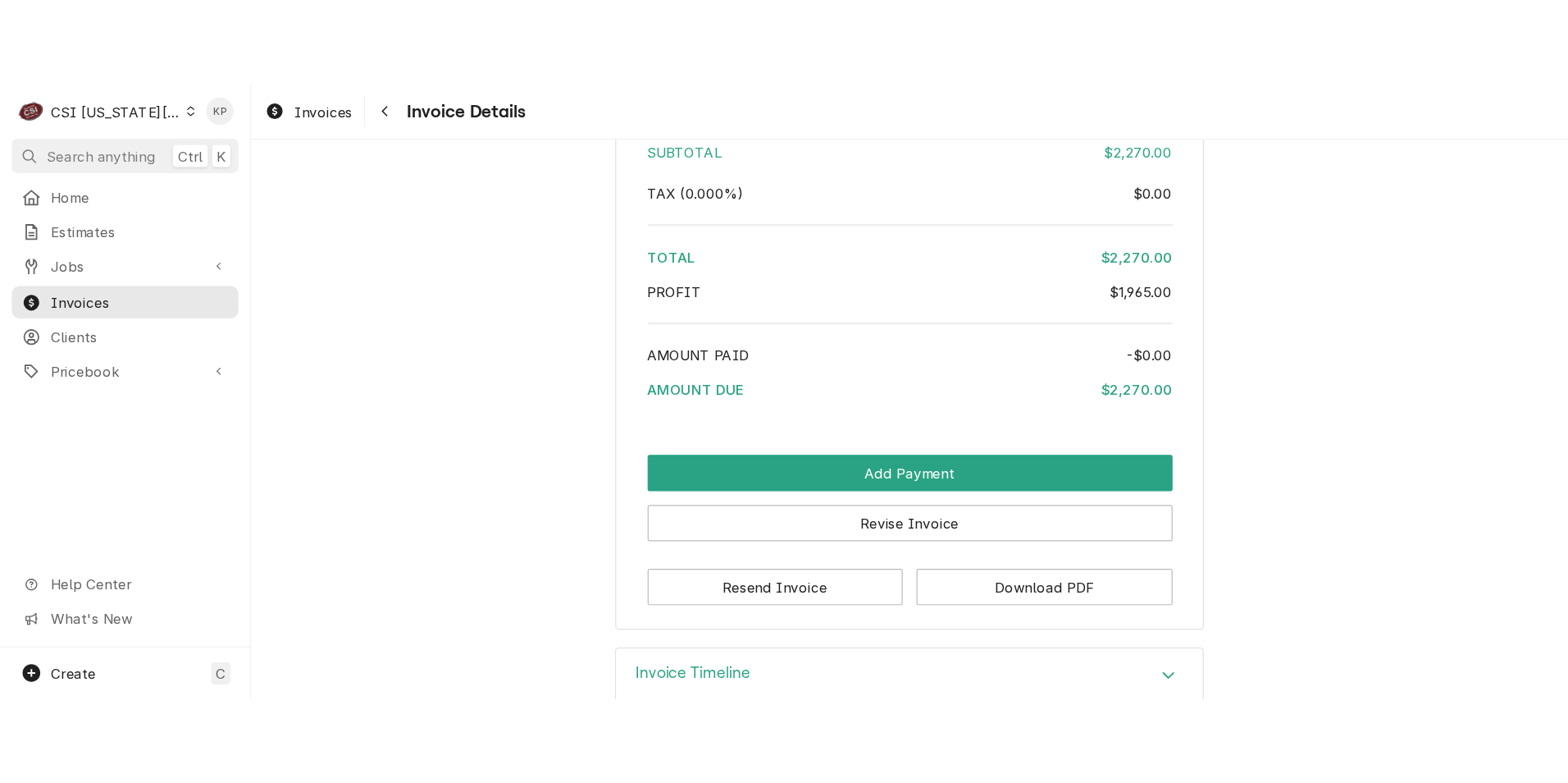
scroll to position [3669, 0]
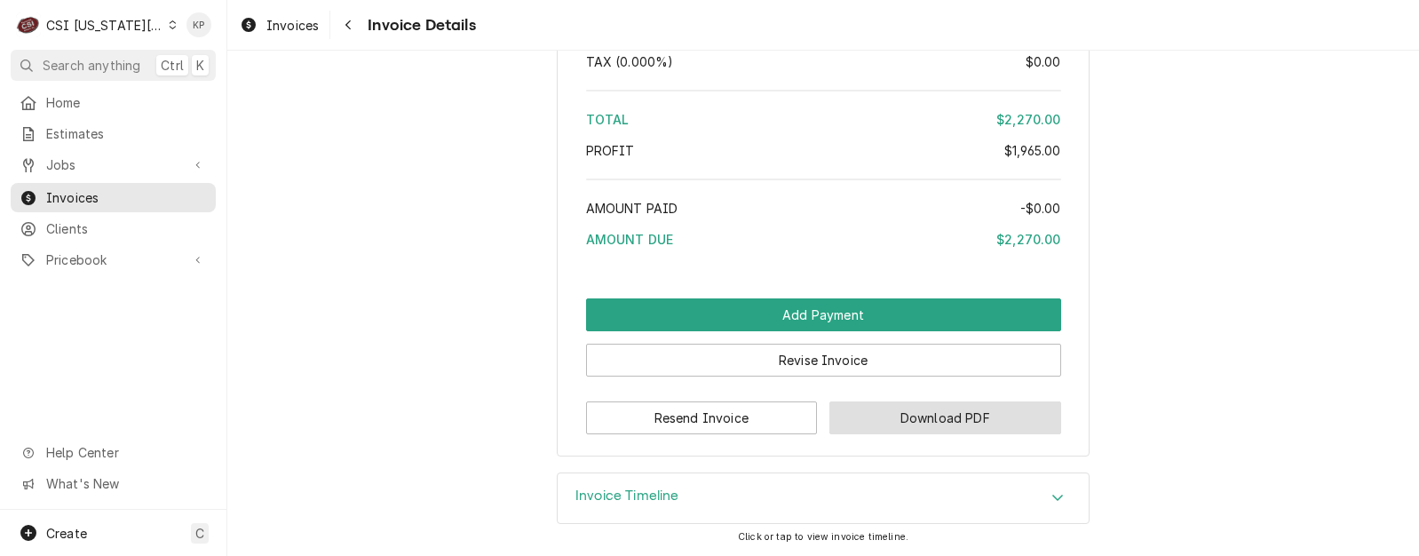
click at [840, 408] on button "Download PDF" at bounding box center [945, 417] width 232 height 33
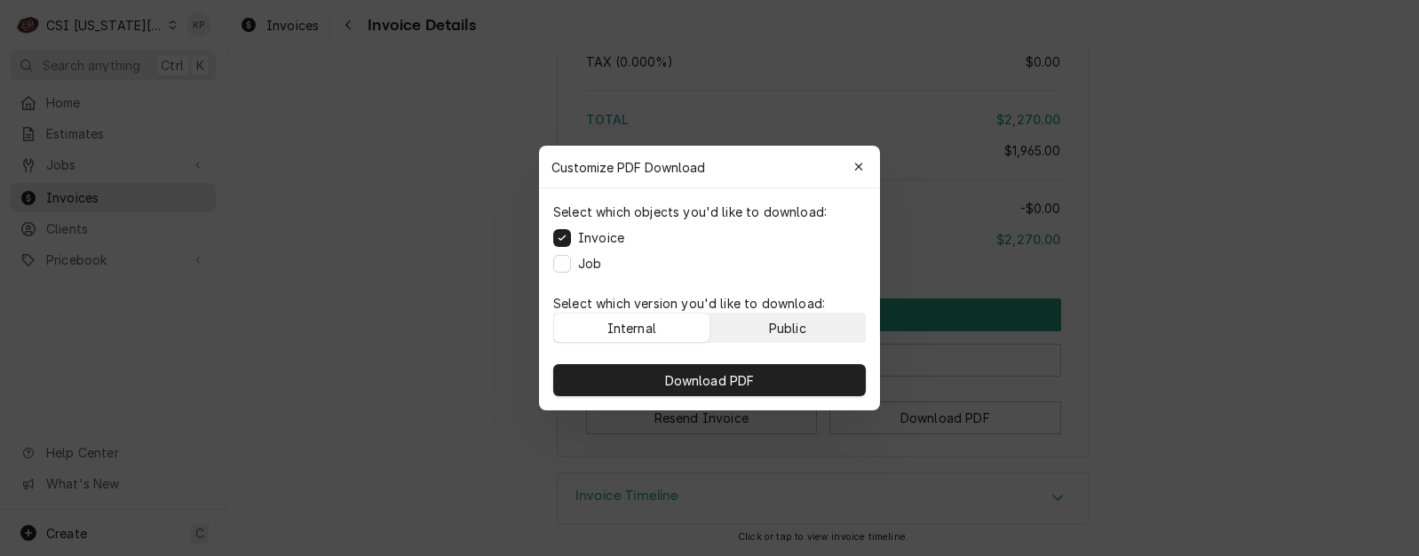
click at [807, 321] on button "Public" at bounding box center [787, 327] width 155 height 28
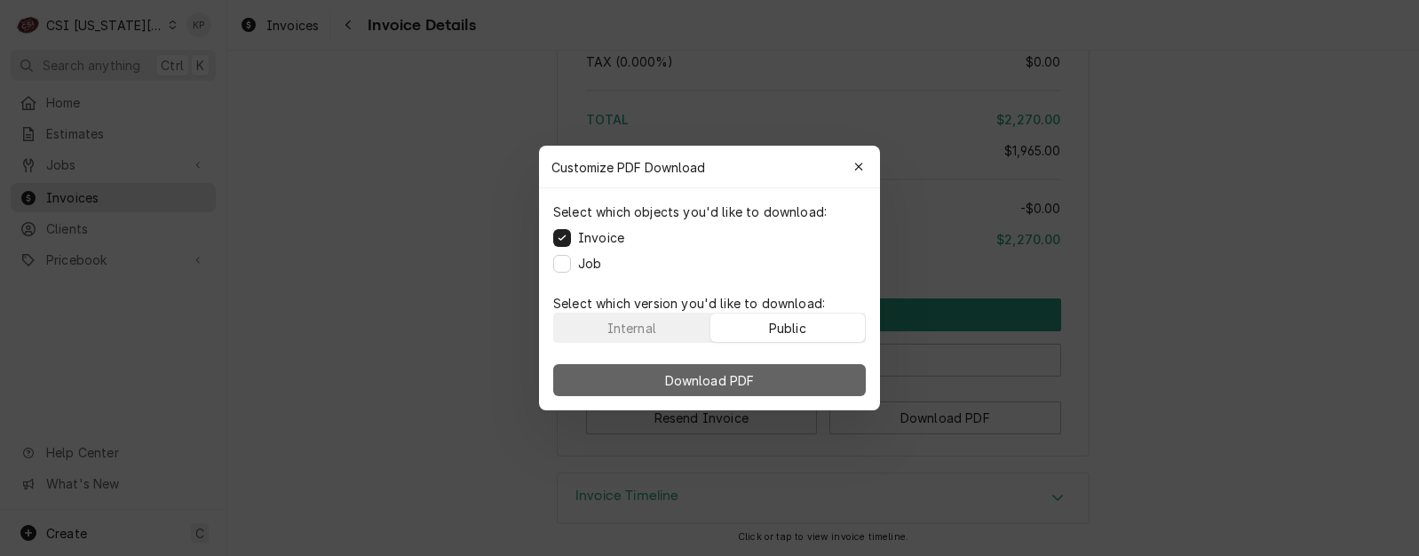
drag, startPoint x: 825, startPoint y: 381, endPoint x: 837, endPoint y: 376, distance: 13.5
click at [827, 379] on button "Download PDF" at bounding box center [709, 380] width 313 height 32
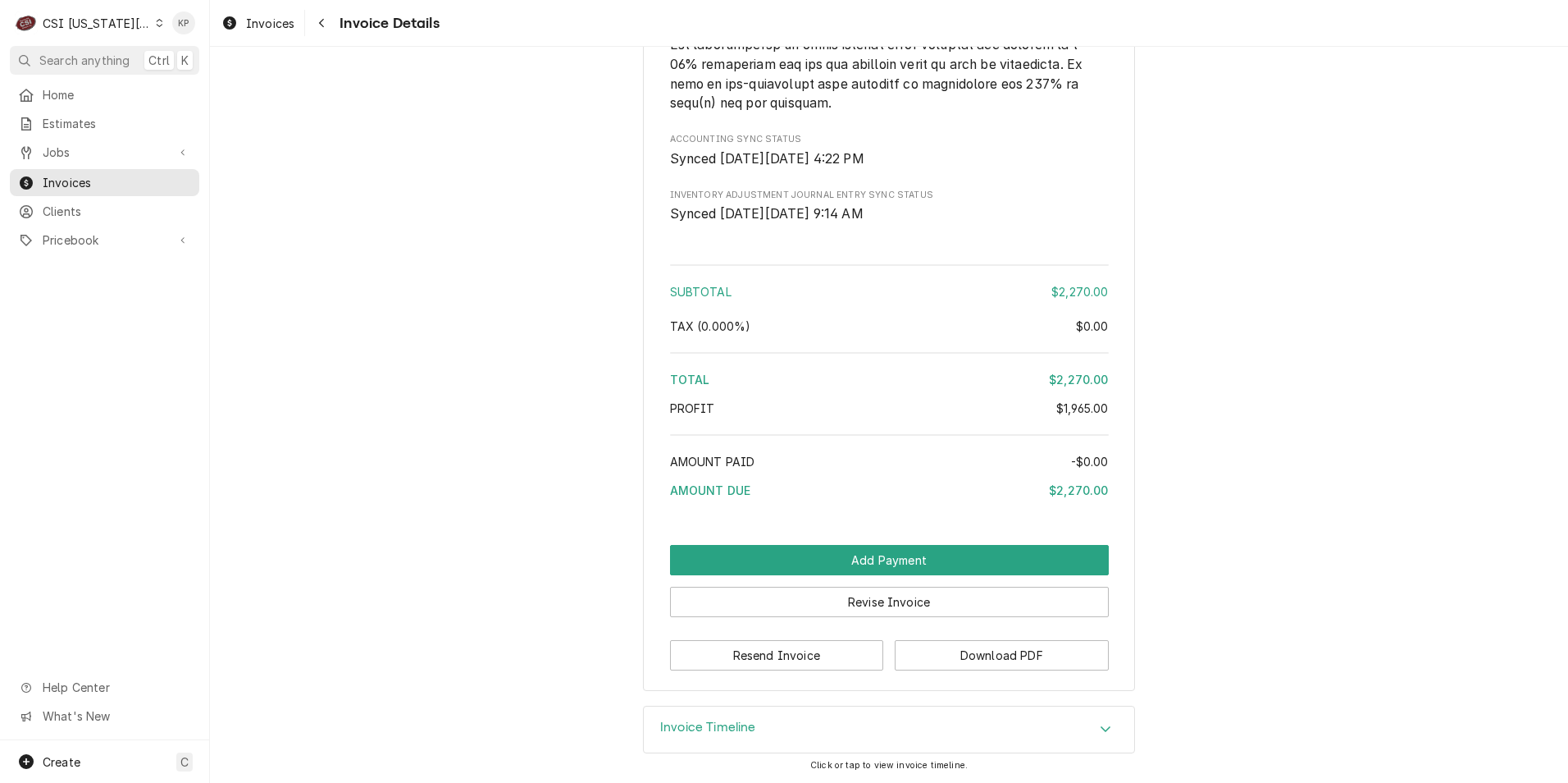
scroll to position [3400, 0]
click at [156, 23] on icon "Dynamic Content Wrapper" at bounding box center [160, 22] width 7 height 8
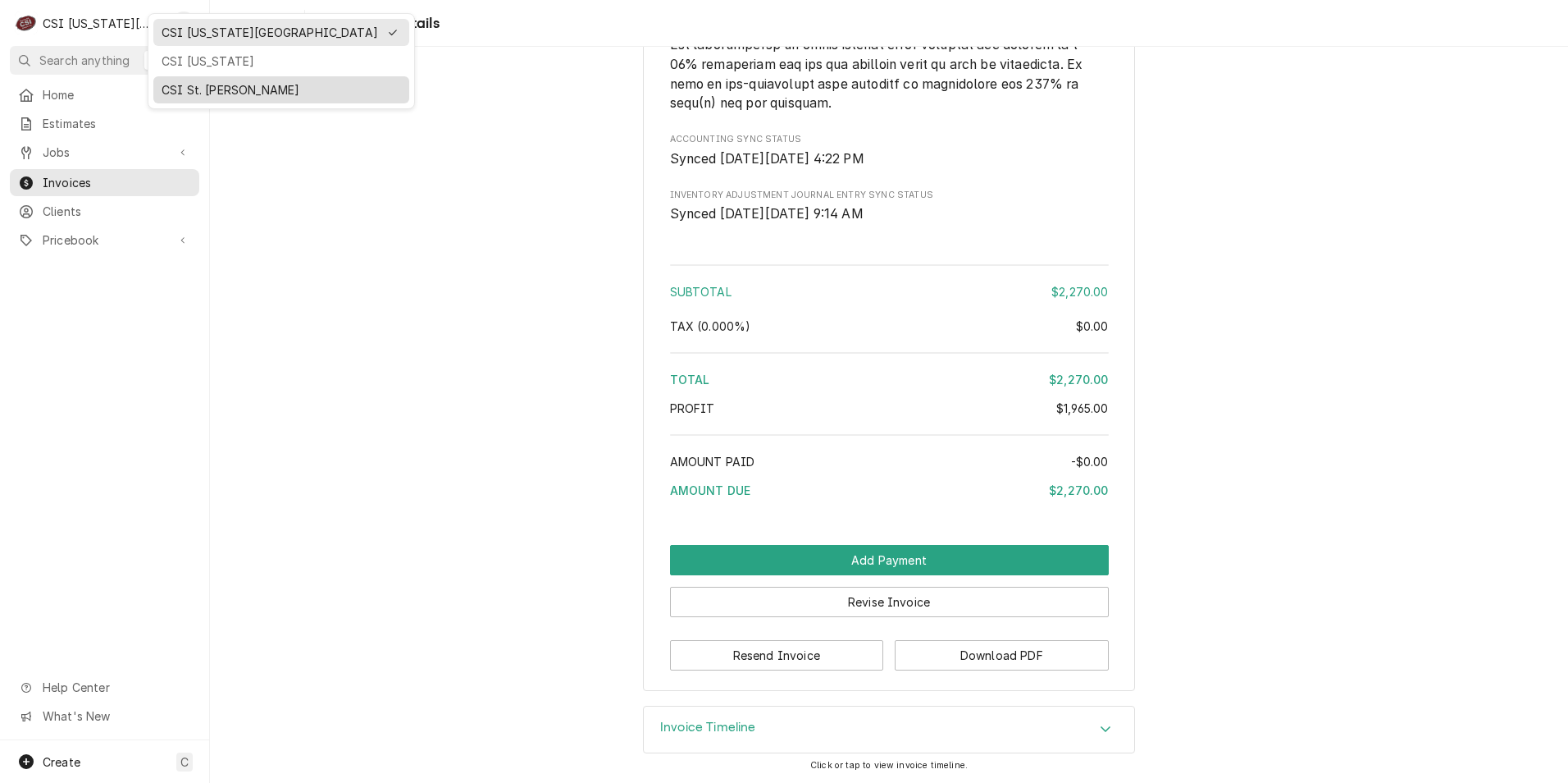
click at [179, 84] on div "CSI St. [PERSON_NAME]" at bounding box center [281, 90] width 239 height 18
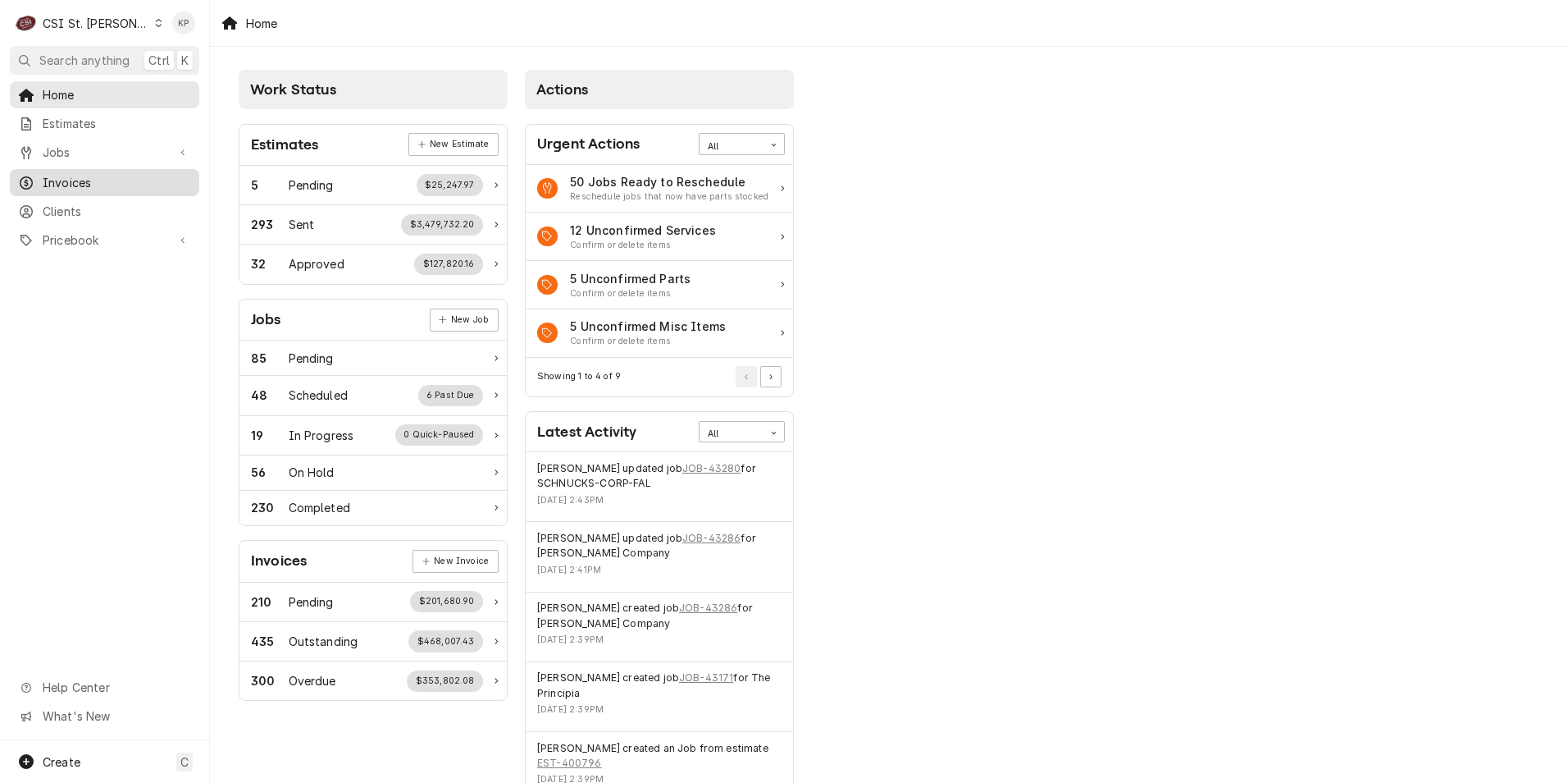
click at [69, 177] on span "Invoices" at bounding box center [116, 182] width 149 height 18
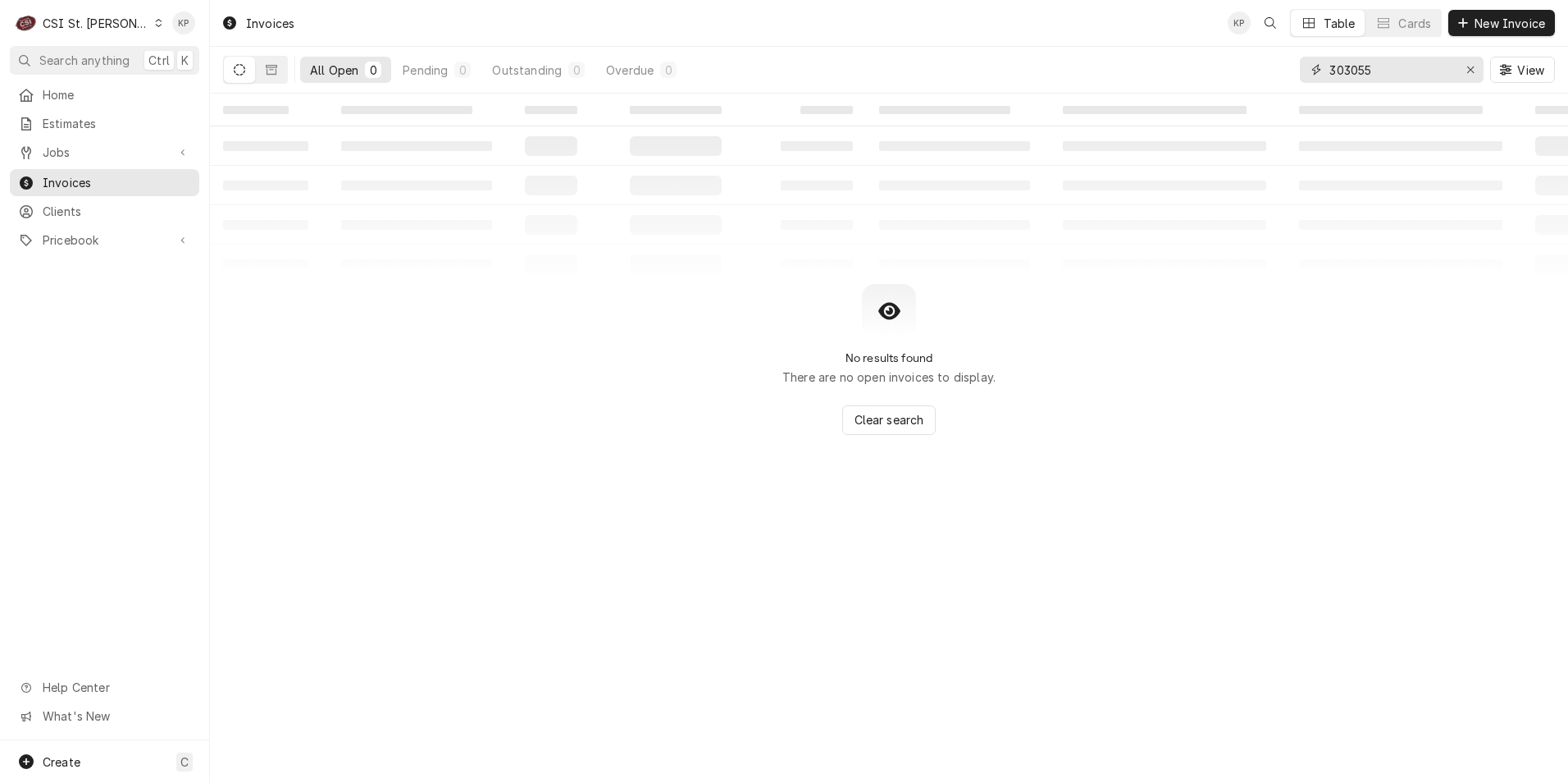
click at [1470, 68] on icon "Erase input" at bounding box center [1471, 69] width 9 height 11
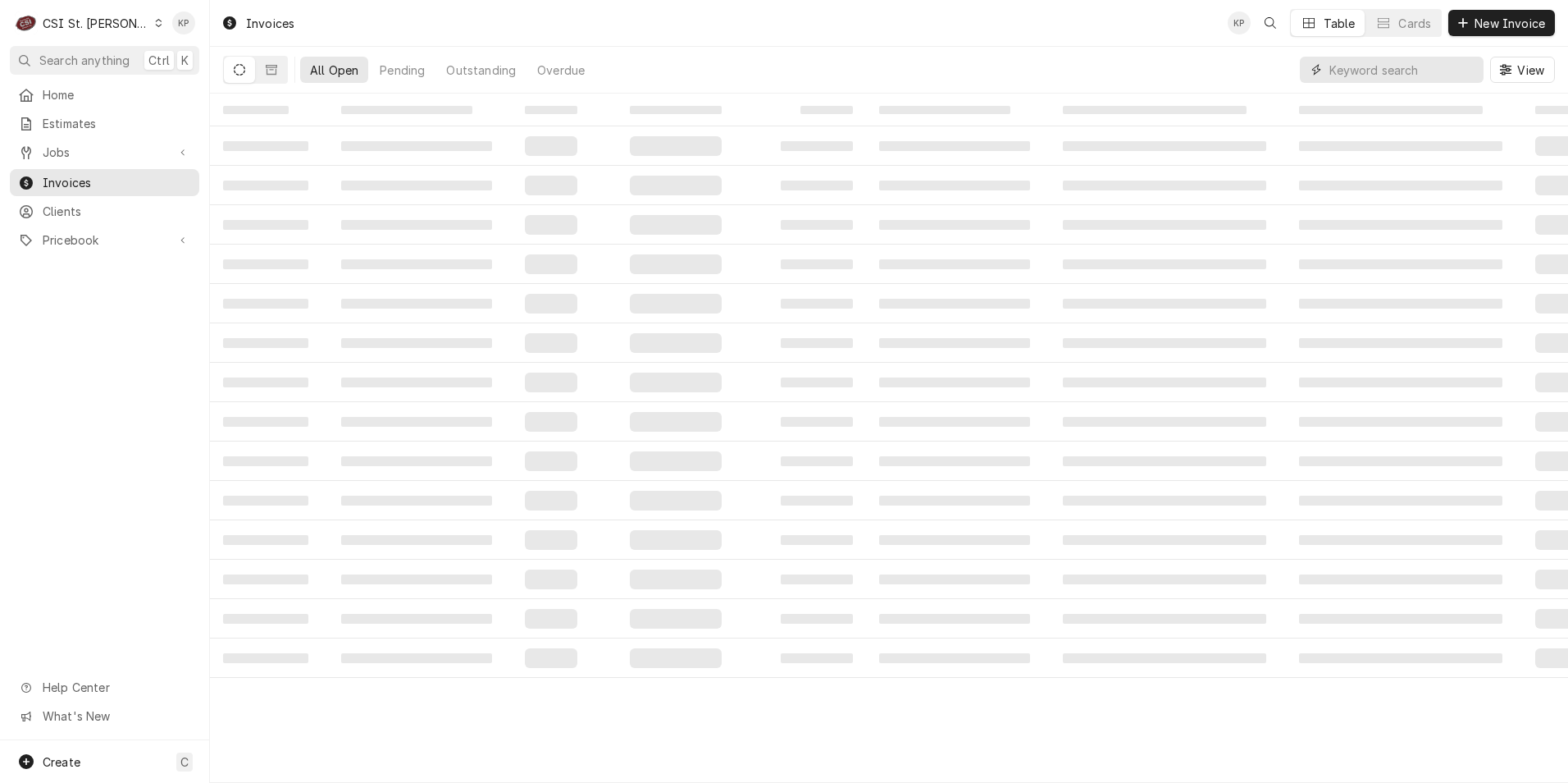
click at [1376, 73] on input "Dynamic Content Wrapper" at bounding box center [1403, 69] width 146 height 26
type input "404569"
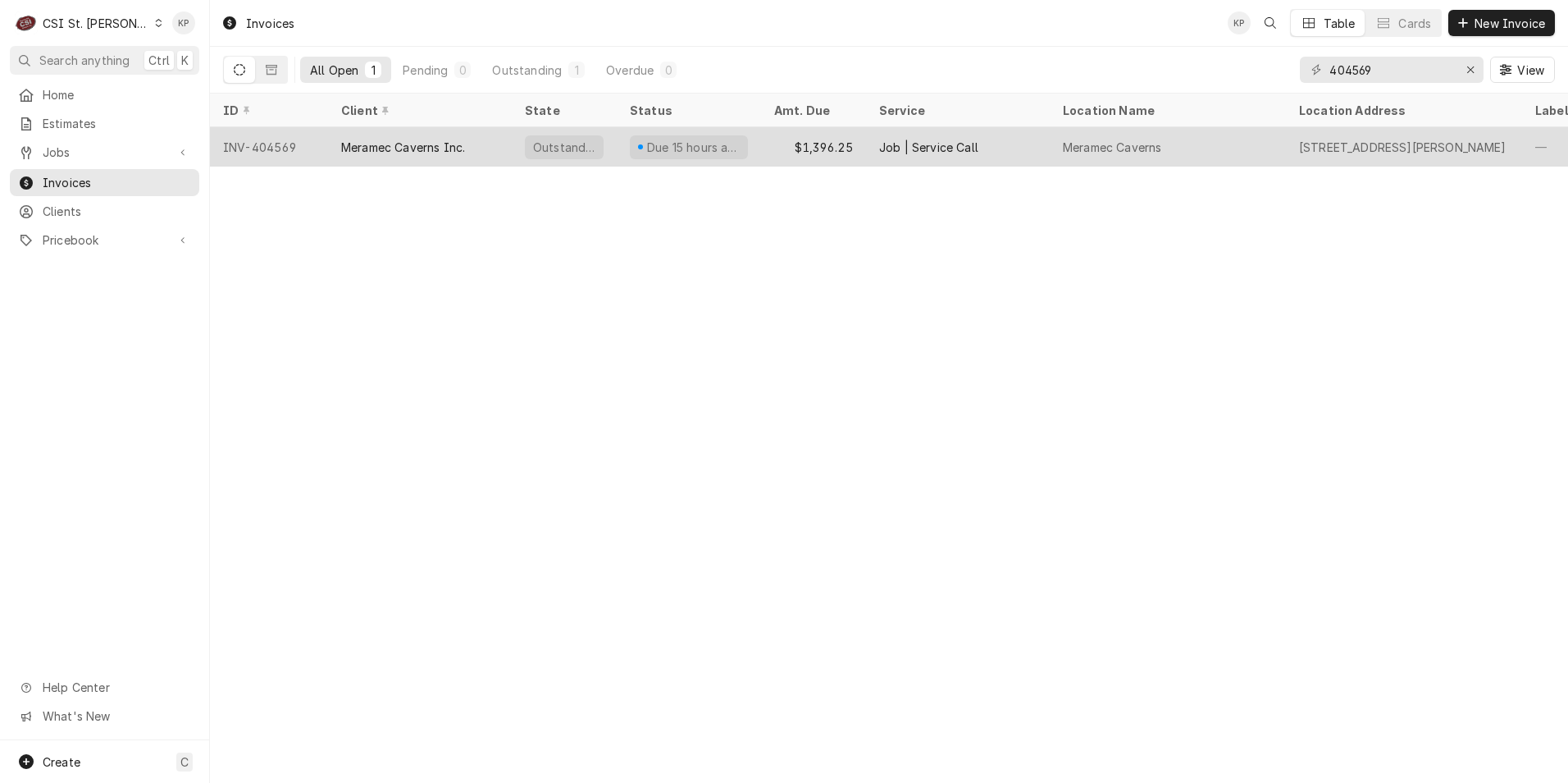
click at [396, 141] on div "Meramec Caverns Inc." at bounding box center [403, 147] width 124 height 18
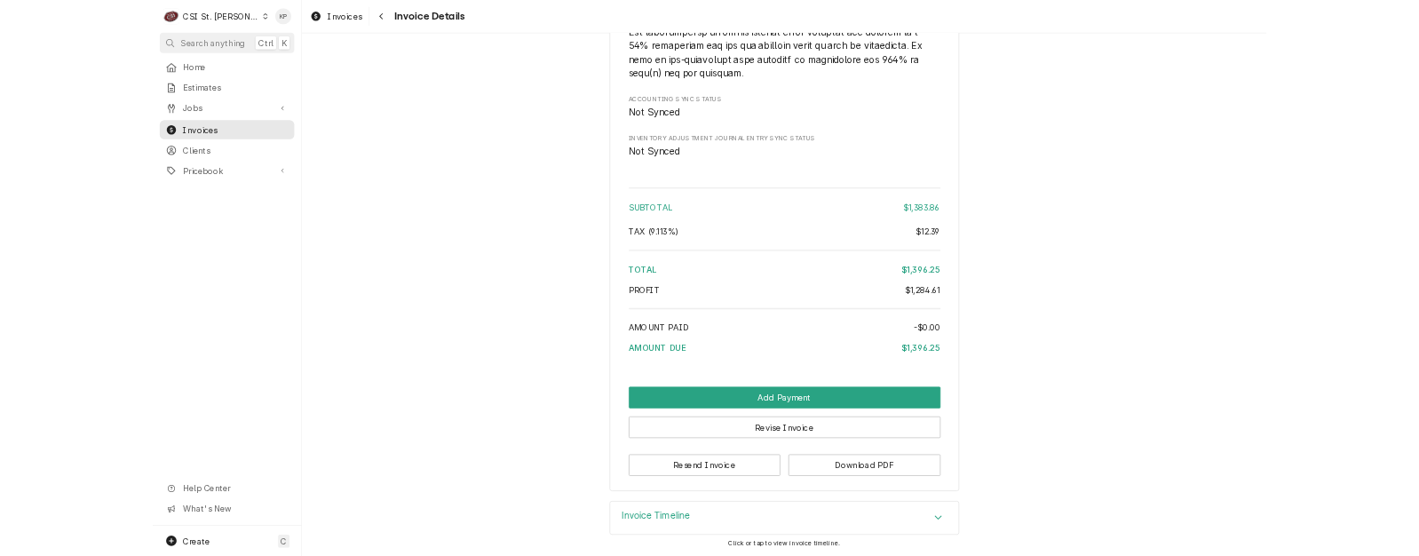
scroll to position [3304, 0]
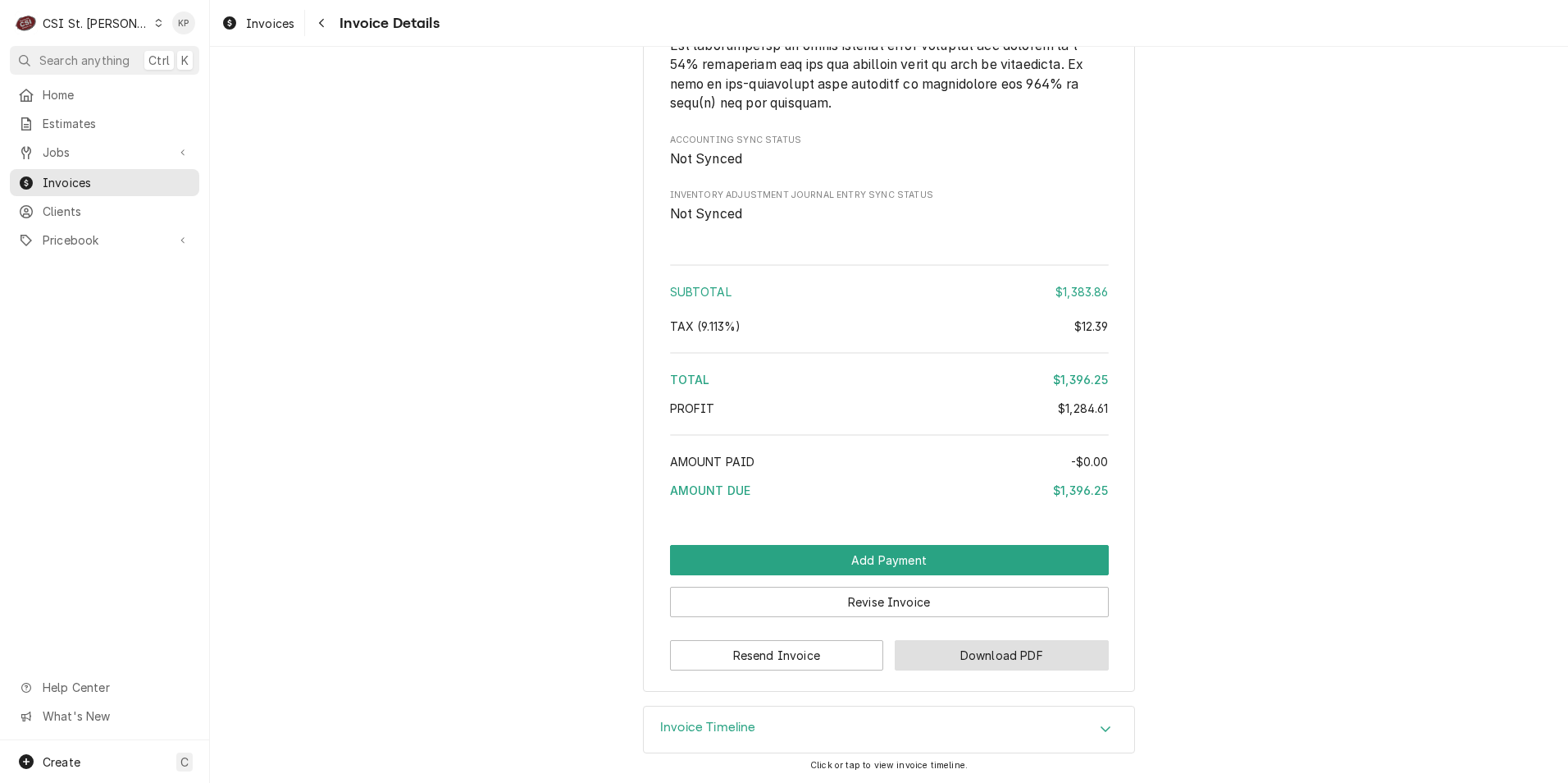
click at [1000, 650] on button "Download PDF" at bounding box center [1003, 655] width 214 height 31
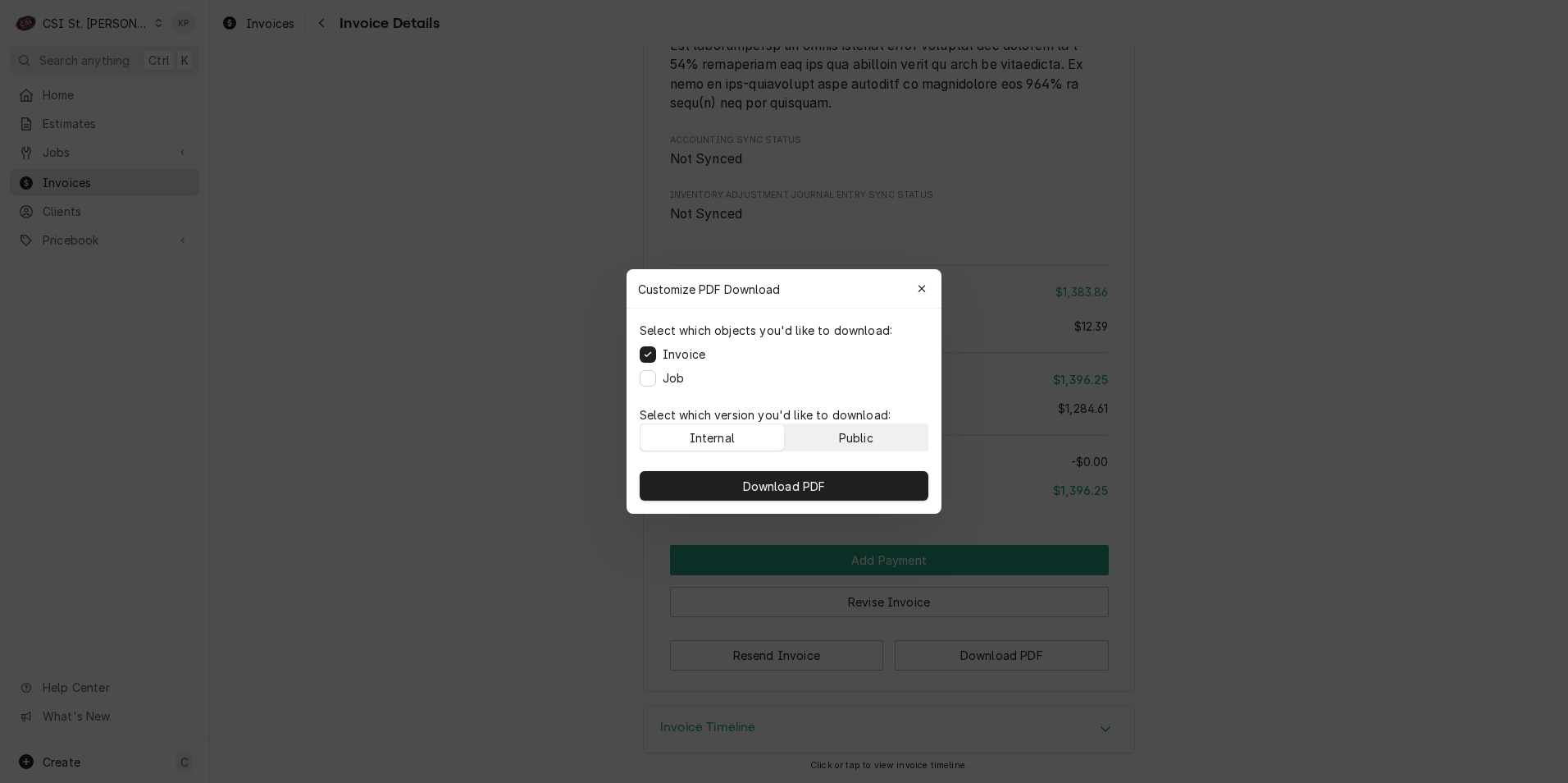
click at [833, 437] on button "Public" at bounding box center [857, 437] width 143 height 26
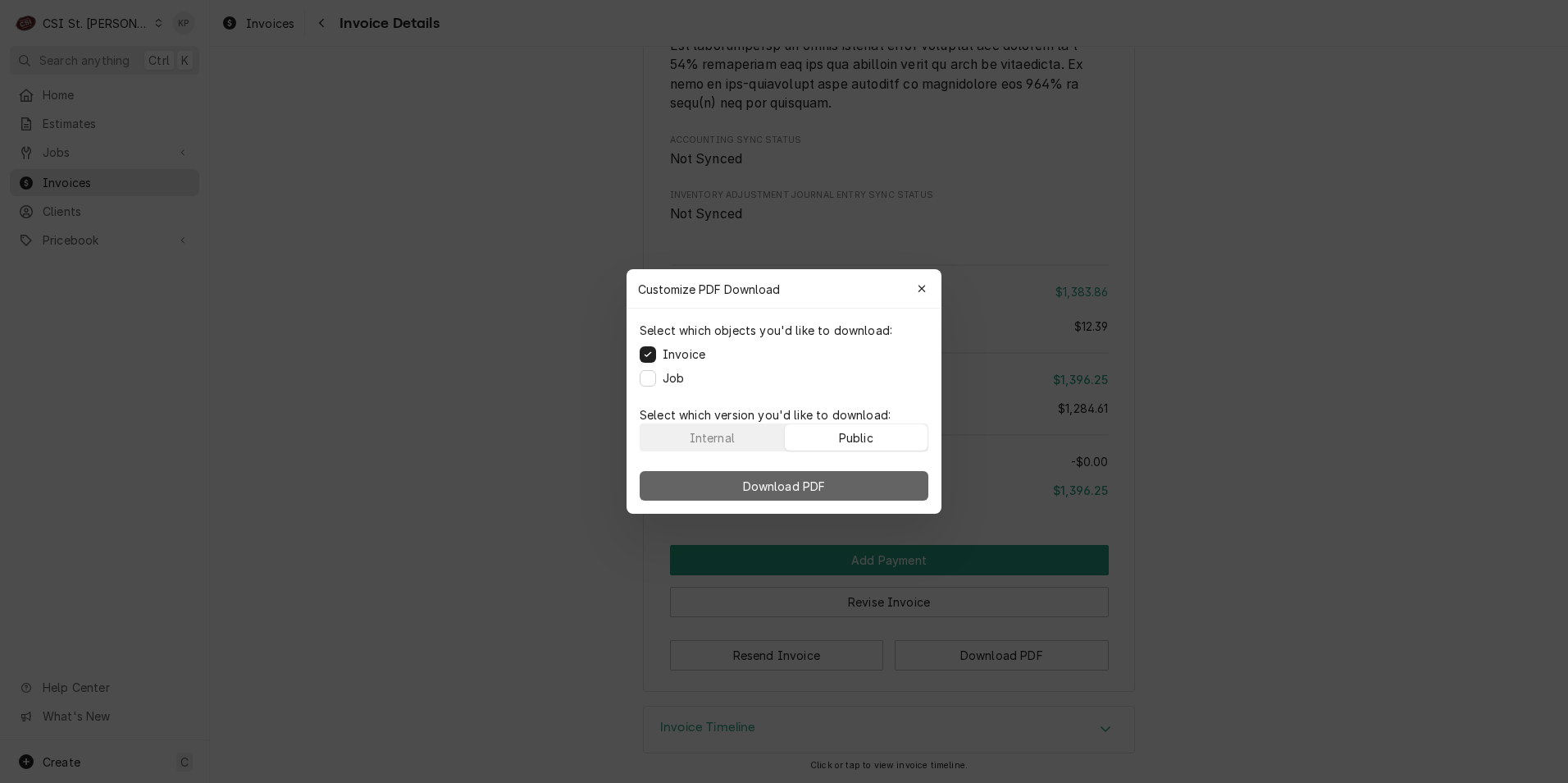
click at [839, 482] on button "Download PDF" at bounding box center [784, 486] width 289 height 30
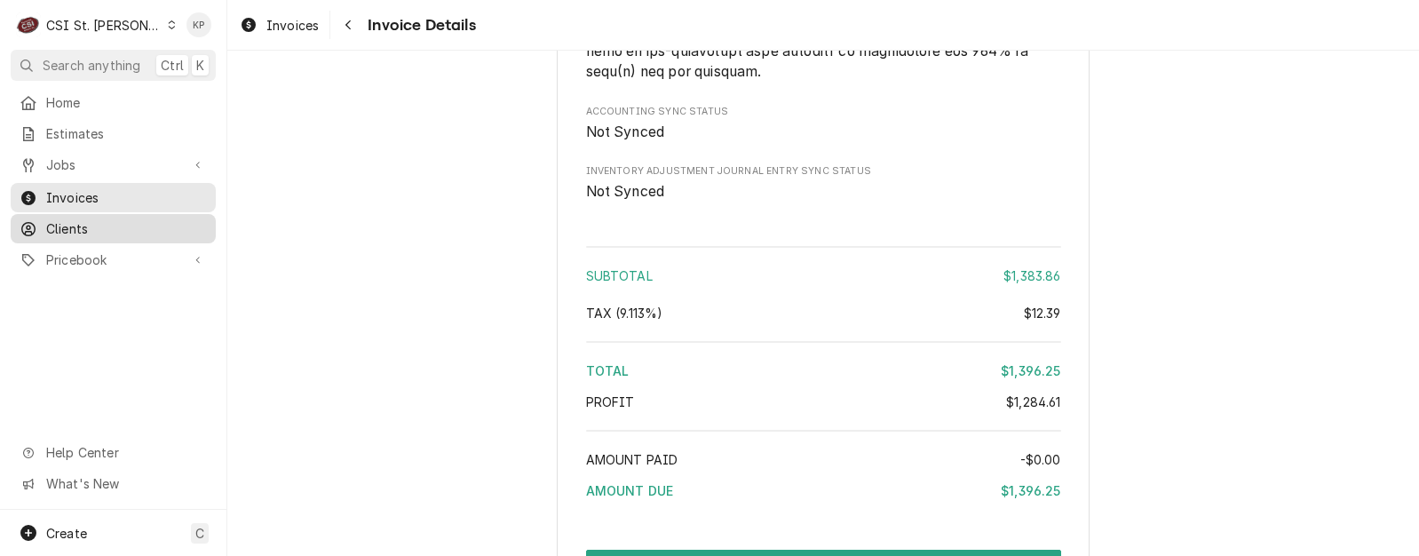
drag, startPoint x: 56, startPoint y: 226, endPoint x: 79, endPoint y: 226, distance: 23.1
click at [57, 226] on span "Clients" at bounding box center [126, 228] width 161 height 19
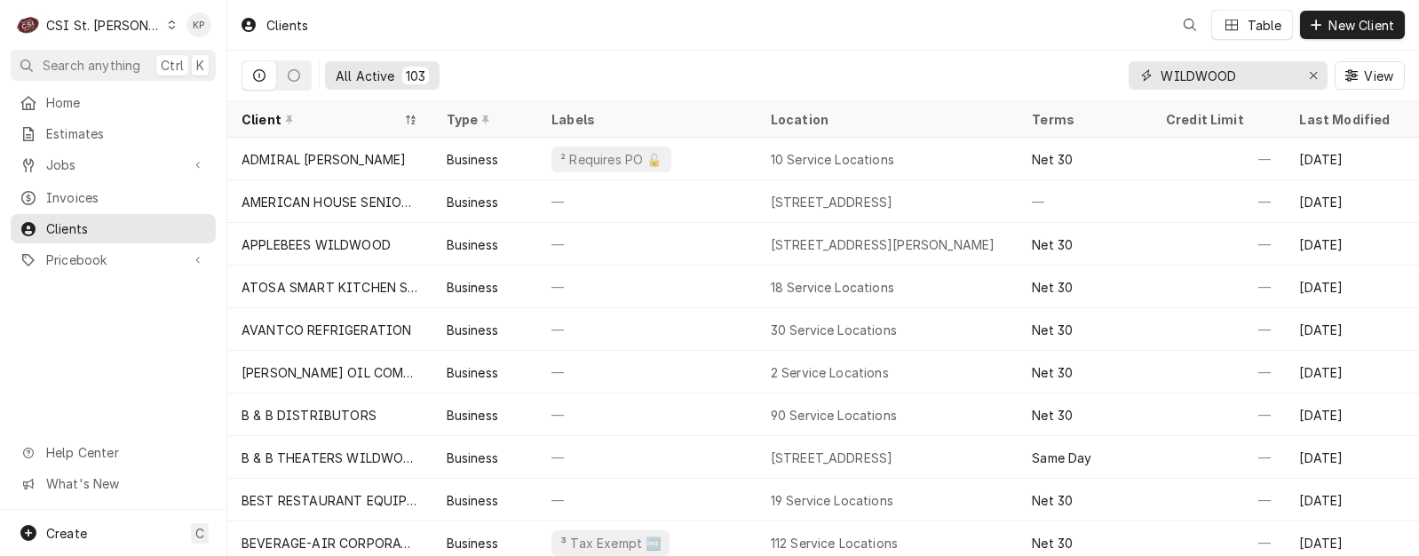
drag, startPoint x: 1314, startPoint y: 71, endPoint x: 1167, endPoint y: 68, distance: 147.4
click at [1312, 71] on icon "Erase input" at bounding box center [1314, 75] width 10 height 12
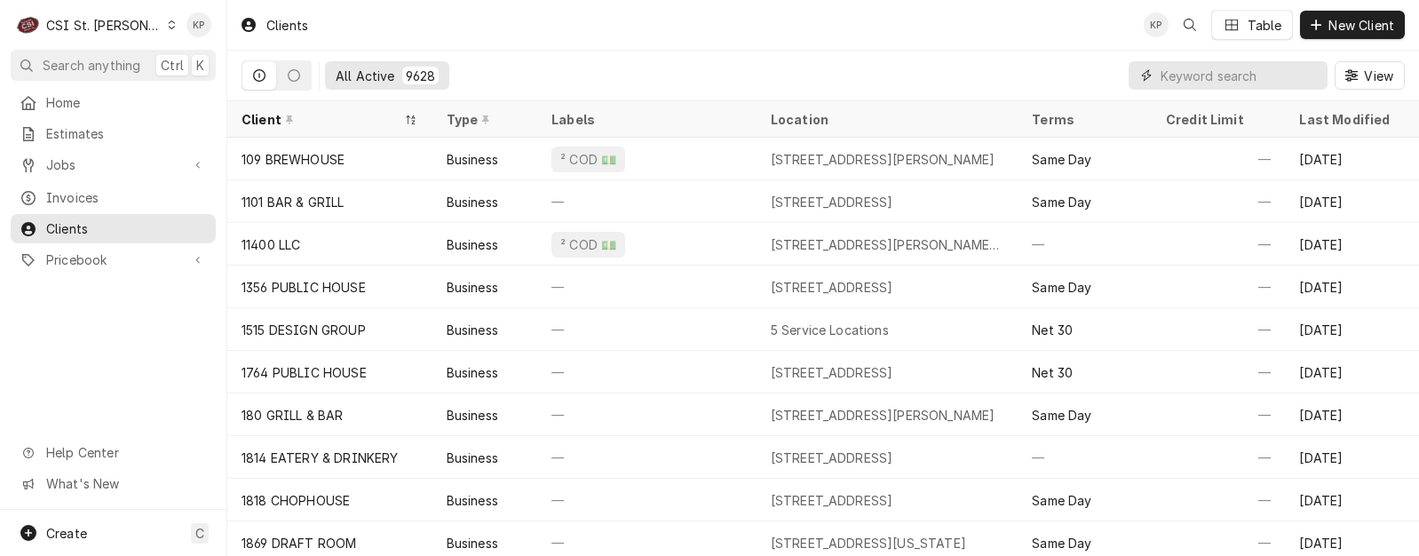
paste input "I am reaching out to let you know that the Visa we have on file ending in XXXX,…"
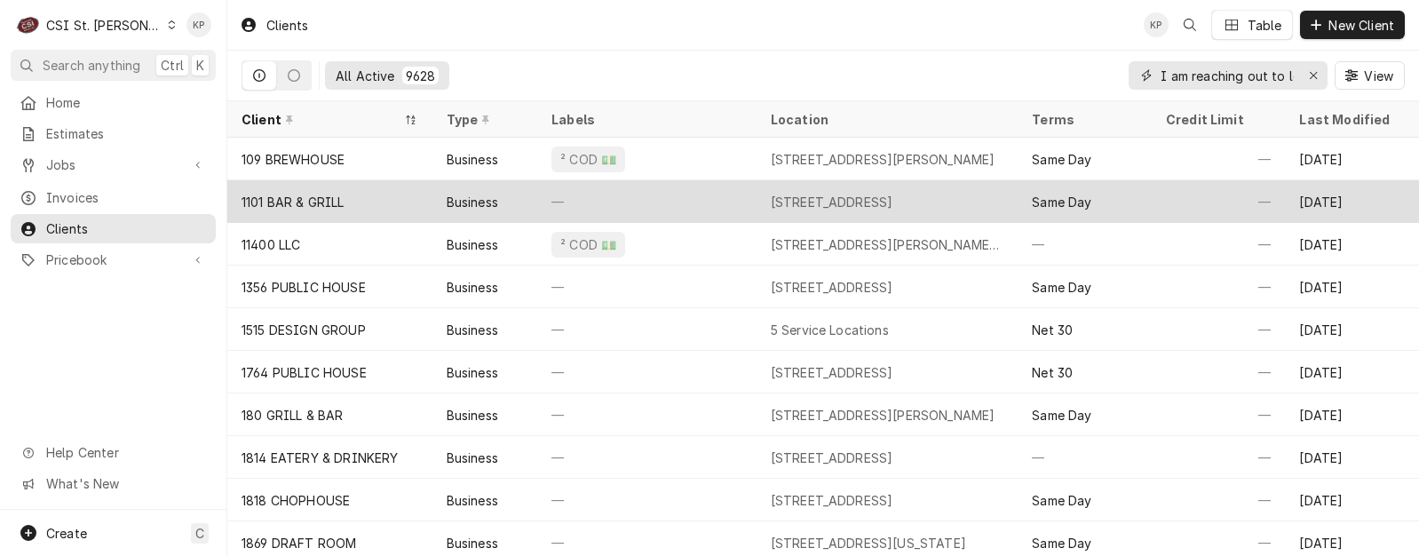
scroll to position [0, 2695]
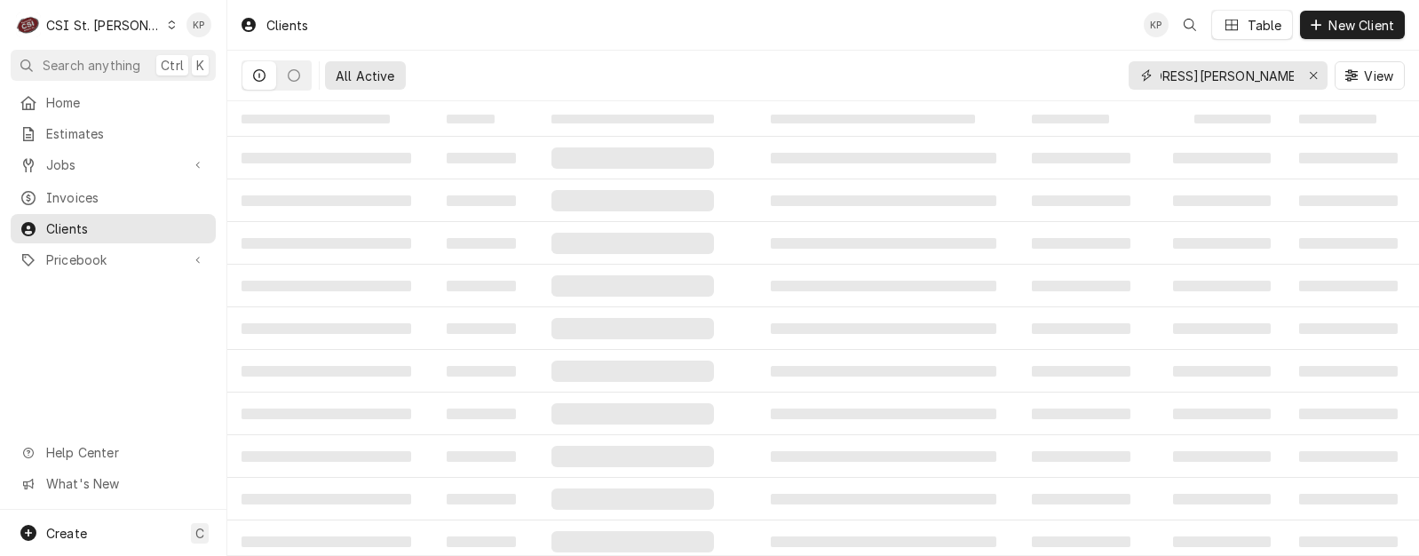
type input "I am reaching out to let you know that the Visa we have on file ending in XXXX,…"
drag, startPoint x: 1294, startPoint y: 78, endPoint x: 963, endPoint y: 108, distance: 331.6
click at [963, 108] on div "Clients KP Table New Client All Active I am reaching out to let you know that t…" at bounding box center [822, 278] width 1191 height 556
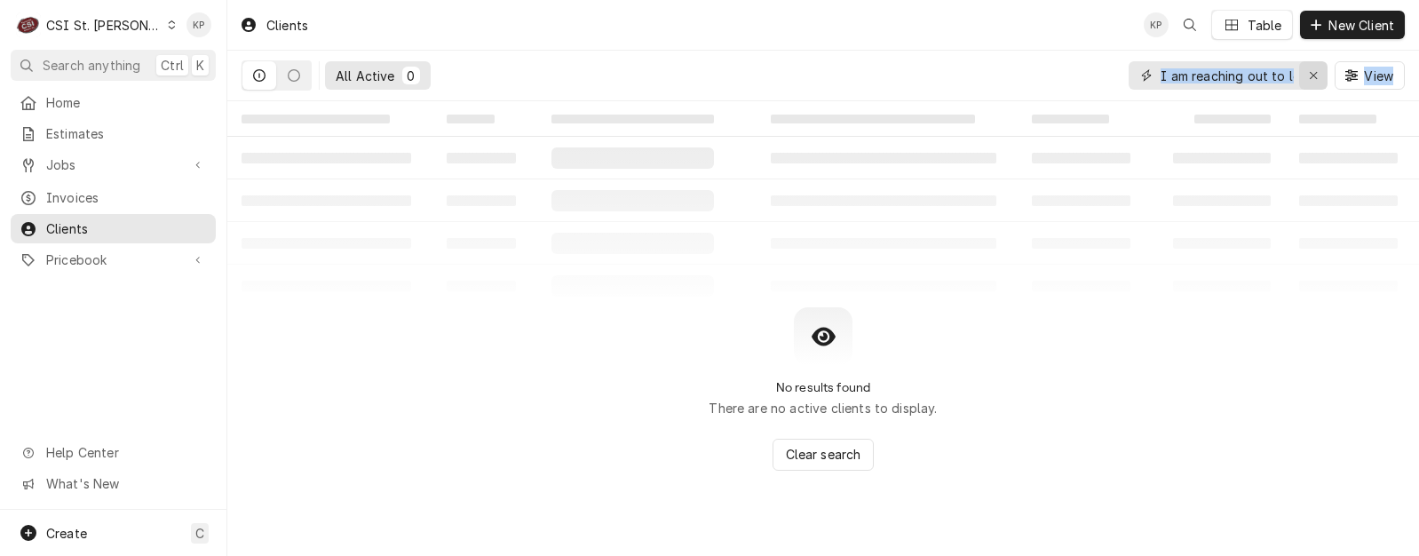
click at [1314, 73] on icon "Erase input" at bounding box center [1314, 75] width 10 height 12
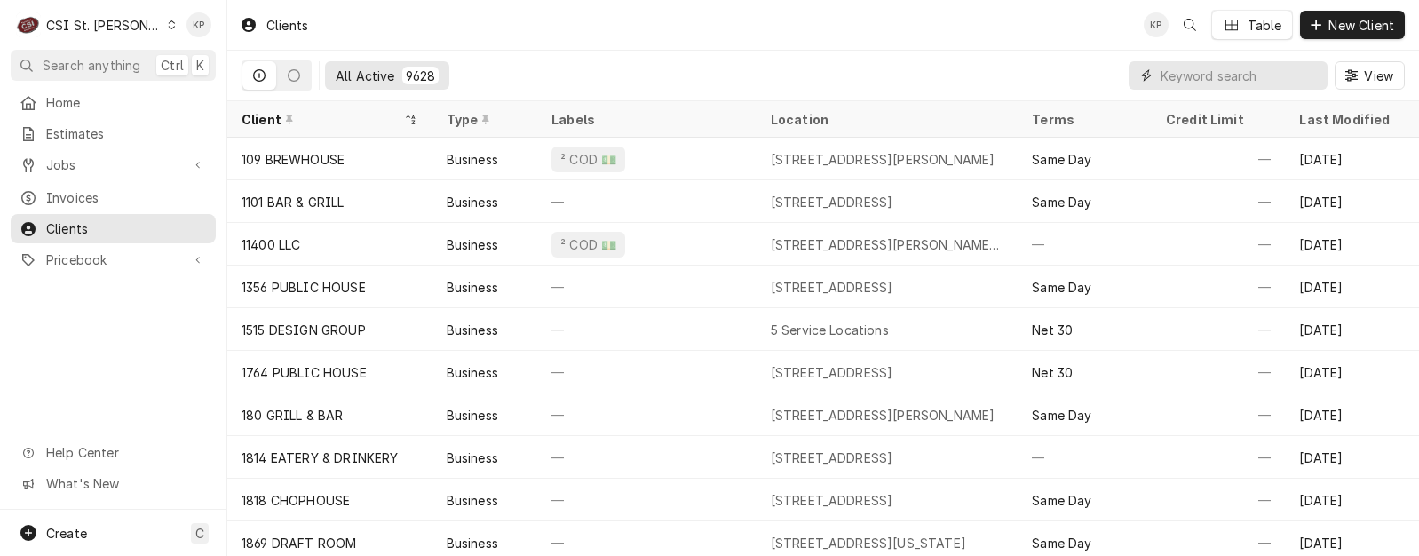
click at [1185, 82] on input "Dynamic Content Wrapper" at bounding box center [1239, 75] width 158 height 28
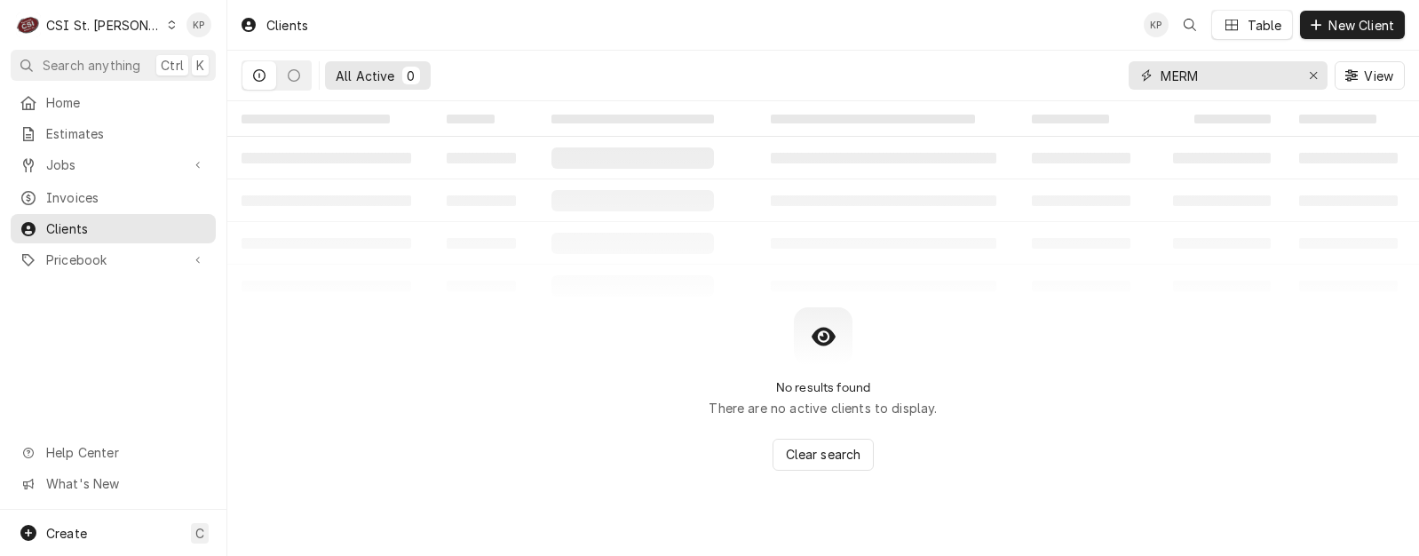
click at [1220, 65] on input "MERM" at bounding box center [1226, 75] width 133 height 28
click at [1177, 75] on input "MEAMEC" at bounding box center [1226, 75] width 133 height 28
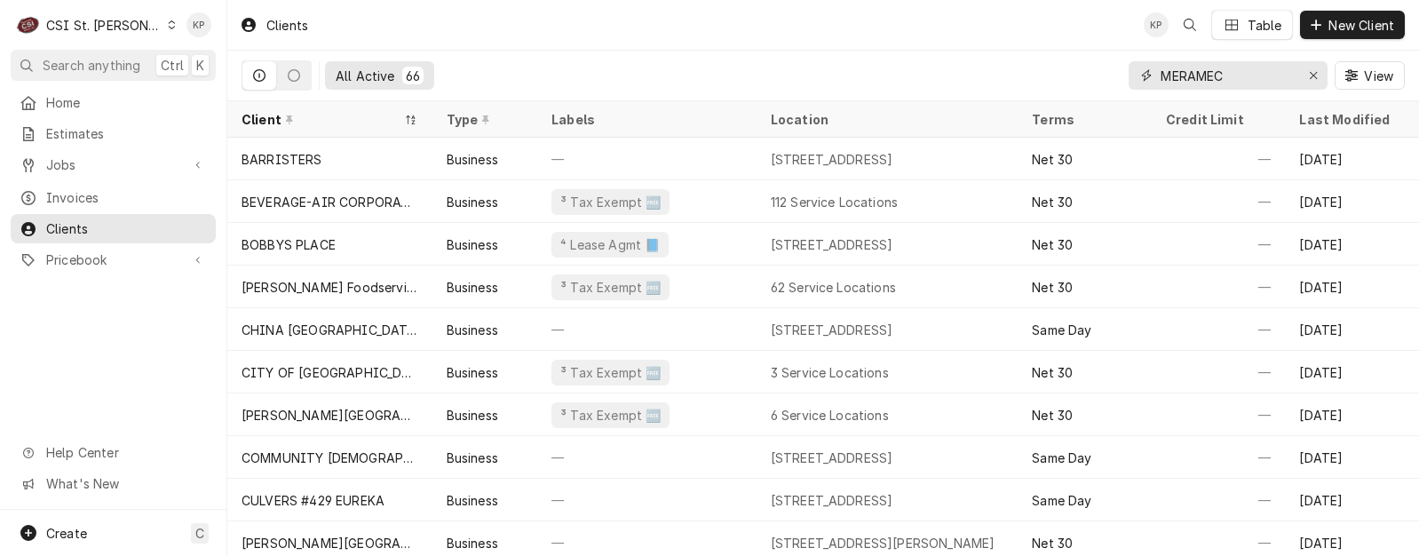
click at [1232, 68] on input "MERAMEC" at bounding box center [1226, 75] width 133 height 28
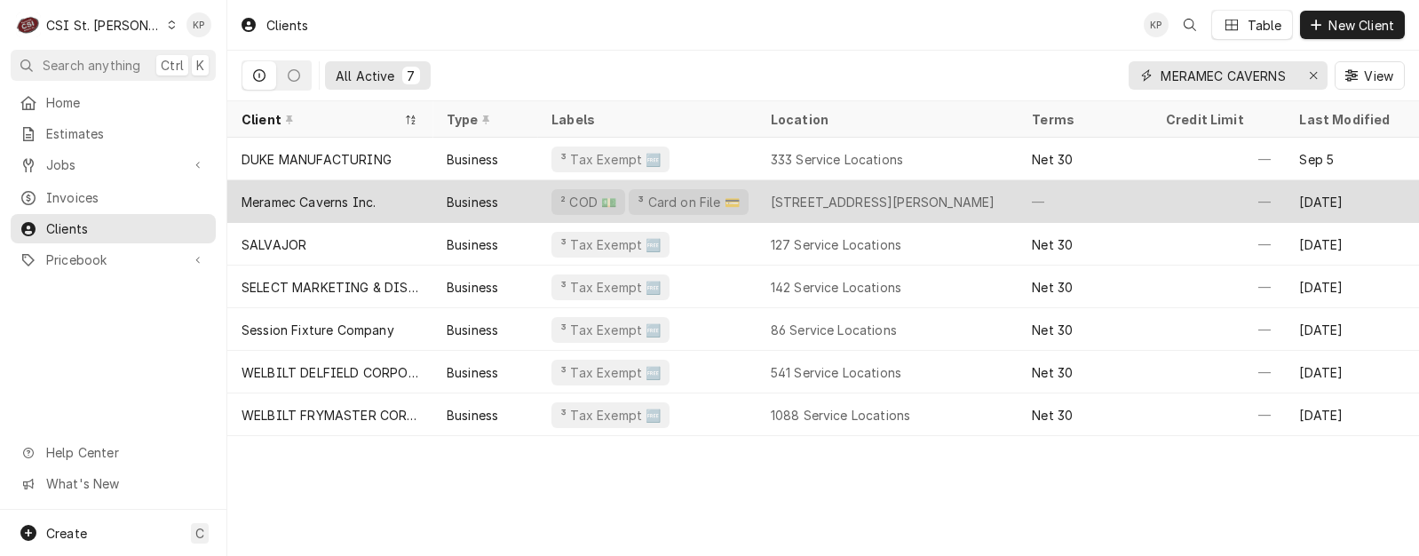
type input "MERAMEC CAVERNS"
click at [365, 198] on div "Meramec Caverns Inc." at bounding box center [308, 202] width 134 height 19
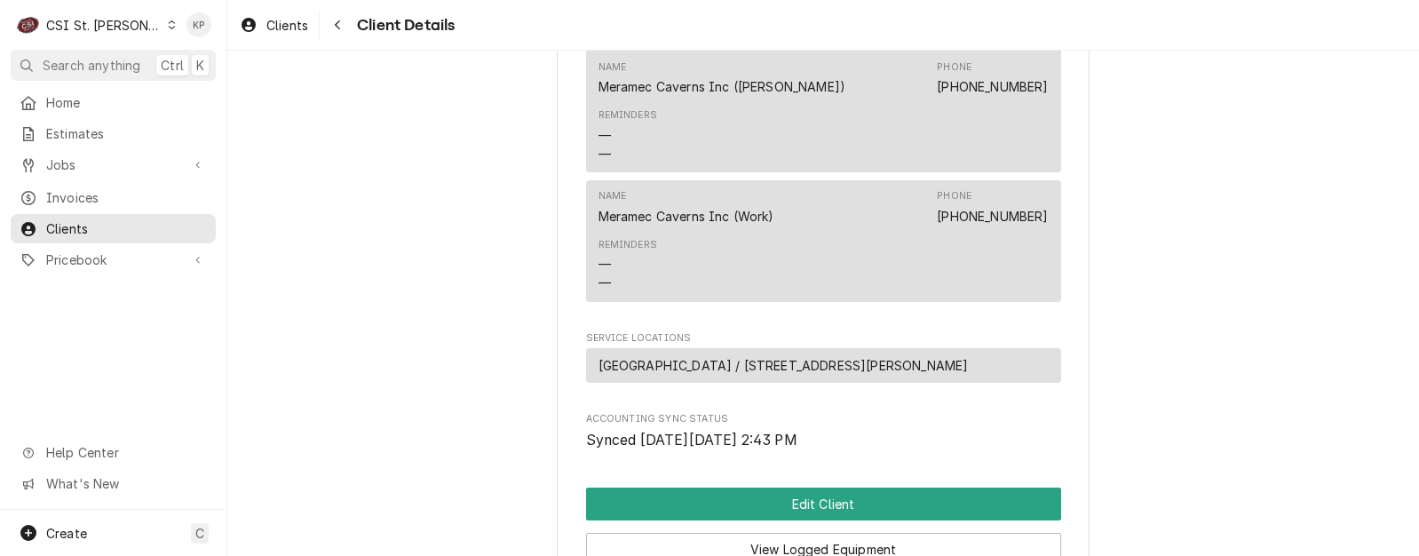
scroll to position [977, 0]
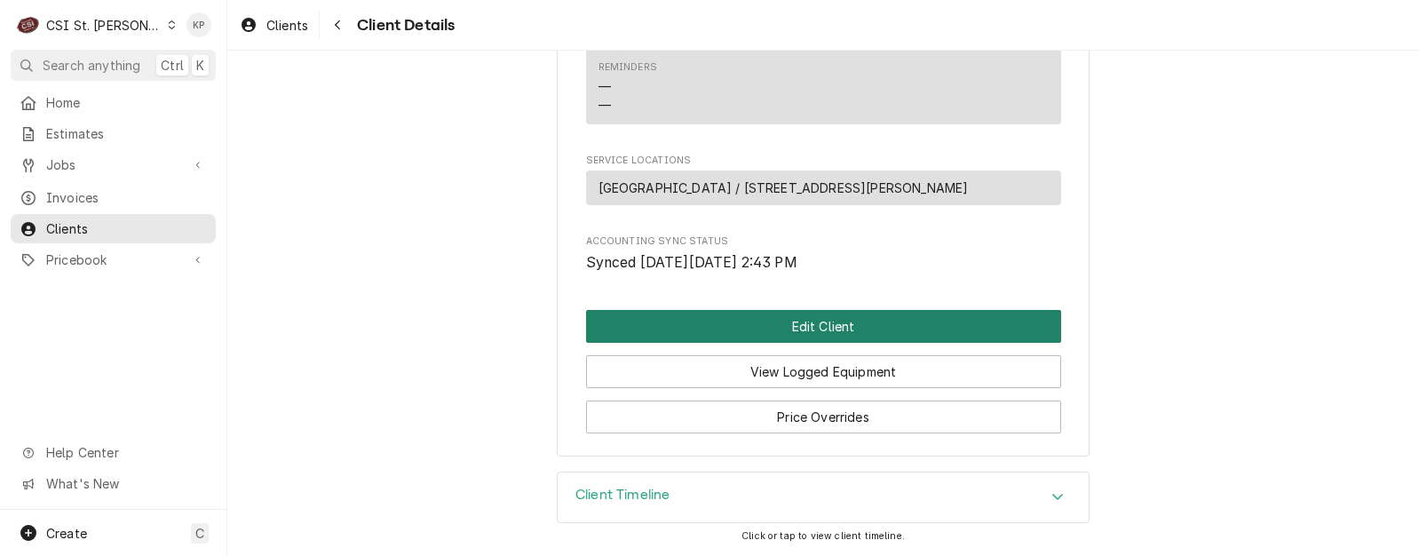
click at [789, 323] on button "Edit Client" at bounding box center [823, 326] width 475 height 33
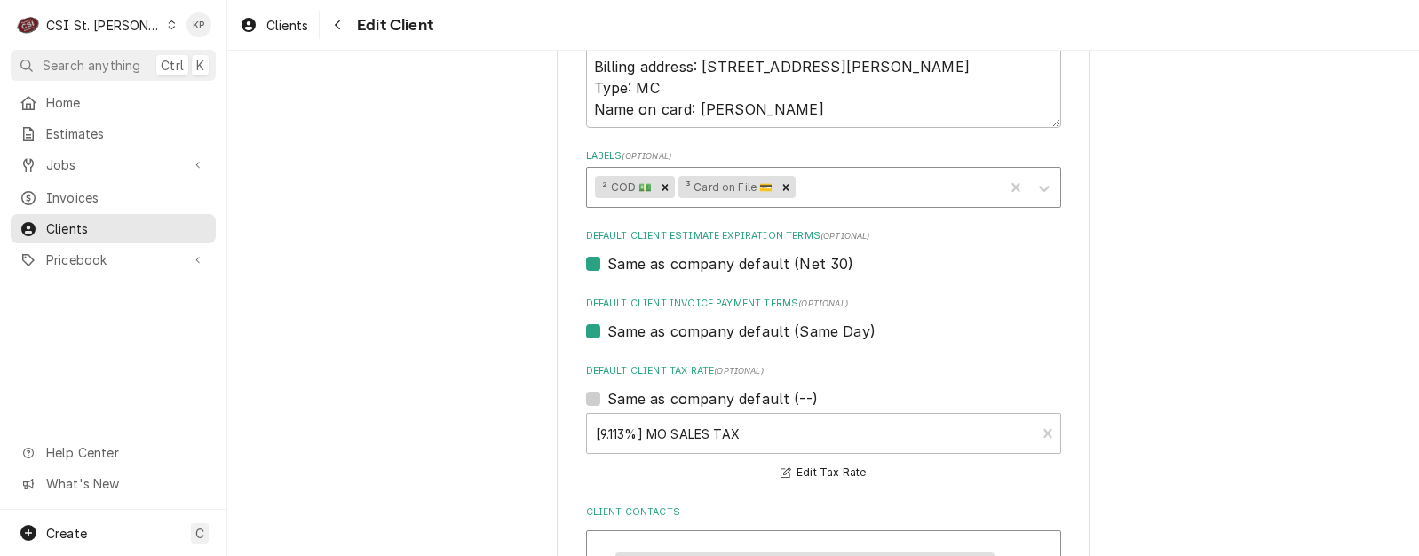
scroll to position [977, 0]
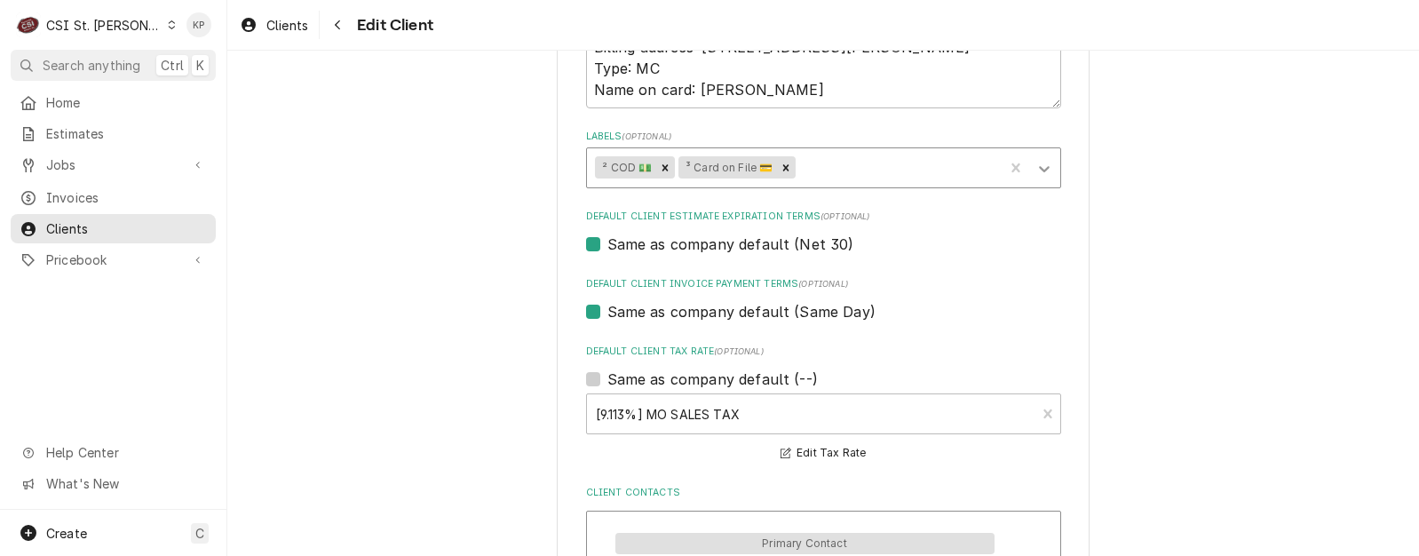
click at [1040, 168] on icon "Labels" at bounding box center [1044, 169] width 11 height 6
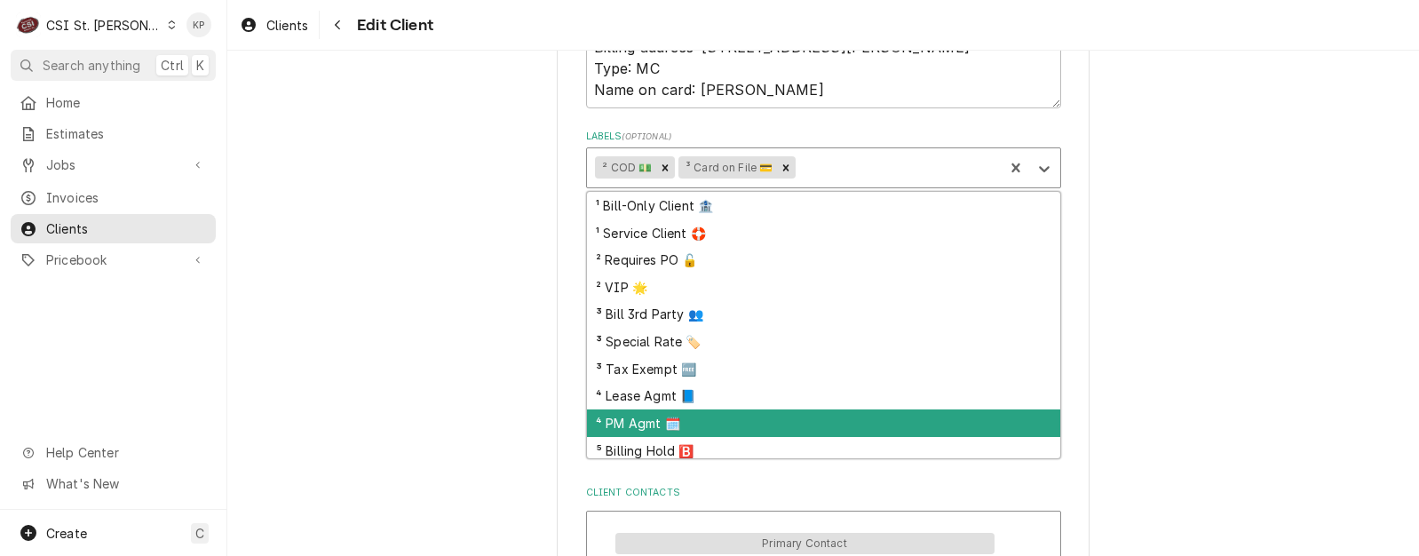
scroll to position [60, 0]
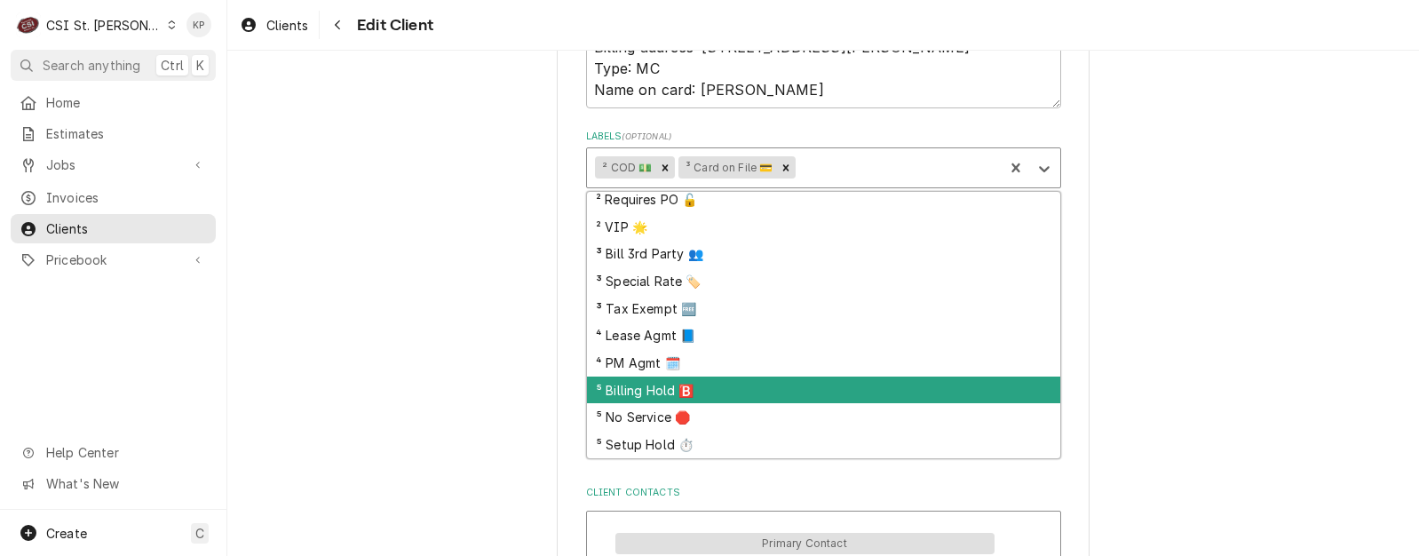
click at [669, 390] on div "⁵ Billing Hold 🅱️" at bounding box center [823, 390] width 473 height 28
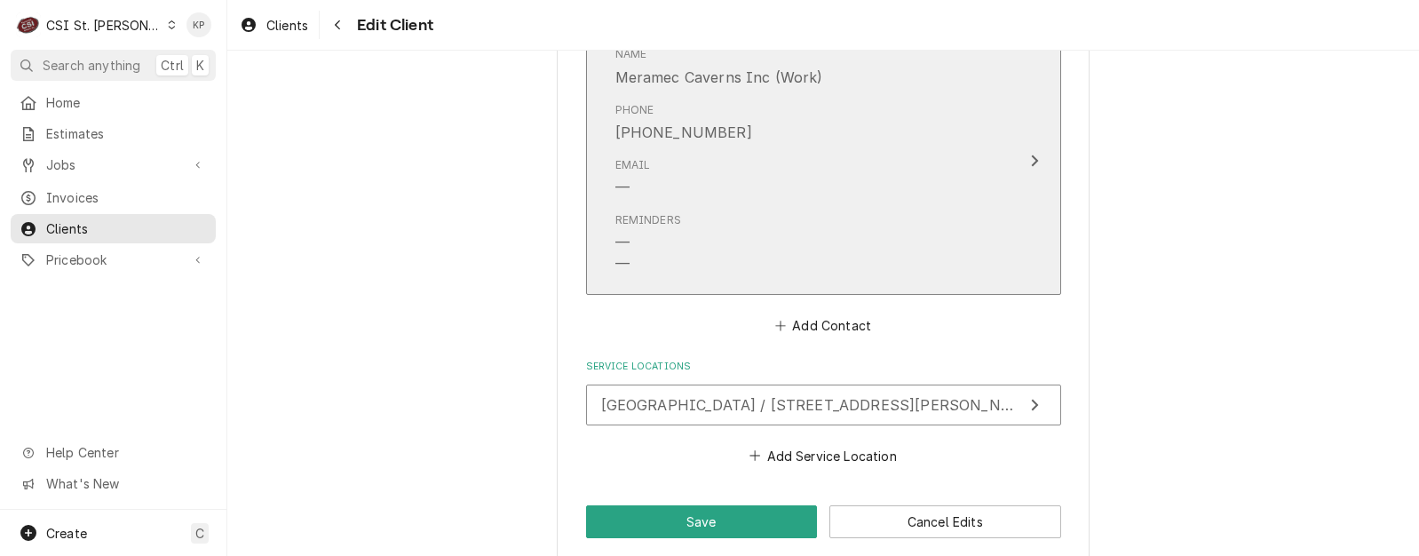
scroll to position [1796, 0]
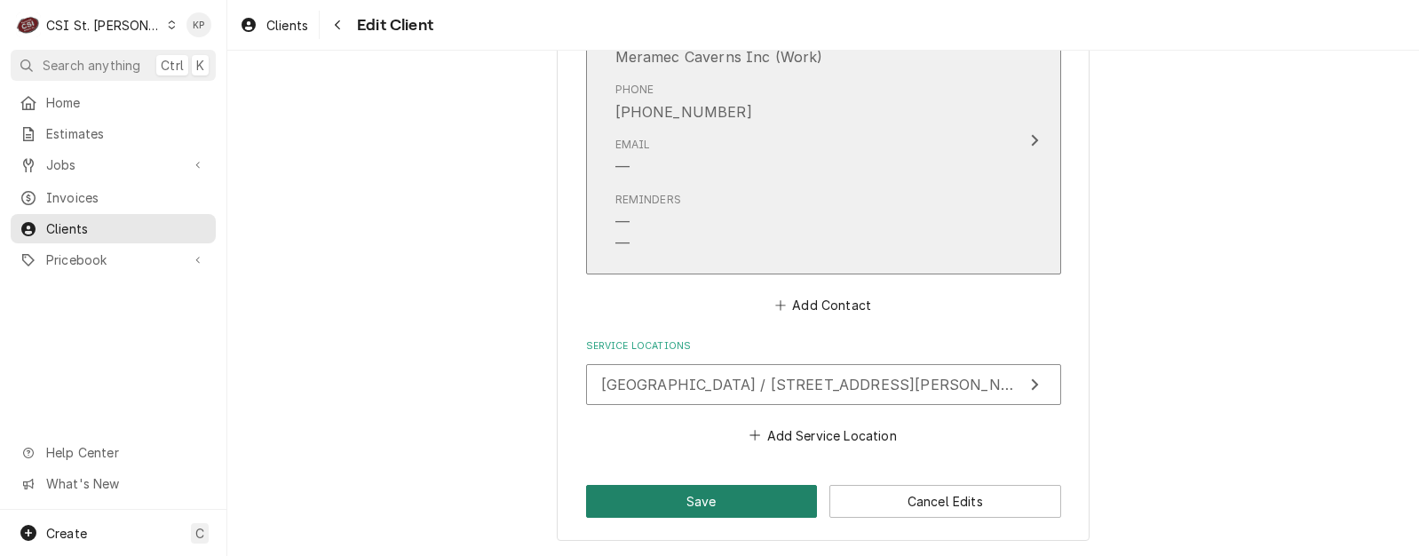
click at [770, 492] on button "Save" at bounding box center [702, 501] width 232 height 33
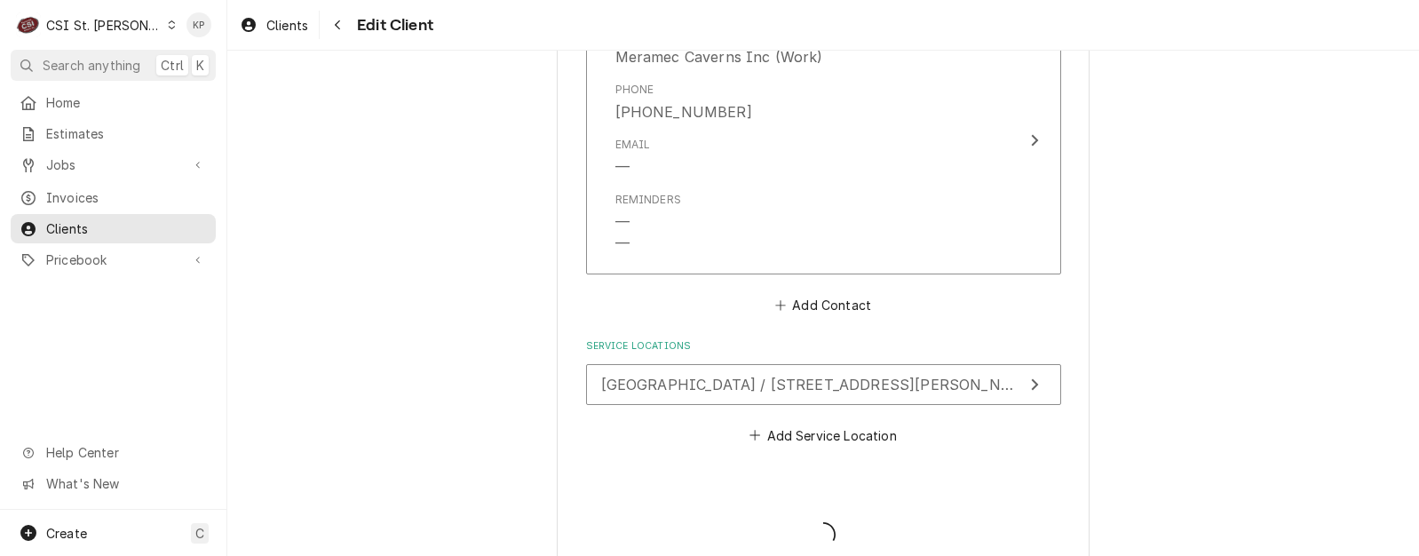
type textarea "x"
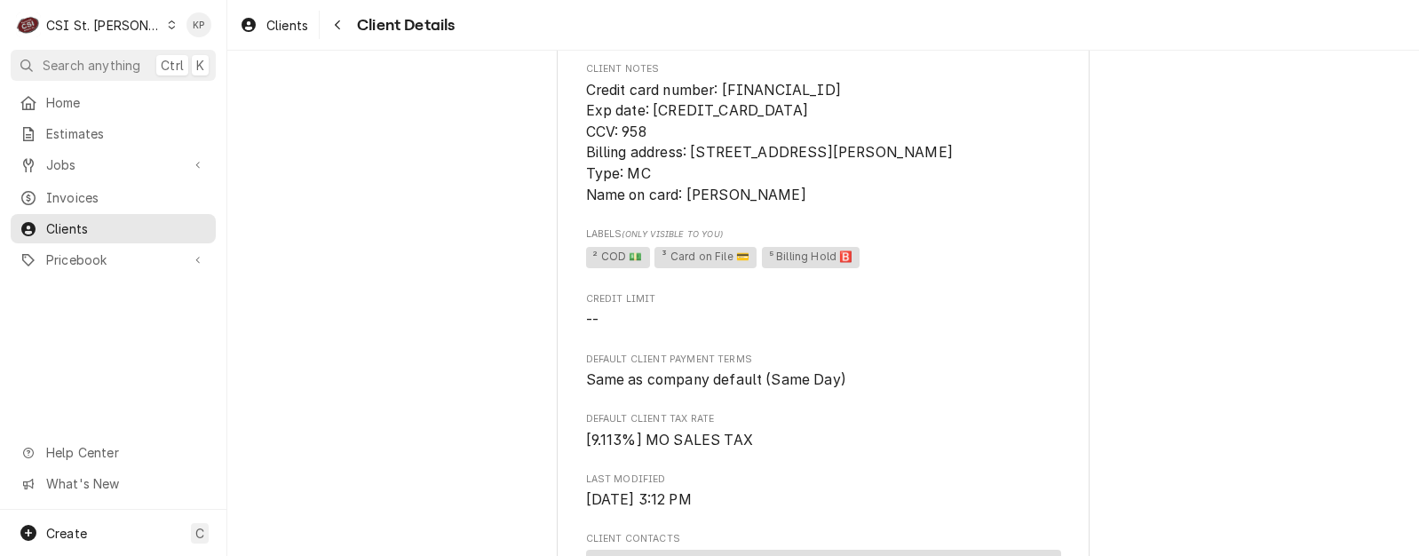
scroll to position [178, 0]
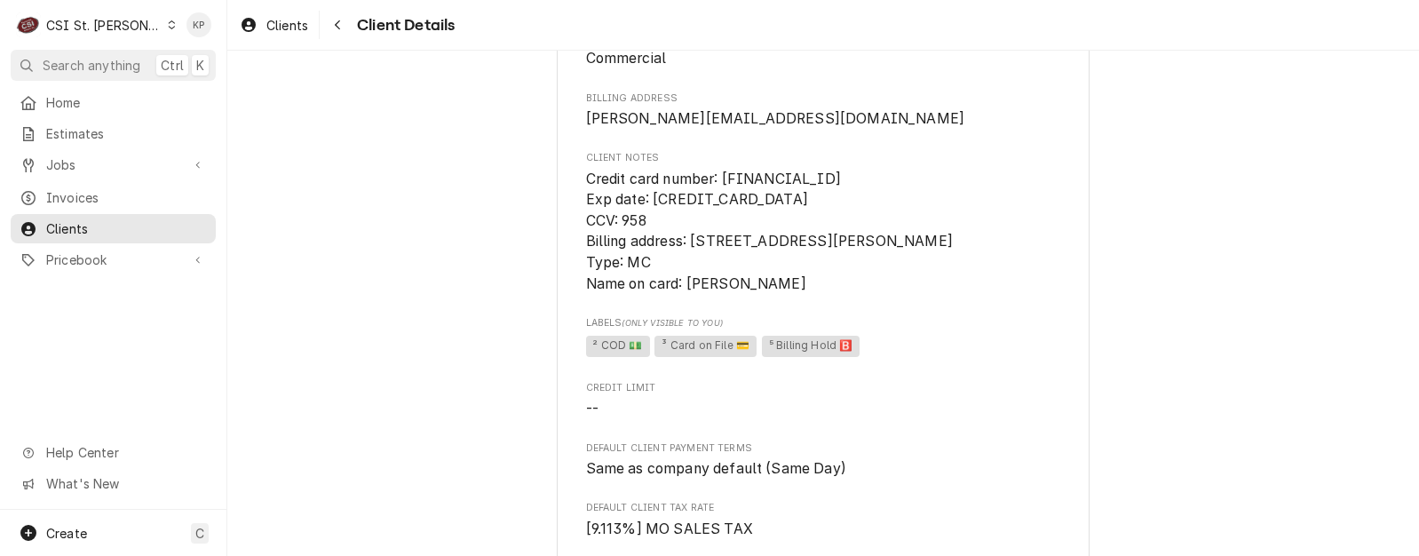
click at [727, 123] on span "Claudia@Fidnet.Com" at bounding box center [823, 118] width 475 height 21
drag, startPoint x: 733, startPoint y: 119, endPoint x: 578, endPoint y: 119, distance: 155.4
drag, startPoint x: 578, startPoint y: 119, endPoint x: 595, endPoint y: 120, distance: 16.9
copy span "Claudia@Fidnet.Com"
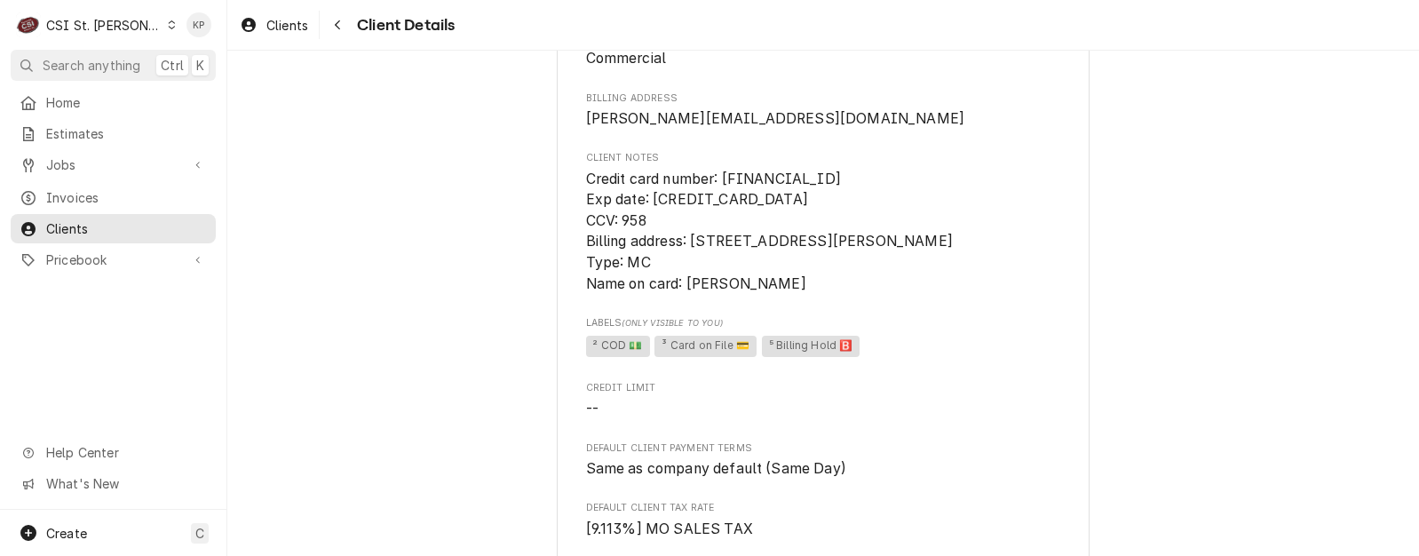
click at [926, 443] on span "Default Client Payment Terms" at bounding box center [823, 448] width 475 height 14
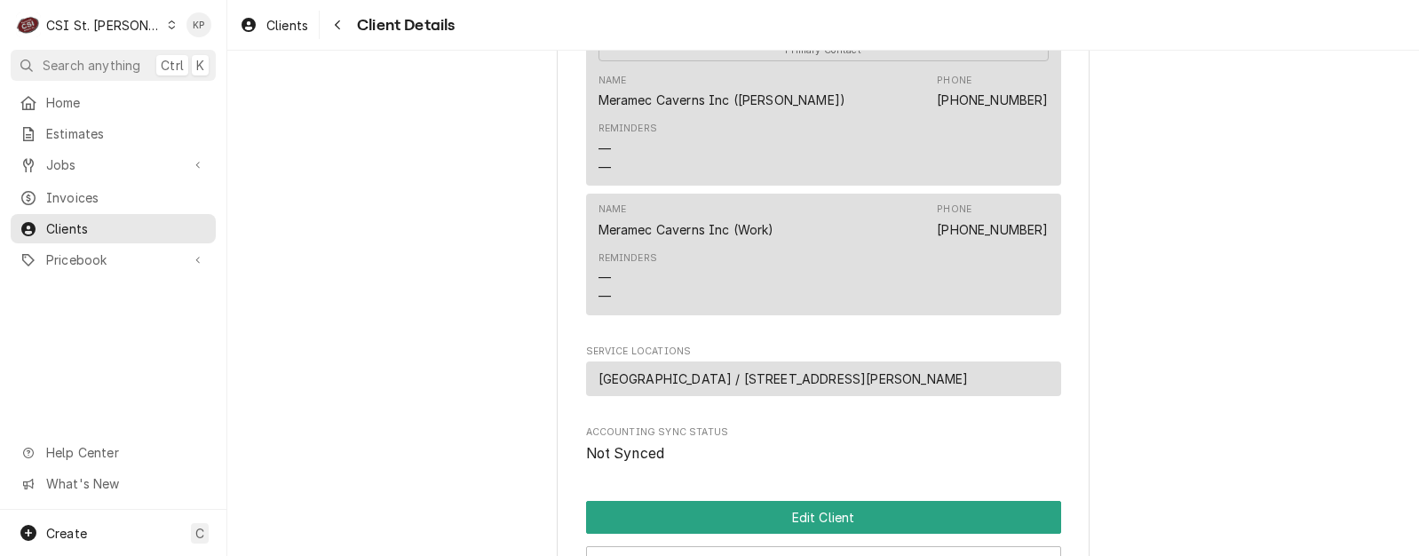
scroll to position [888, 0]
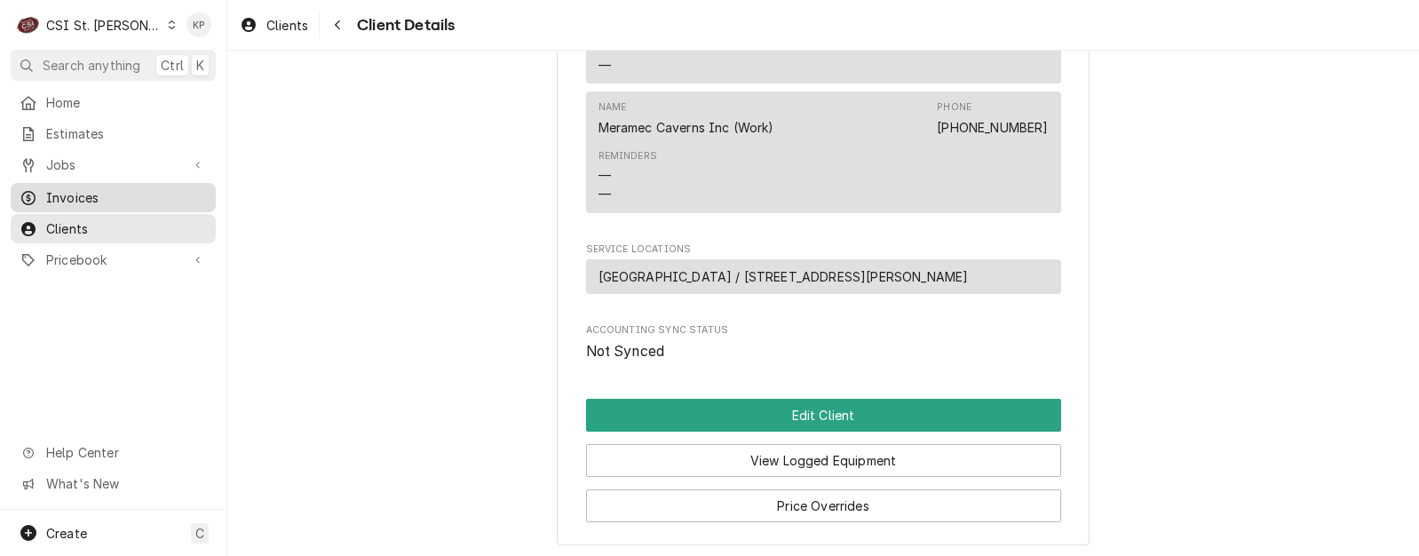
click at [51, 196] on span "Invoices" at bounding box center [126, 197] width 161 height 19
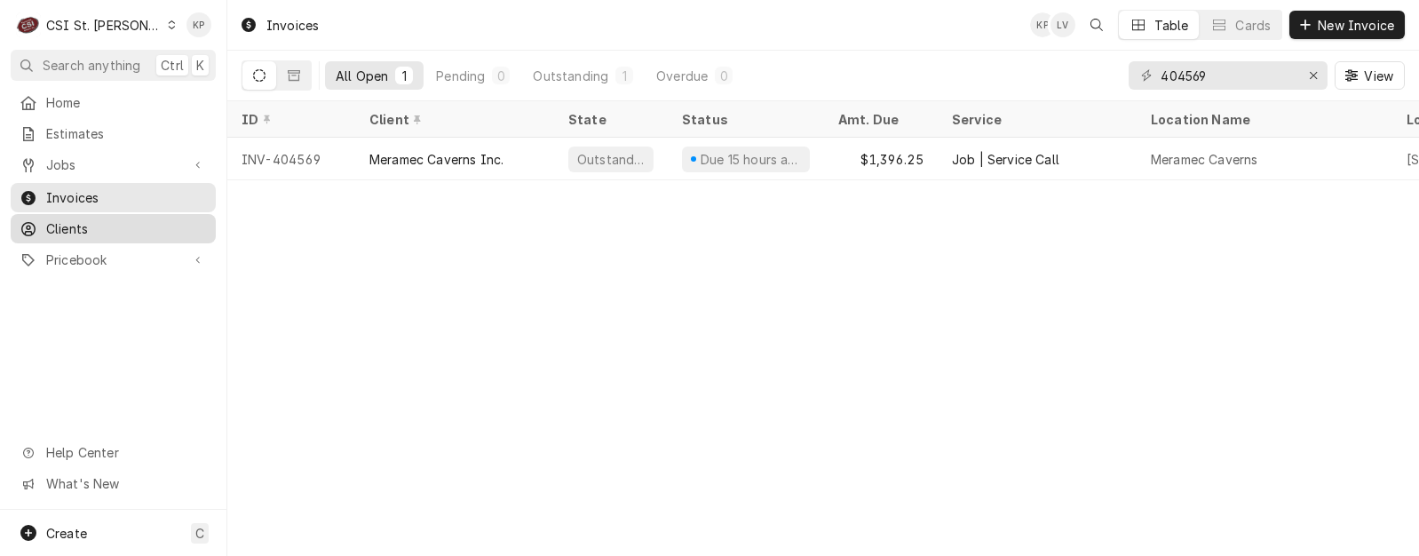
click at [86, 219] on span "Clients" at bounding box center [126, 228] width 161 height 19
